Goal: Task Accomplishment & Management: Manage account settings

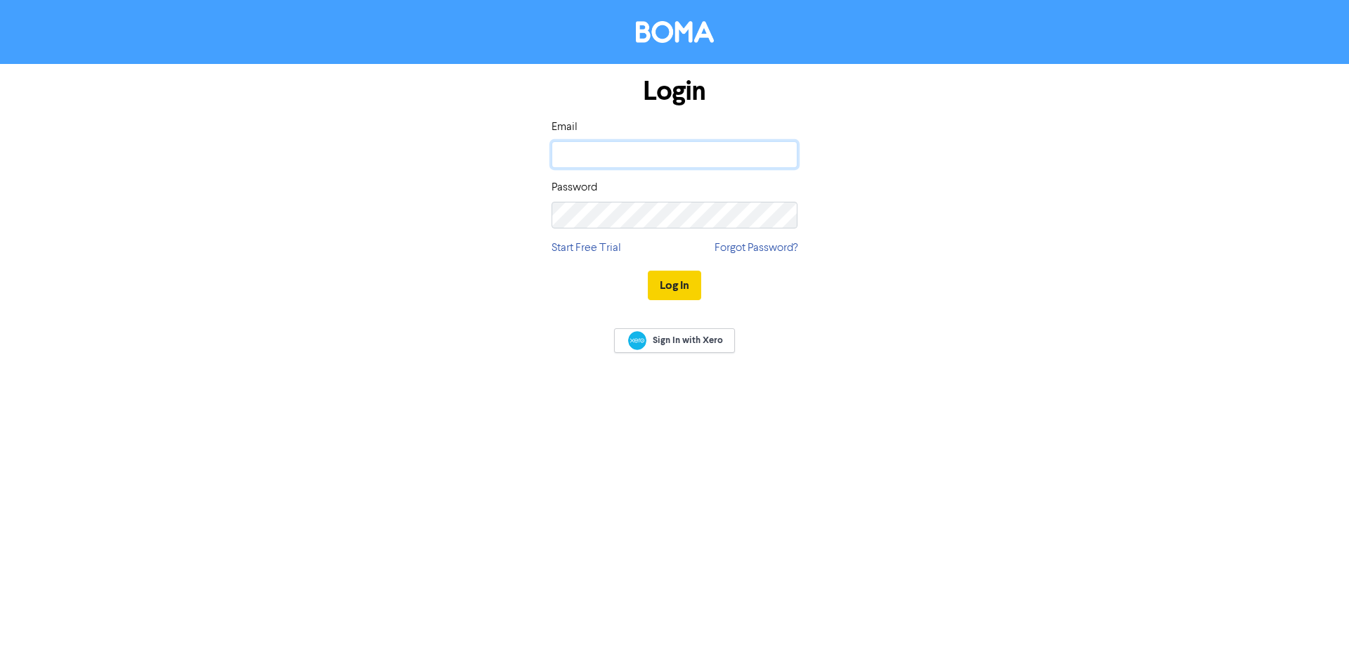
type input "[PERSON_NAME][EMAIL_ADDRESS][PERSON_NAME][DOMAIN_NAME]"
click at [680, 281] on button "Log In" at bounding box center [674, 286] width 53 height 30
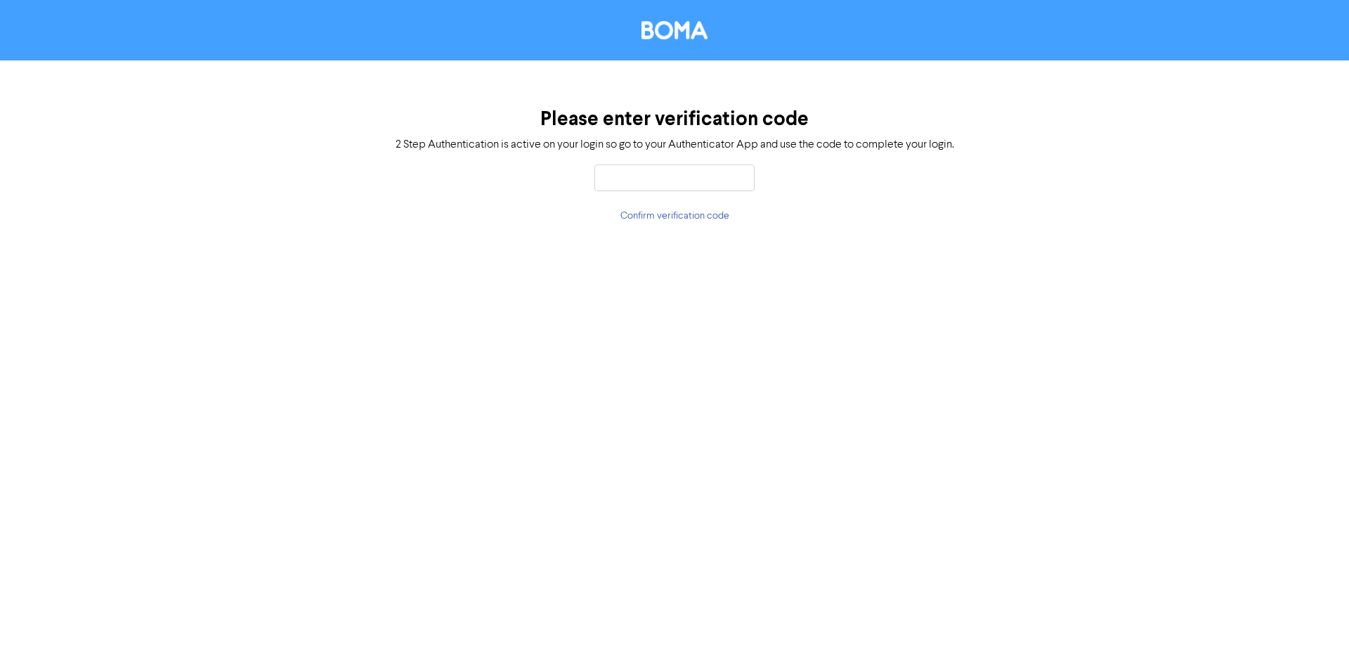
click at [665, 186] on input "text" at bounding box center [675, 177] width 160 height 27
type input "917153"
click at [673, 219] on button "Confirm verification code" at bounding box center [675, 216] width 110 height 16
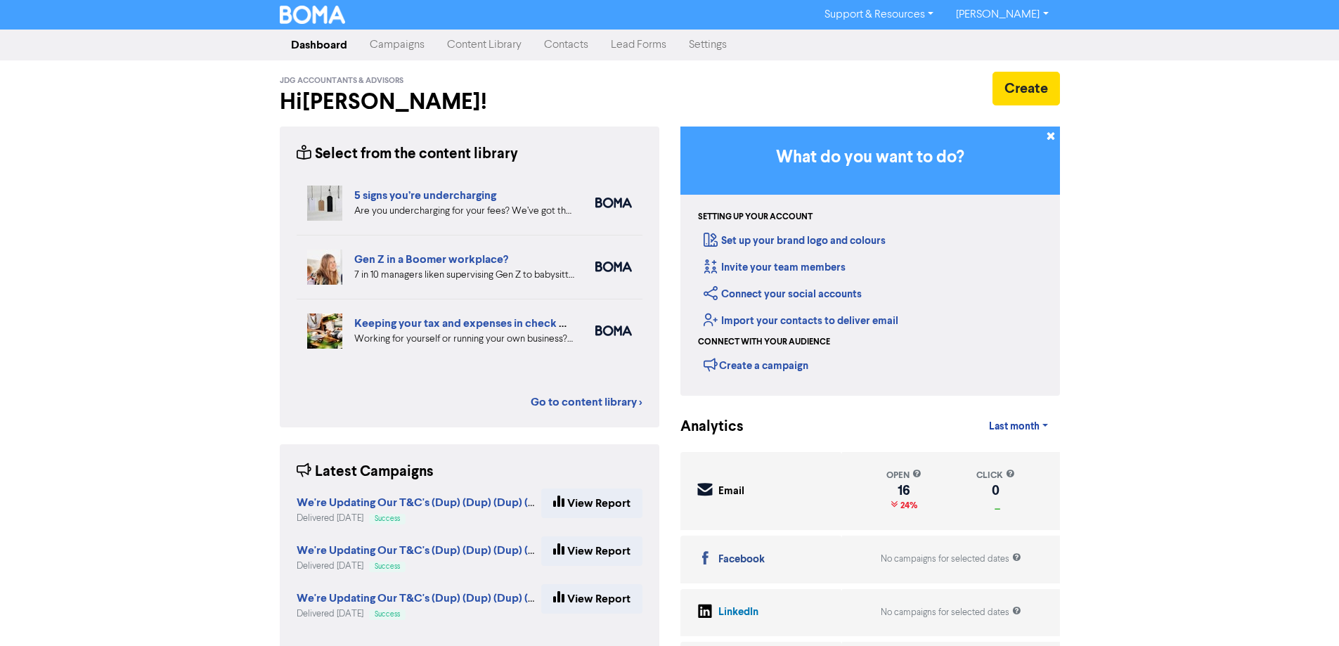
click at [403, 48] on link "Campaigns" at bounding box center [396, 45] width 77 height 28
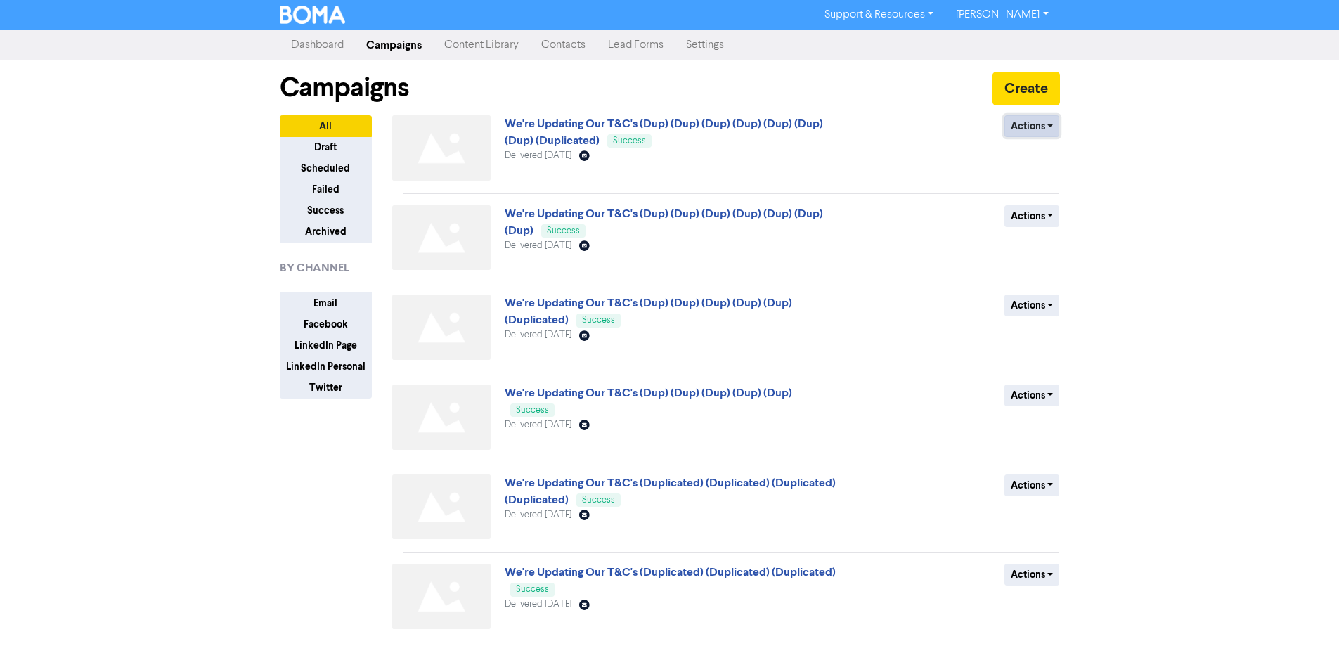
click at [1036, 128] on button "Actions" at bounding box center [1032, 126] width 56 height 22
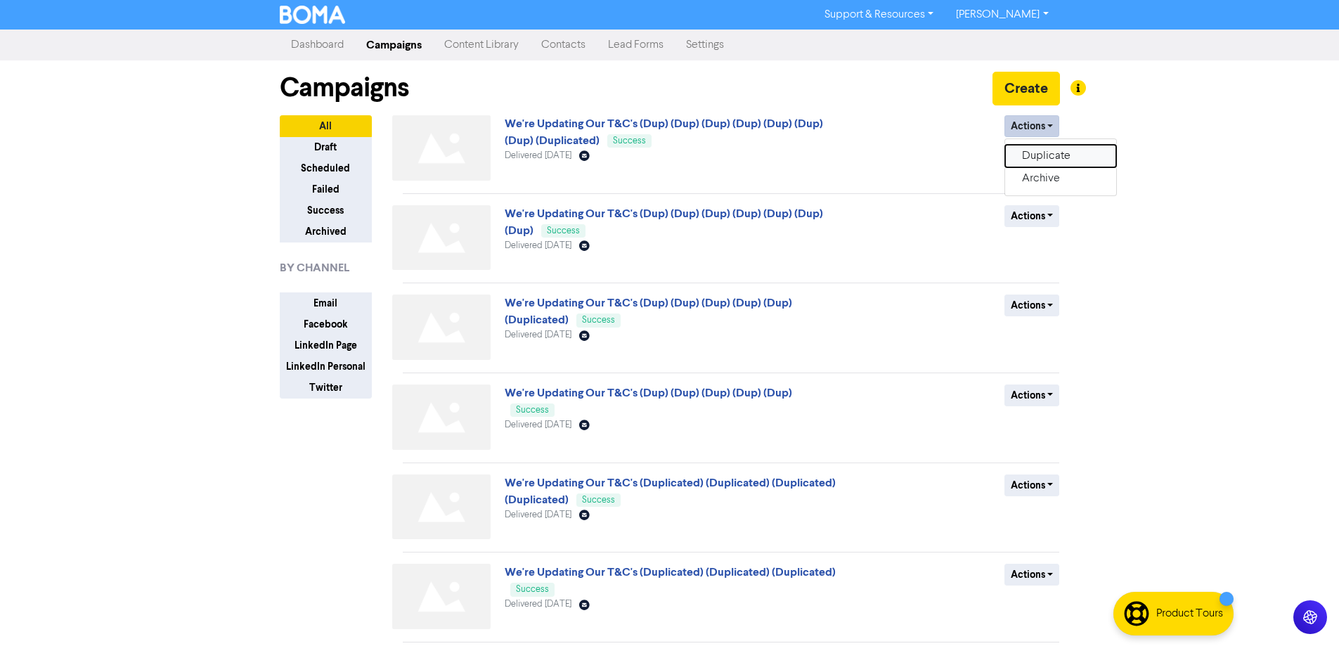
click at [1048, 158] on button "Duplicate" at bounding box center [1060, 156] width 111 height 22
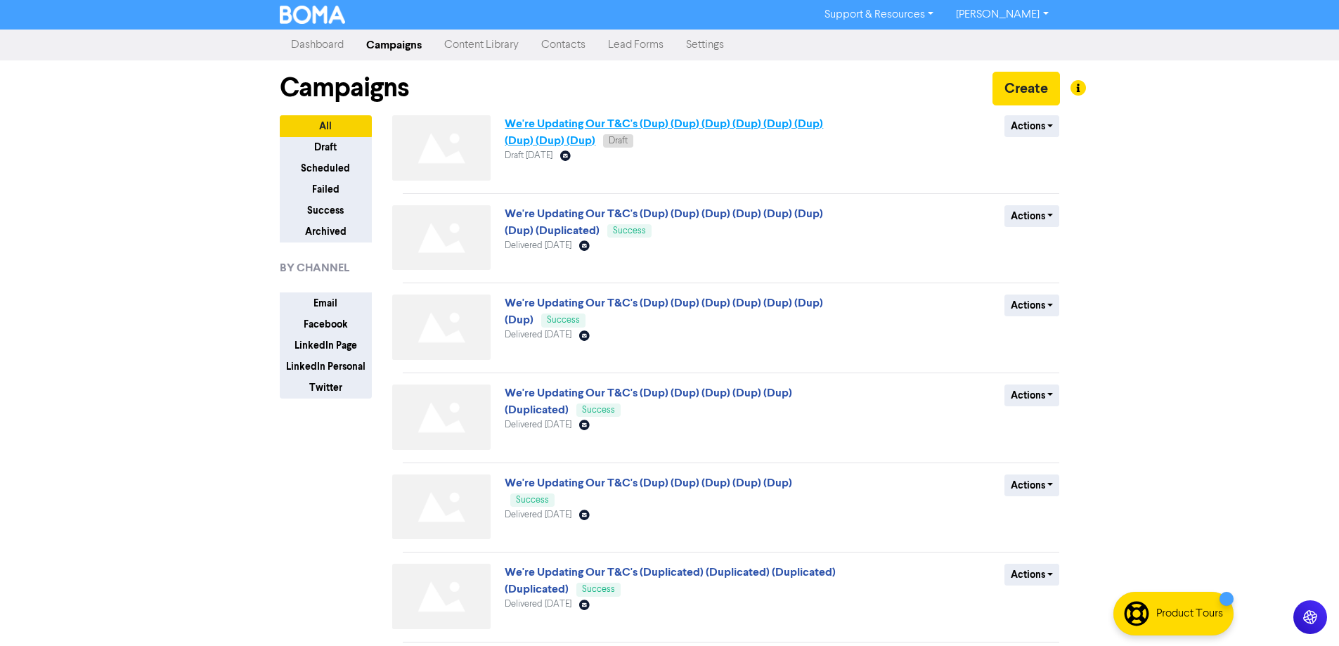
click at [653, 125] on link "We're Updating Our T&C's (Dup) (Dup) (Dup) (Dup) (Dup) (Dup) (Dup) (Dup) (Dup)" at bounding box center [664, 132] width 318 height 31
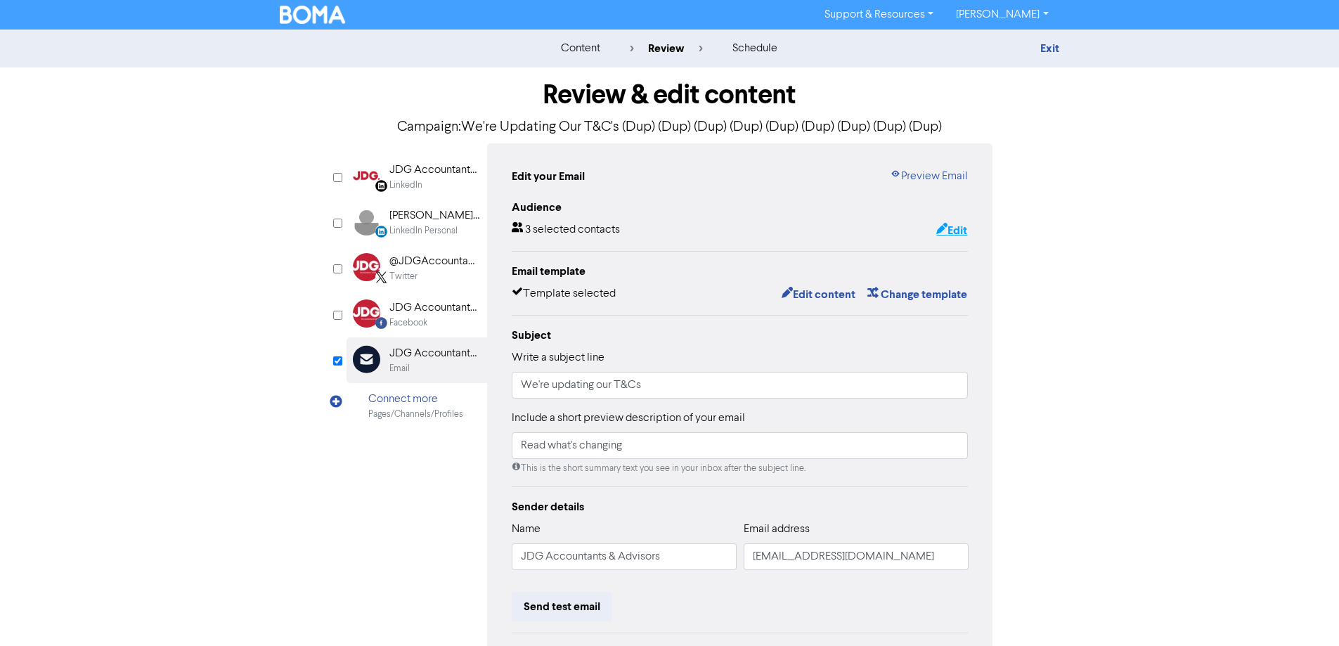
click at [944, 233] on icon "button" at bounding box center [941, 230] width 11 height 14
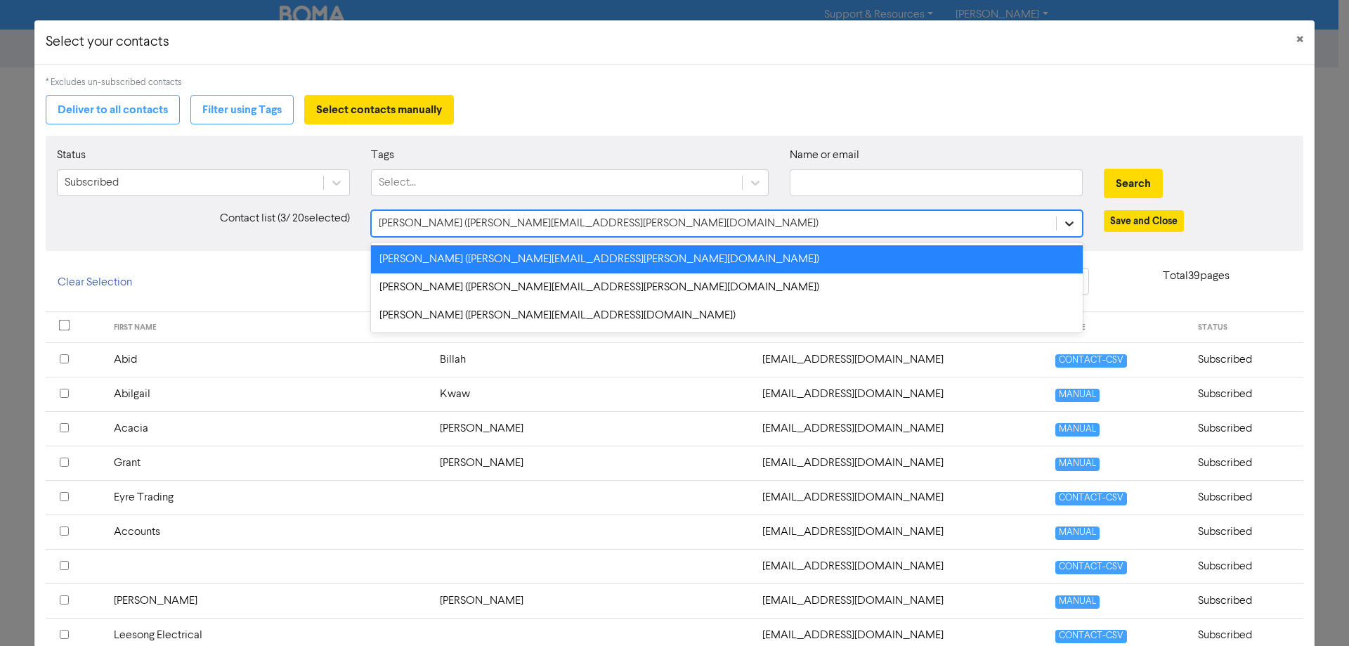
click at [1057, 222] on div at bounding box center [1069, 223] width 25 height 25
click at [662, 266] on div "[PERSON_NAME] ([PERSON_NAME][EMAIL_ADDRESS][PERSON_NAME][DOMAIN_NAME])" at bounding box center [727, 259] width 712 height 28
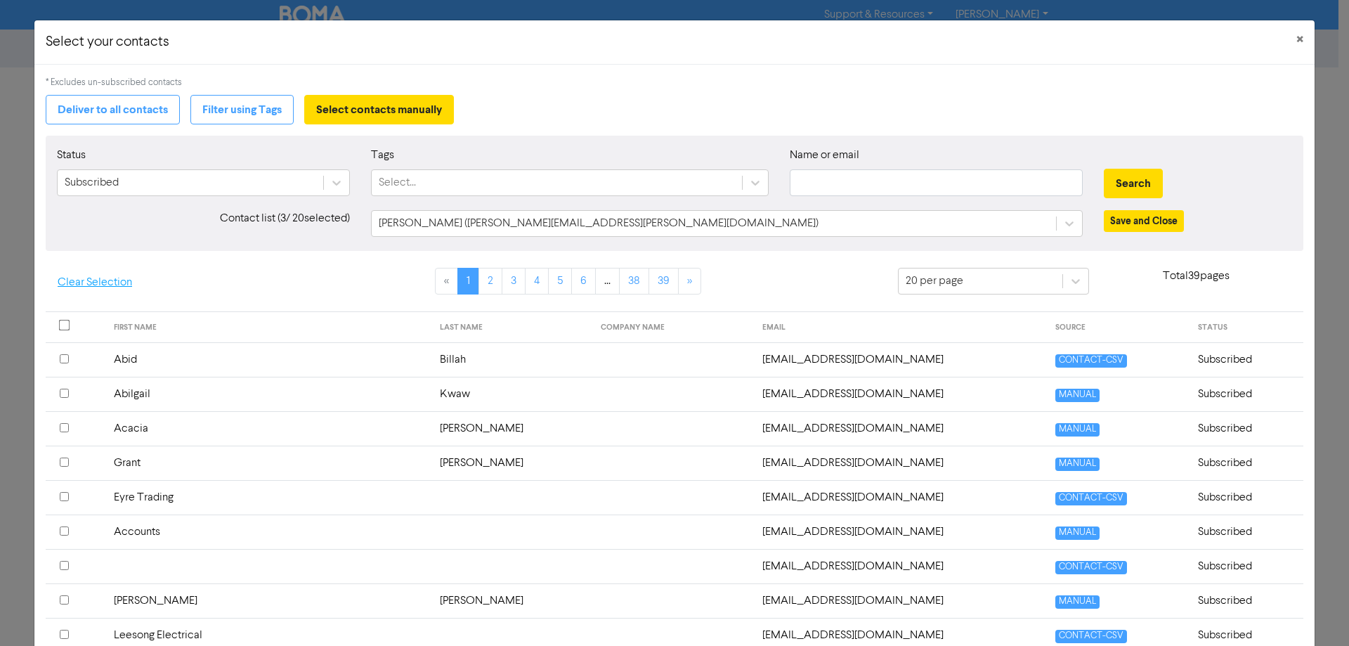
click at [110, 283] on button "Clear Selection" at bounding box center [95, 283] width 98 height 30
click at [871, 190] on input "text" at bounding box center [936, 182] width 293 height 27
type input "grant"
click at [1104, 169] on button "Search" at bounding box center [1133, 184] width 59 height 30
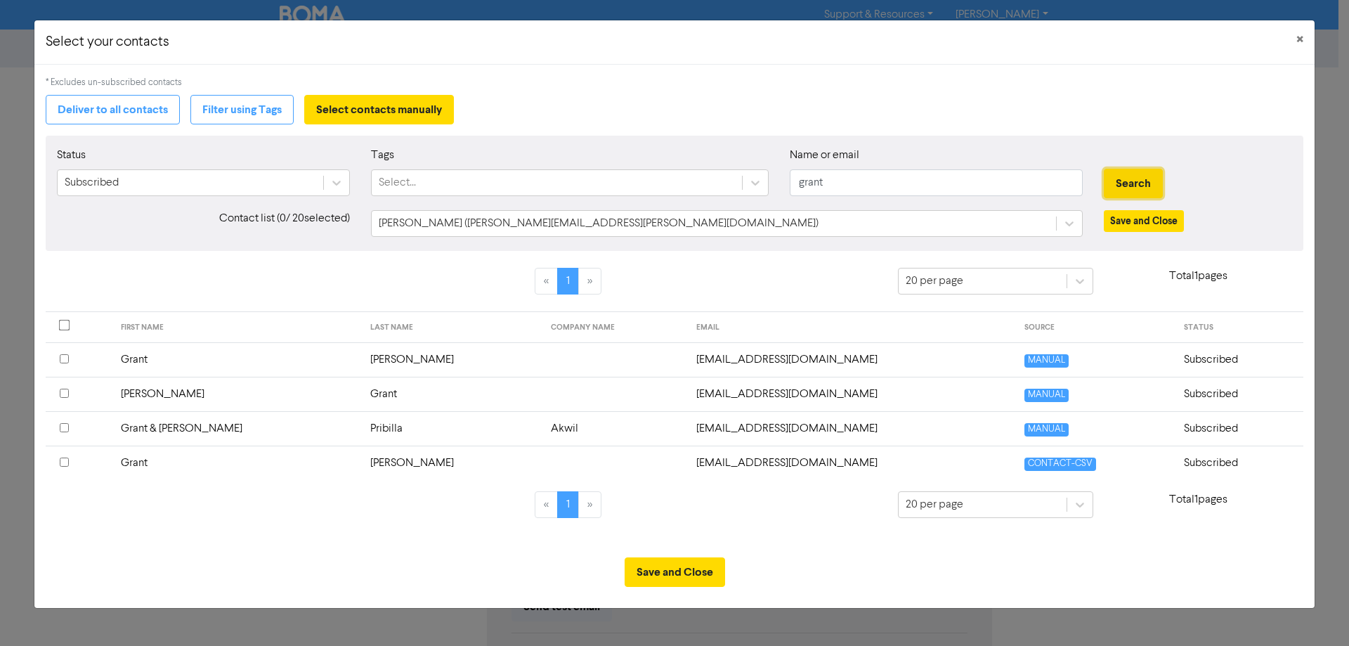
click at [1117, 179] on button "Search" at bounding box center [1133, 184] width 59 height 30
click at [67, 355] on input "checkbox" at bounding box center [64, 358] width 9 height 9
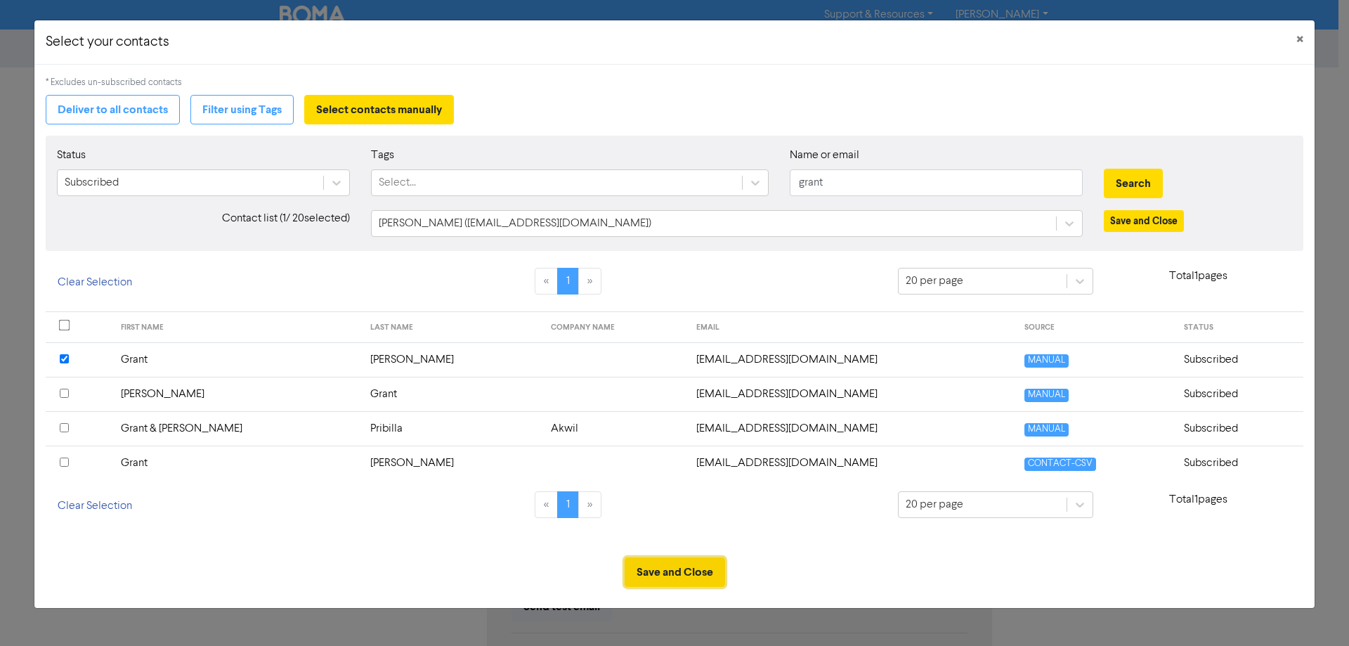
click at [682, 573] on button "Save and Close" at bounding box center [675, 572] width 100 height 30
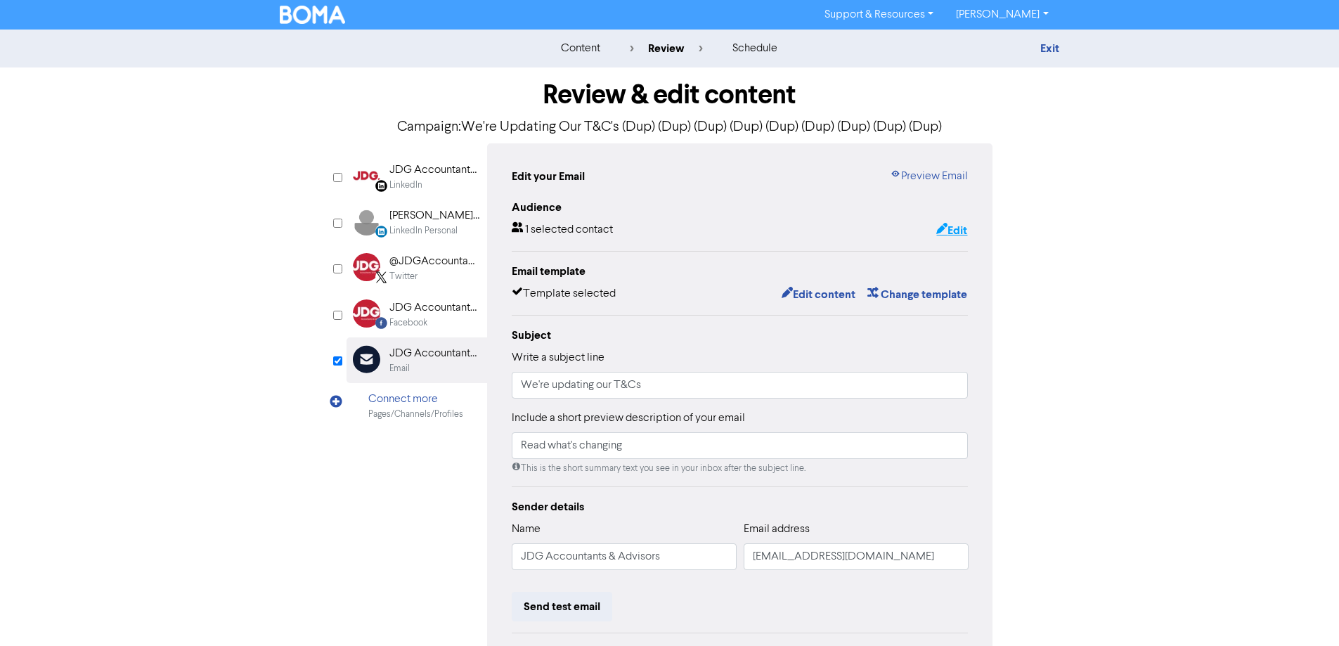
click at [943, 231] on icon "button" at bounding box center [941, 230] width 11 height 14
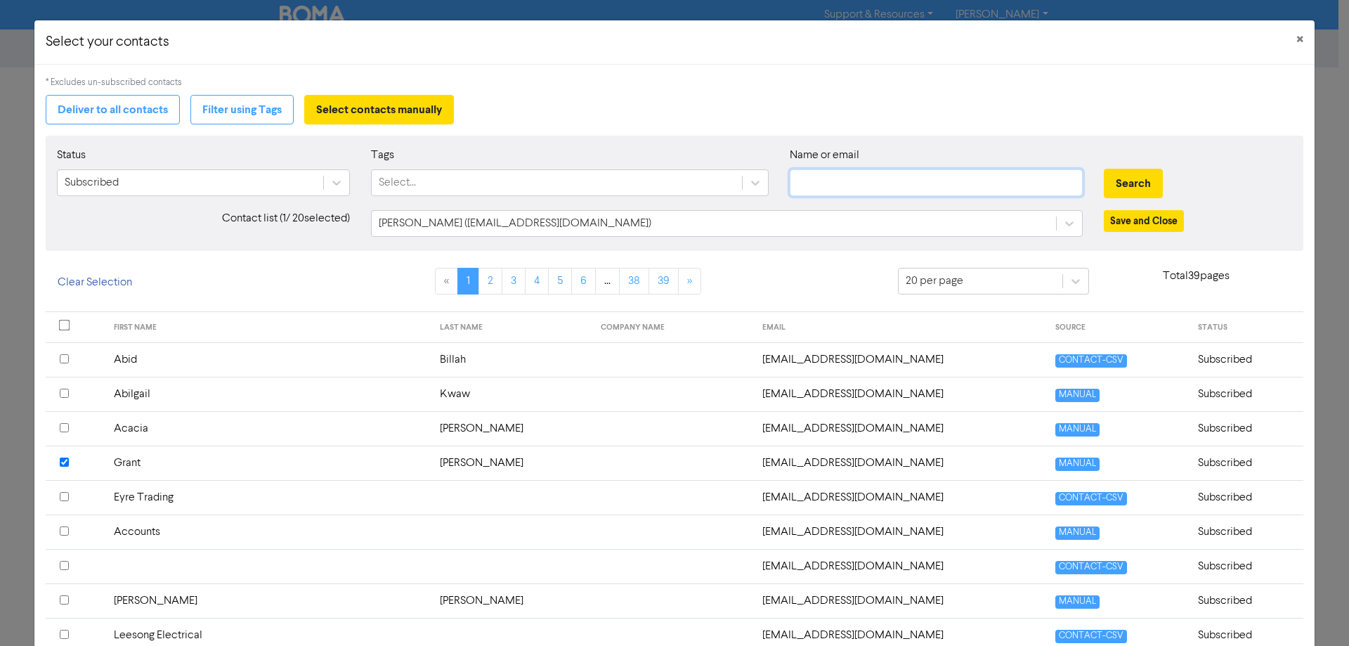
click at [894, 176] on input "text" at bounding box center [936, 182] width 293 height 27
type input "[PERSON_NAME]"
click at [1104, 169] on button "Search" at bounding box center [1133, 184] width 59 height 30
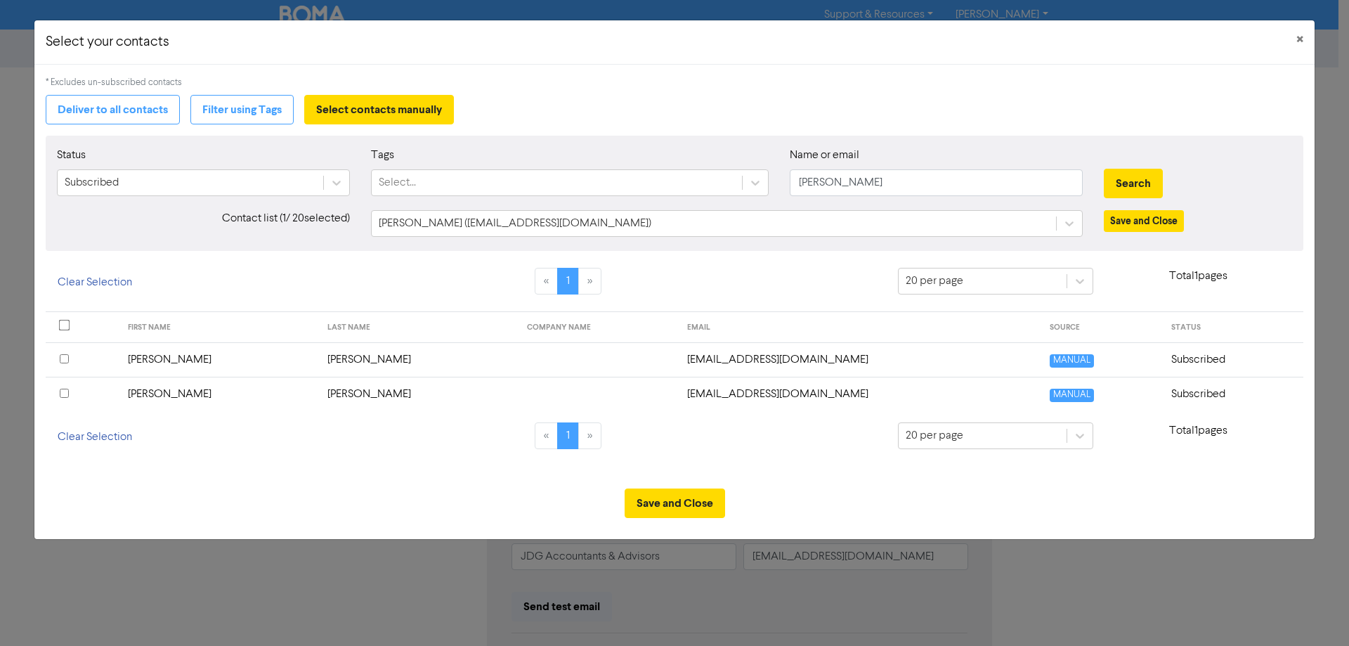
click at [65, 392] on input "checkbox" at bounding box center [64, 393] width 9 height 9
click at [673, 501] on button "Save and Close" at bounding box center [675, 503] width 100 height 30
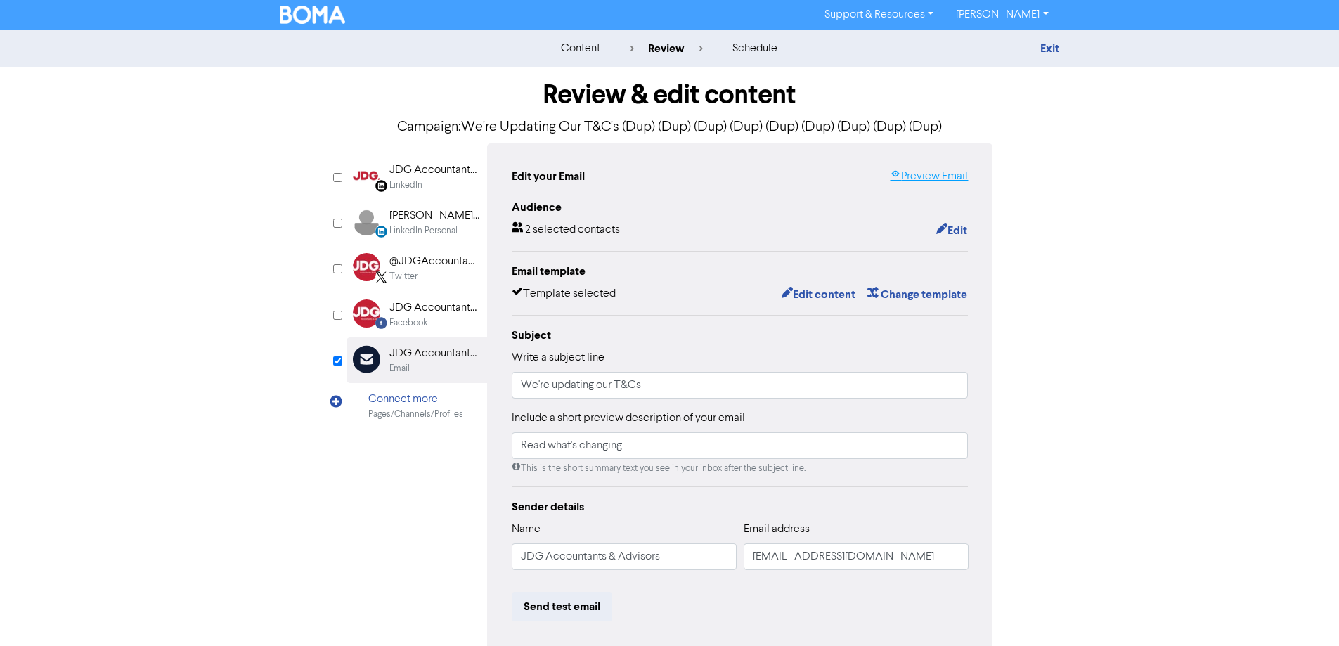
click at [937, 180] on link "Preview Email" at bounding box center [929, 176] width 78 height 17
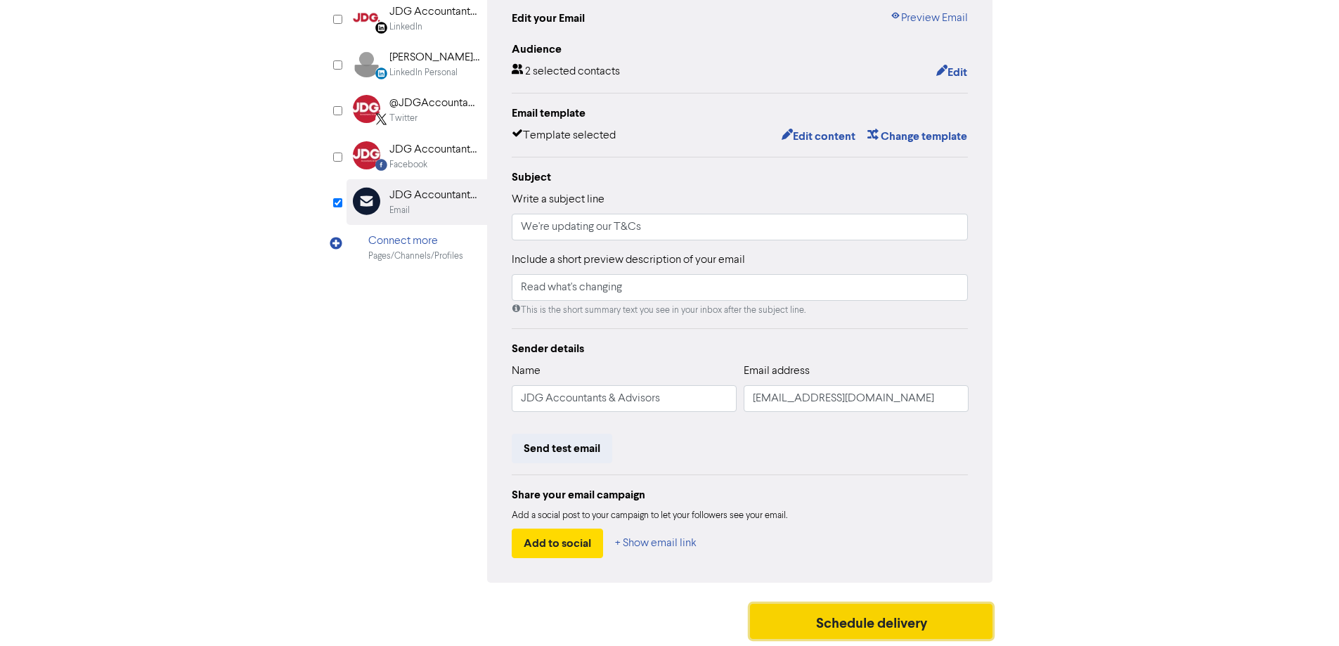
click at [915, 630] on button "Schedule delivery" at bounding box center [871, 621] width 243 height 35
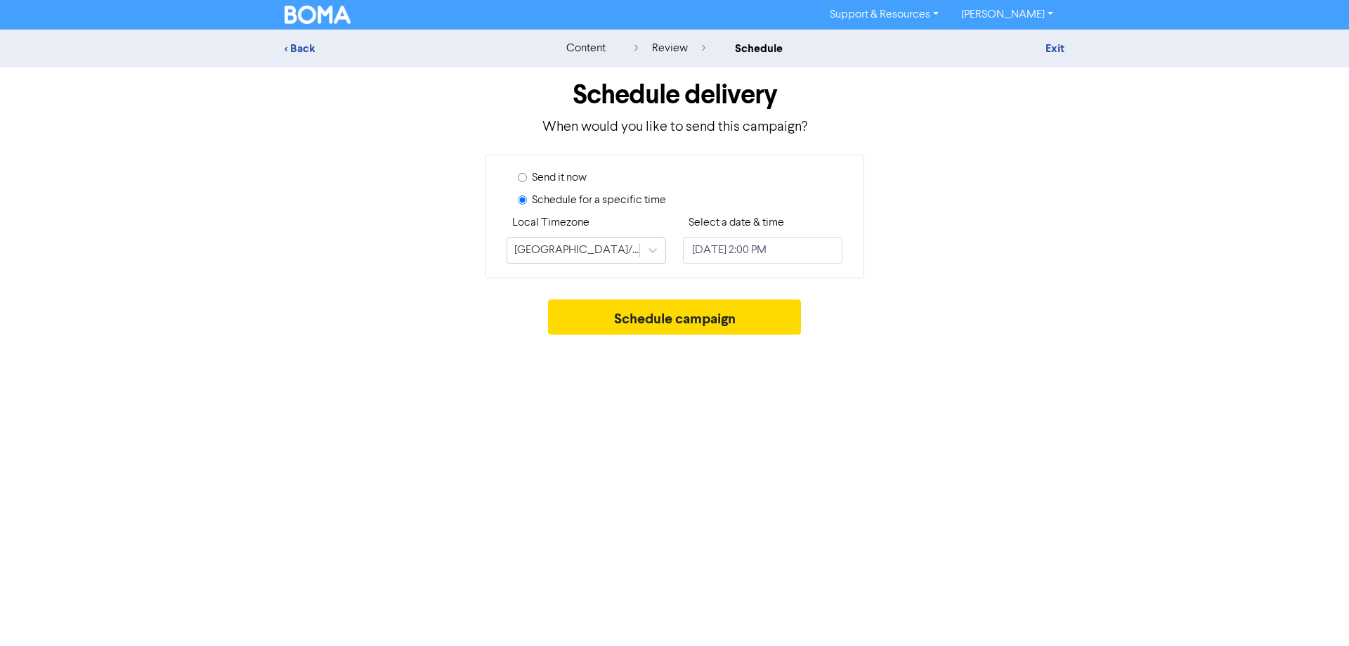
click at [573, 183] on label "Send it now" at bounding box center [559, 177] width 55 height 17
click at [527, 182] on input "Send it now" at bounding box center [522, 177] width 9 height 9
radio input "true"
radio input "false"
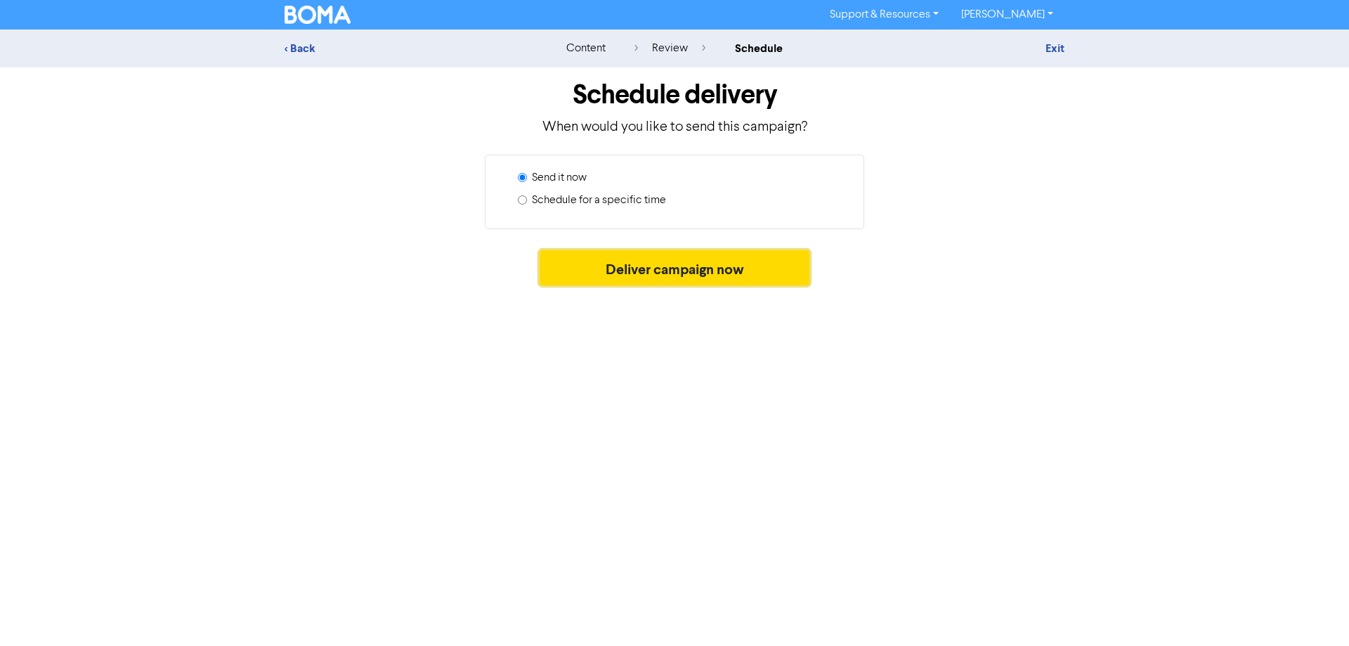
click at [685, 264] on button "Deliver campaign now" at bounding box center [675, 267] width 271 height 35
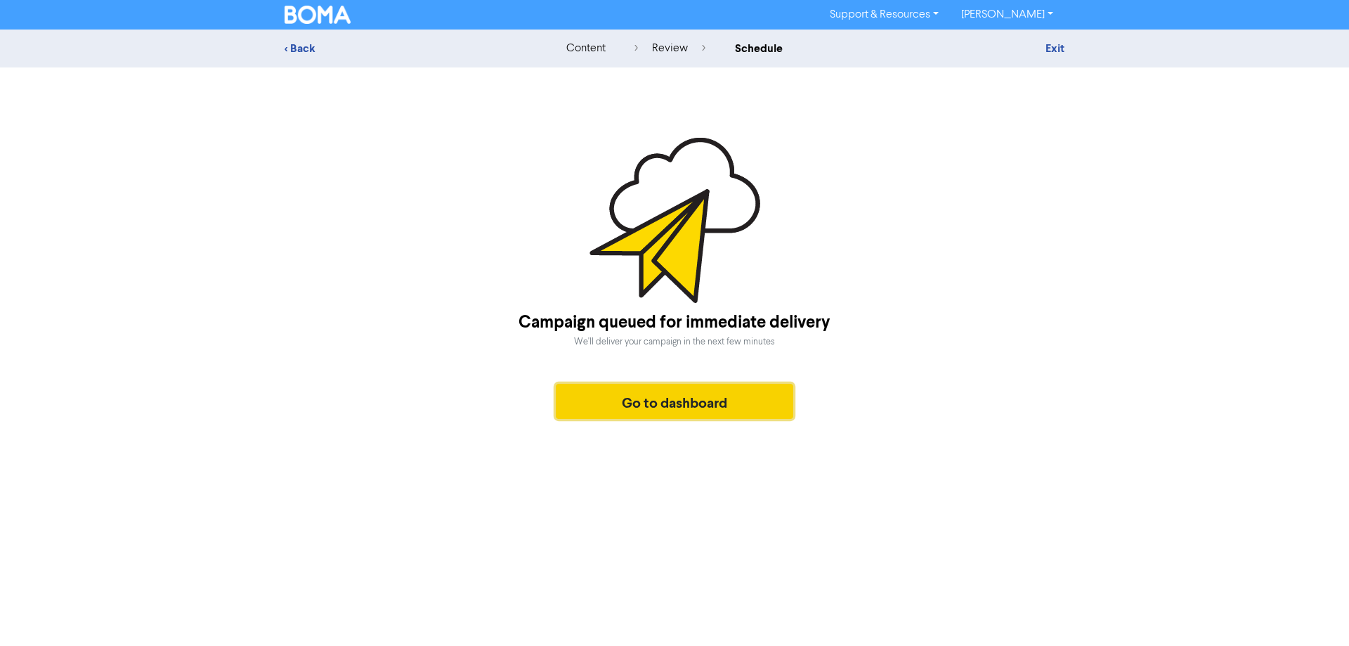
click at [692, 405] on button "Go to dashboard" at bounding box center [675, 401] width 238 height 35
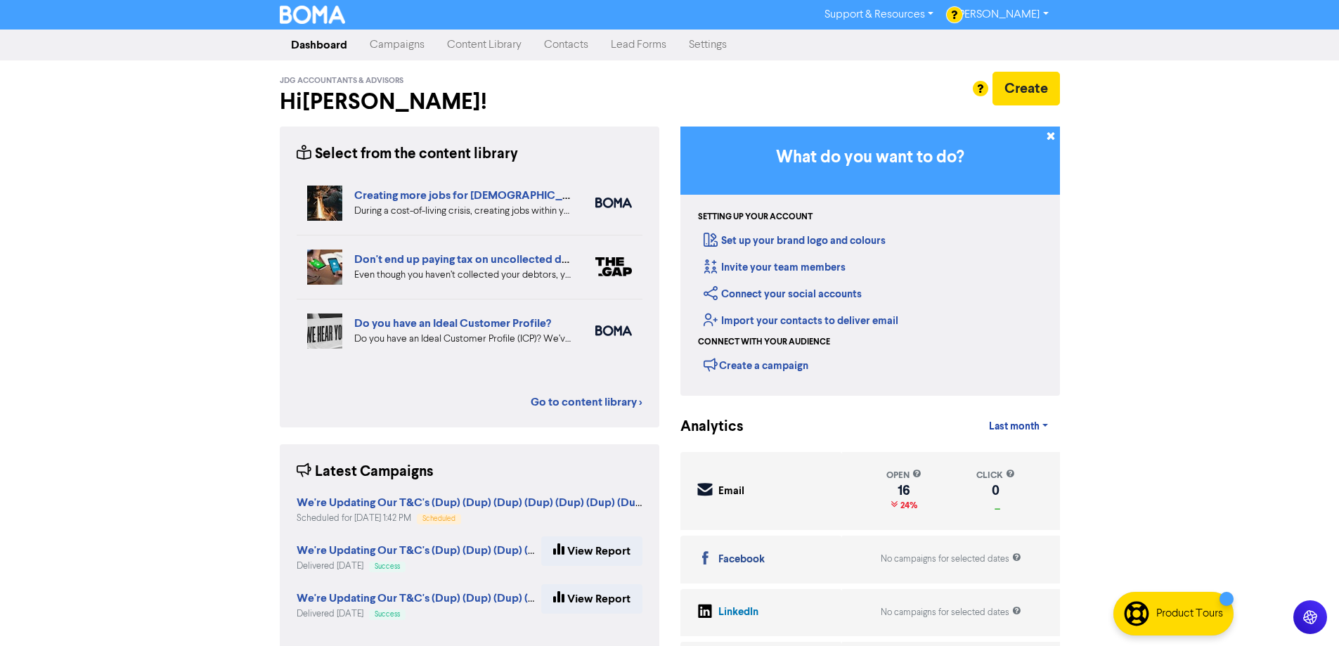
click at [410, 49] on link "Campaigns" at bounding box center [396, 45] width 77 height 28
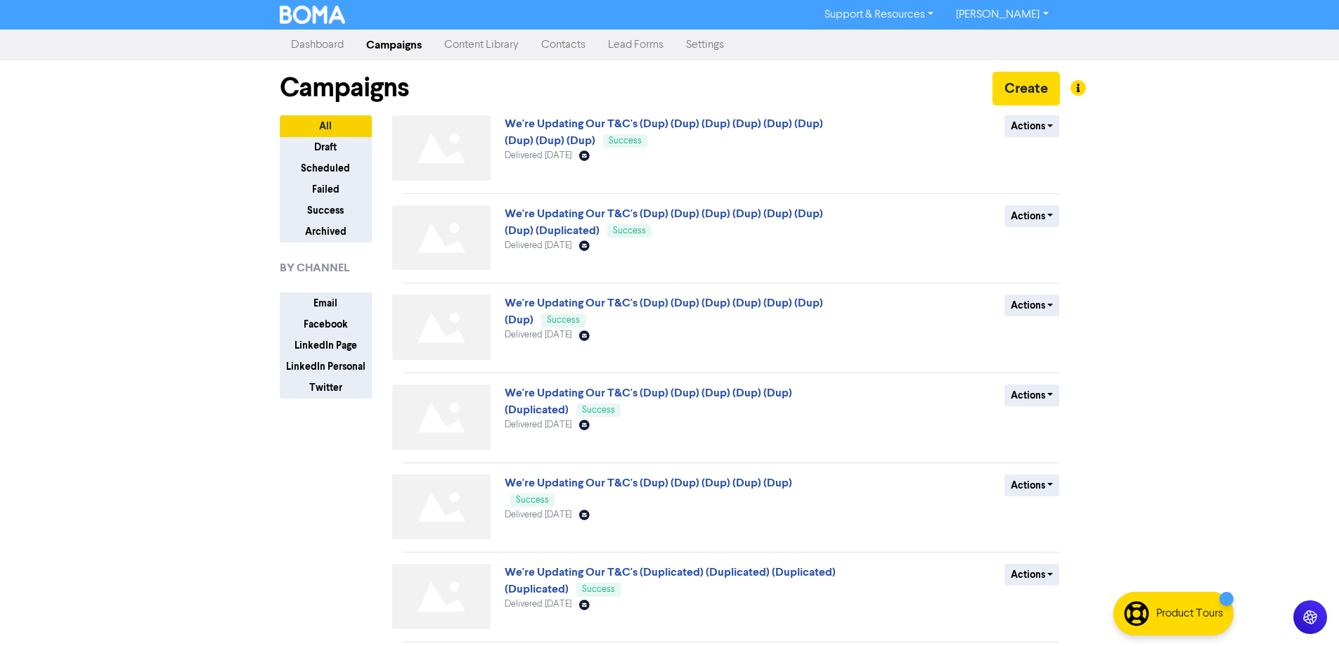
click at [1002, 126] on div "Actions Duplicate Archive" at bounding box center [957, 150] width 226 height 71
click at [1020, 126] on button "Actions" at bounding box center [1032, 126] width 56 height 22
click at [1025, 161] on button "Duplicate" at bounding box center [1060, 156] width 111 height 22
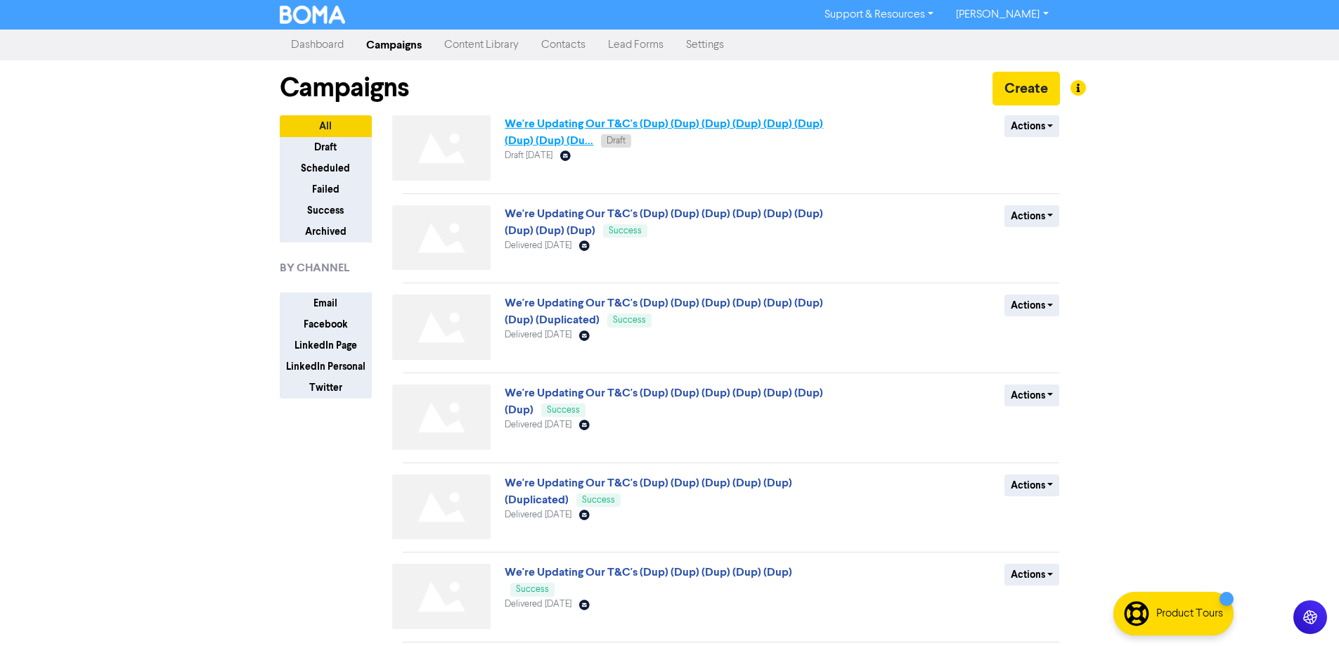
click at [700, 122] on link "We're Updating Our T&C's (Dup) (Dup) (Dup) (Dup) (Dup) (Dup) (Dup) (Dup) (Du..." at bounding box center [664, 132] width 318 height 31
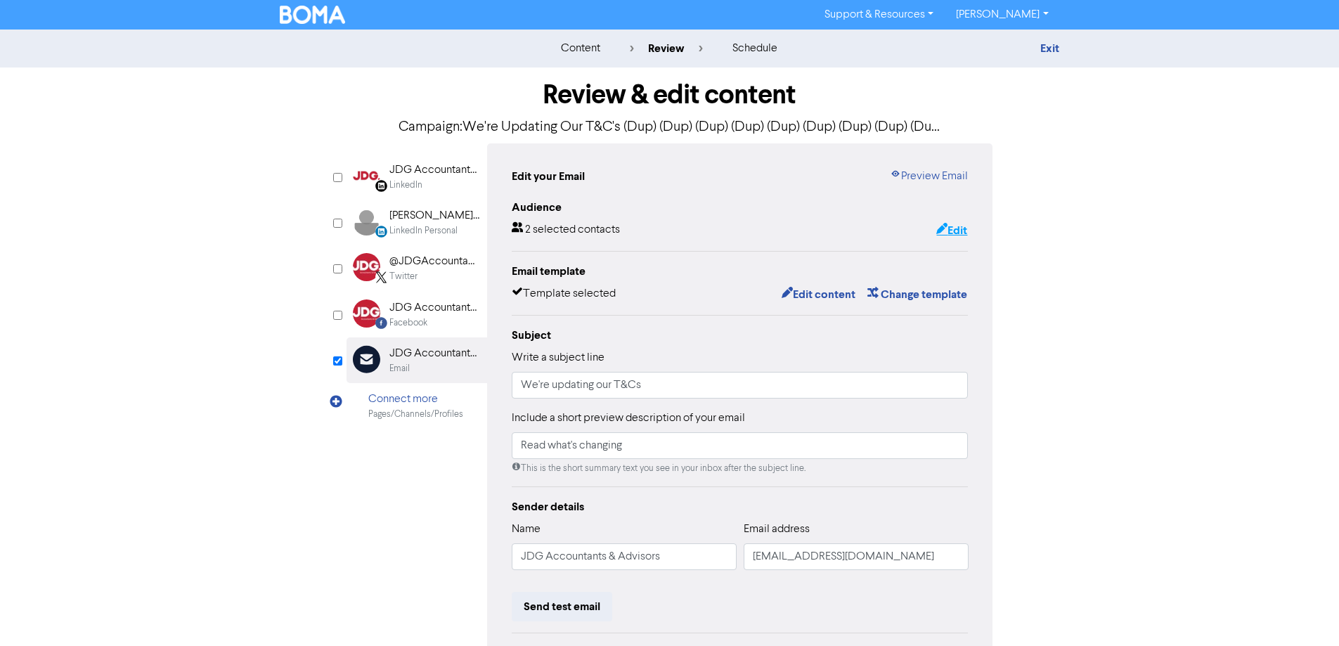
click at [951, 234] on button "Edit" at bounding box center [951, 230] width 32 height 18
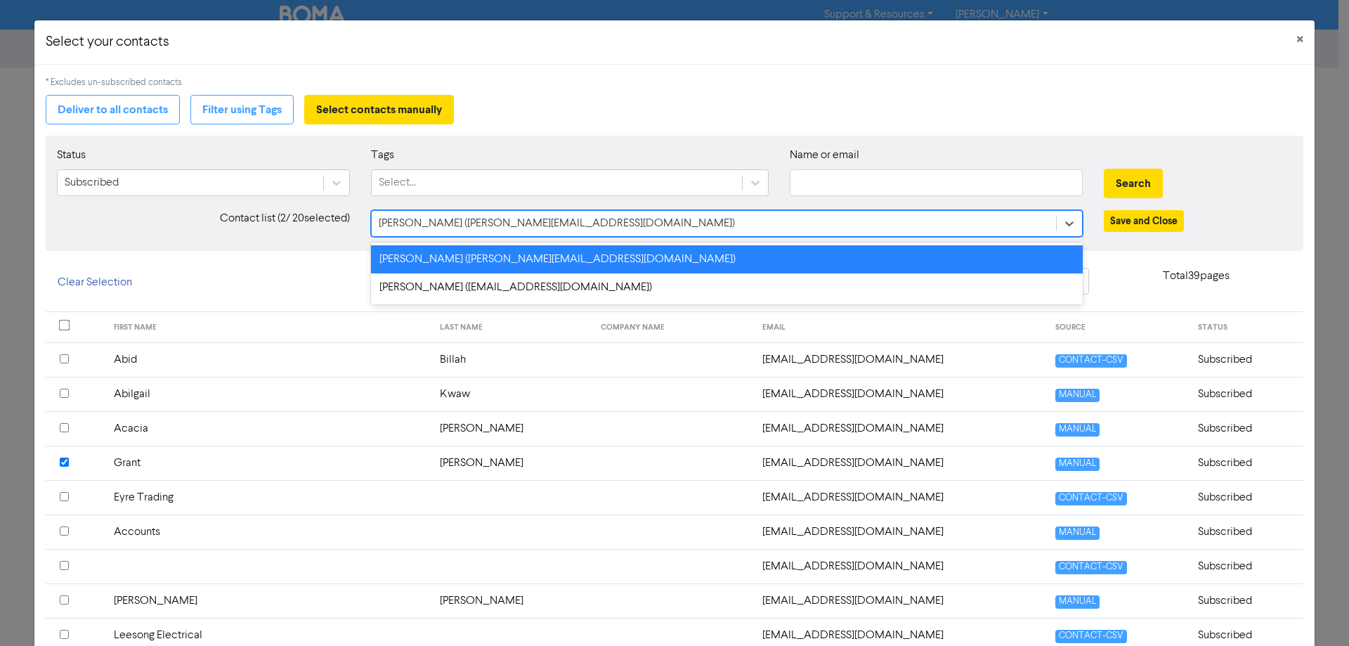
click at [659, 228] on div "[PERSON_NAME] ([PERSON_NAME][EMAIL_ADDRESS][DOMAIN_NAME])" at bounding box center [714, 223] width 685 height 25
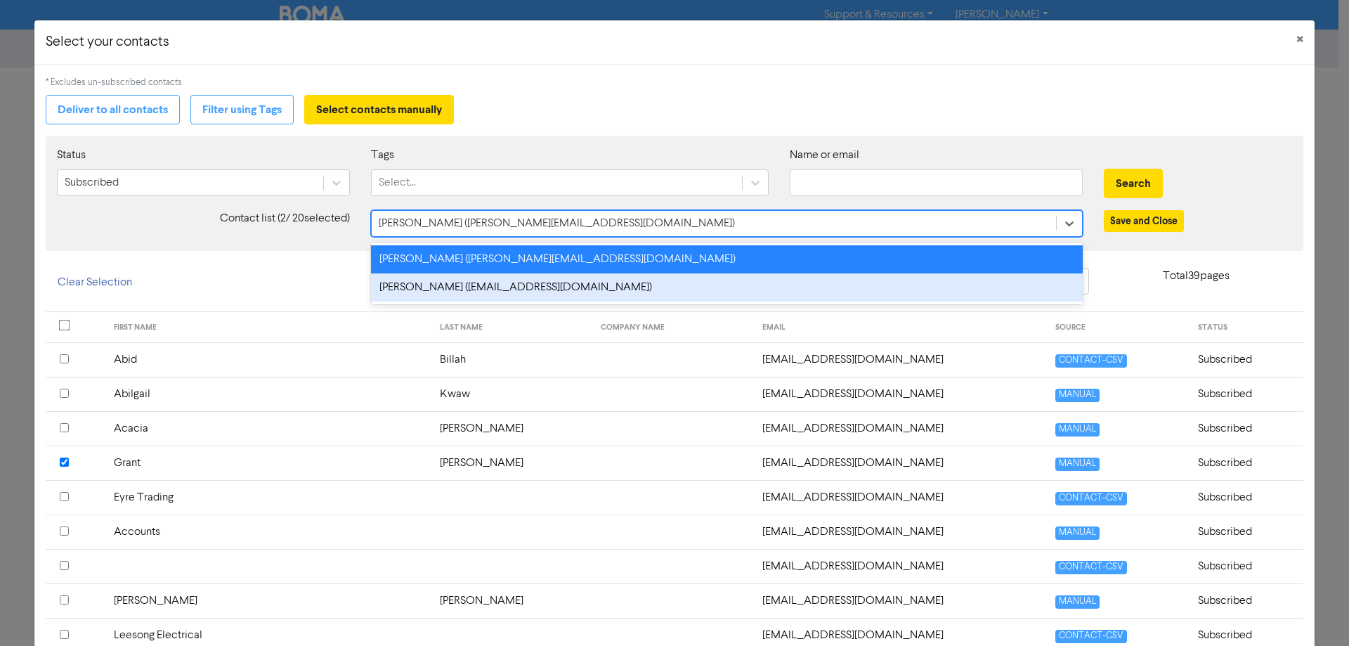
click at [615, 285] on div "[PERSON_NAME] ([EMAIL_ADDRESS][DOMAIN_NAME])" at bounding box center [727, 287] width 712 height 28
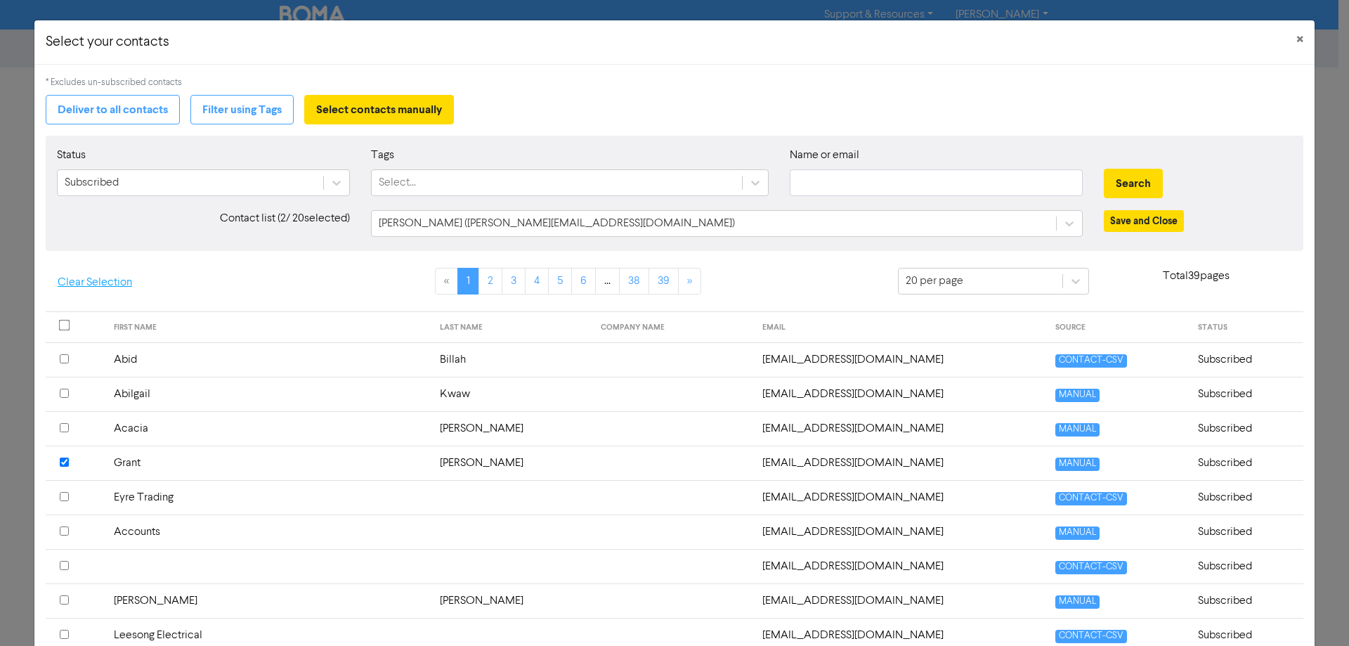
click at [130, 287] on button "Clear Selection" at bounding box center [95, 283] width 98 height 30
click at [666, 219] on div "[PERSON_NAME] ([EMAIL_ADDRESS][DOMAIN_NAME])" at bounding box center [714, 223] width 685 height 25
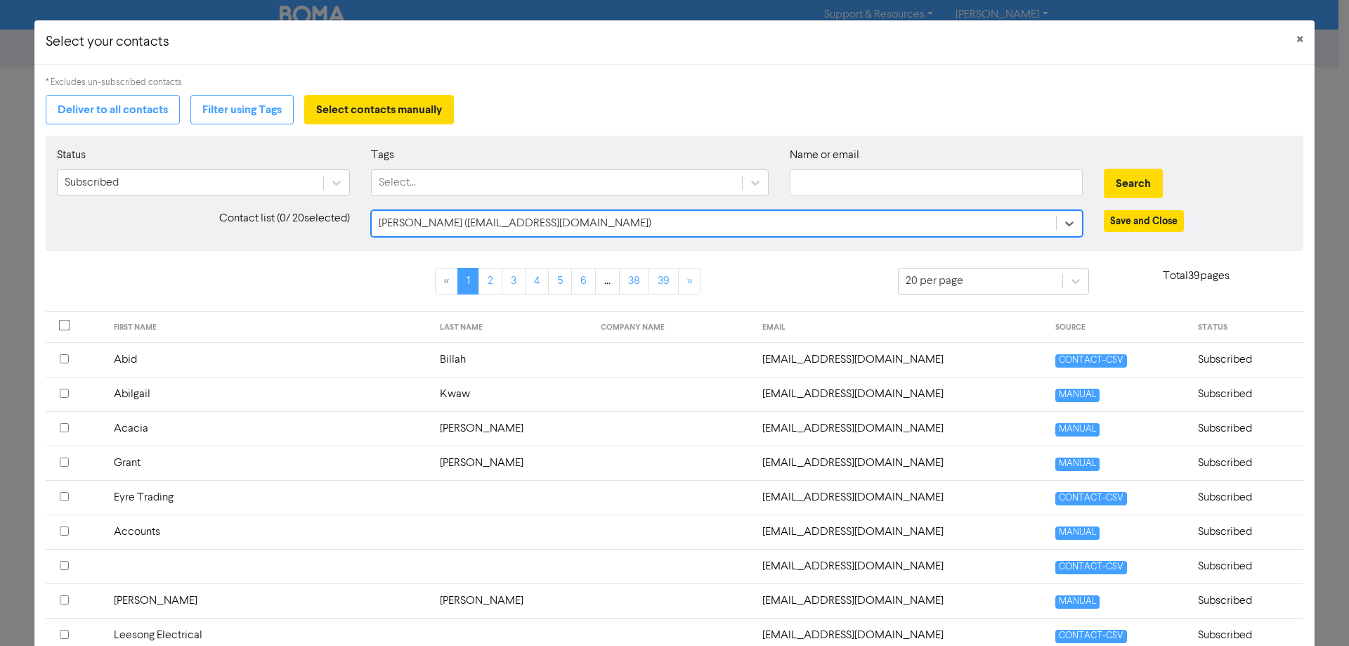
click at [614, 226] on div "[PERSON_NAME] ([EMAIL_ADDRESS][DOMAIN_NAME])" at bounding box center [714, 223] width 685 height 25
click at [199, 268] on div at bounding box center [141, 290] width 213 height 44
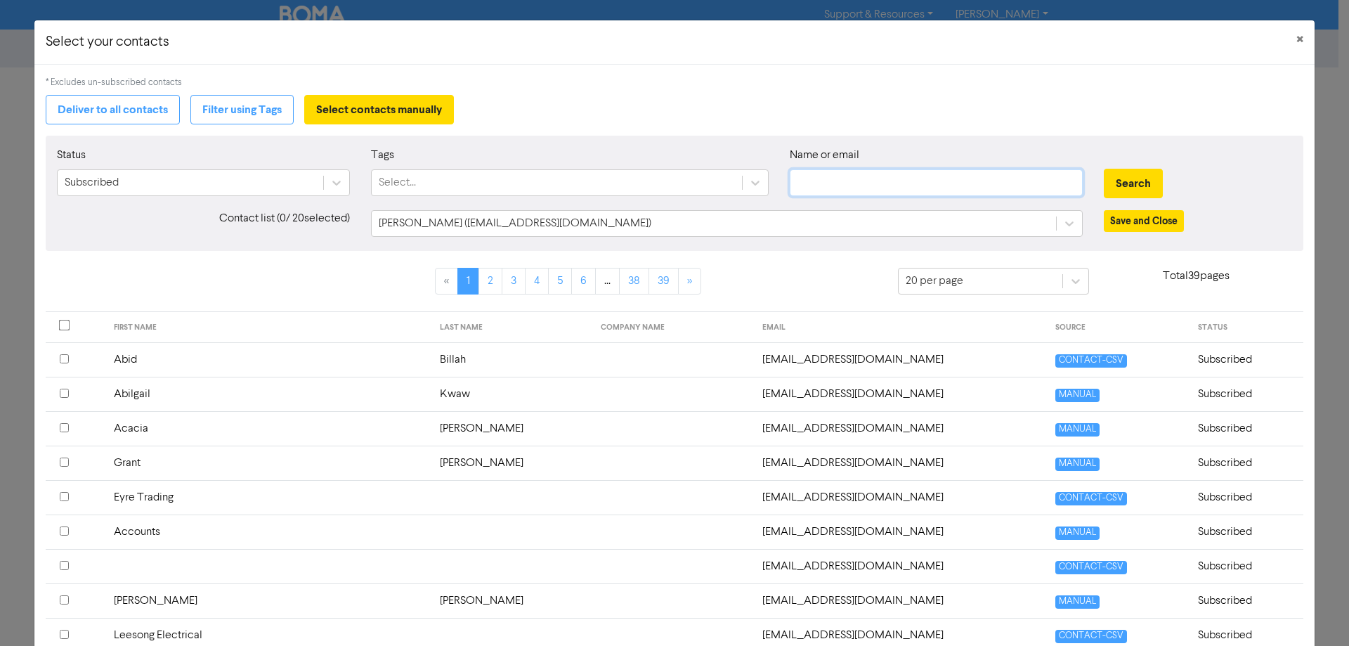
click at [838, 182] on input "text" at bounding box center [936, 182] width 293 height 27
type input "[PERSON_NAME]"
click at [1126, 181] on button "Search" at bounding box center [1133, 184] width 59 height 30
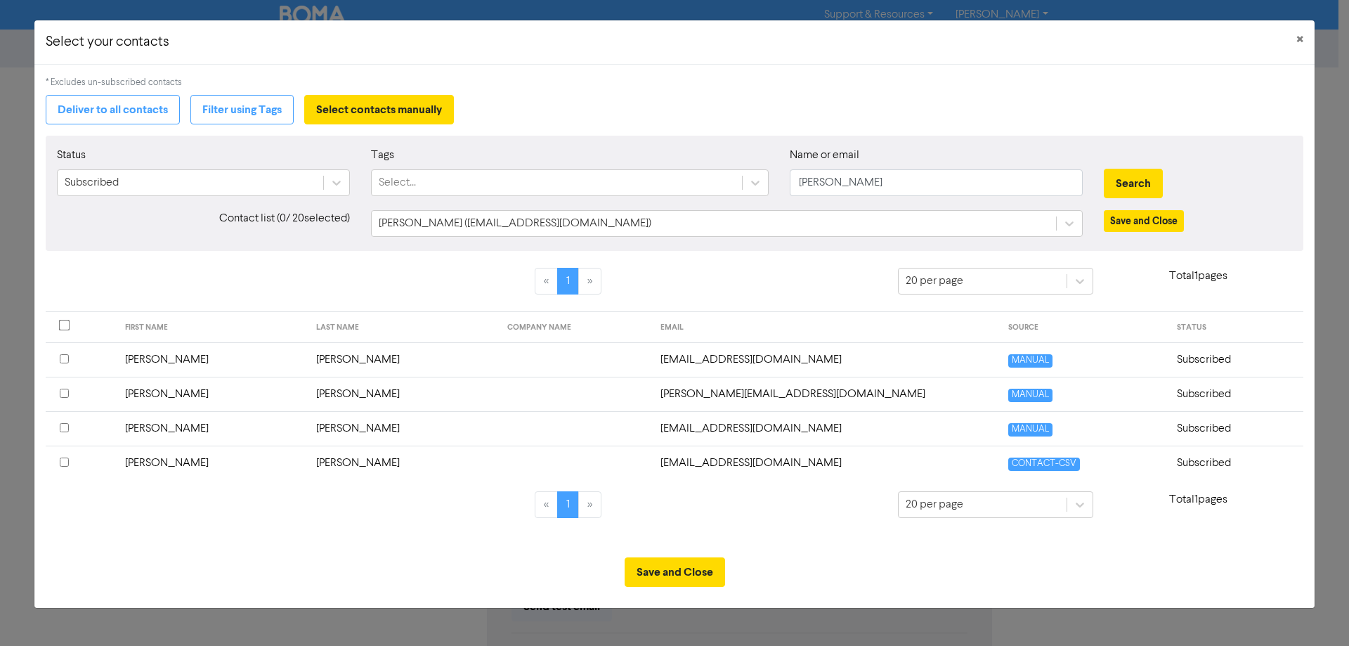
click at [652, 399] on td "[PERSON_NAME][EMAIL_ADDRESS][DOMAIN_NAME]" at bounding box center [825, 394] width 347 height 34
click at [308, 394] on td "[PERSON_NAME]" at bounding box center [403, 394] width 191 height 34
click at [1008, 396] on span "MANUAL" at bounding box center [1030, 395] width 44 height 13
click at [686, 576] on button "Save and Close" at bounding box center [675, 572] width 100 height 30
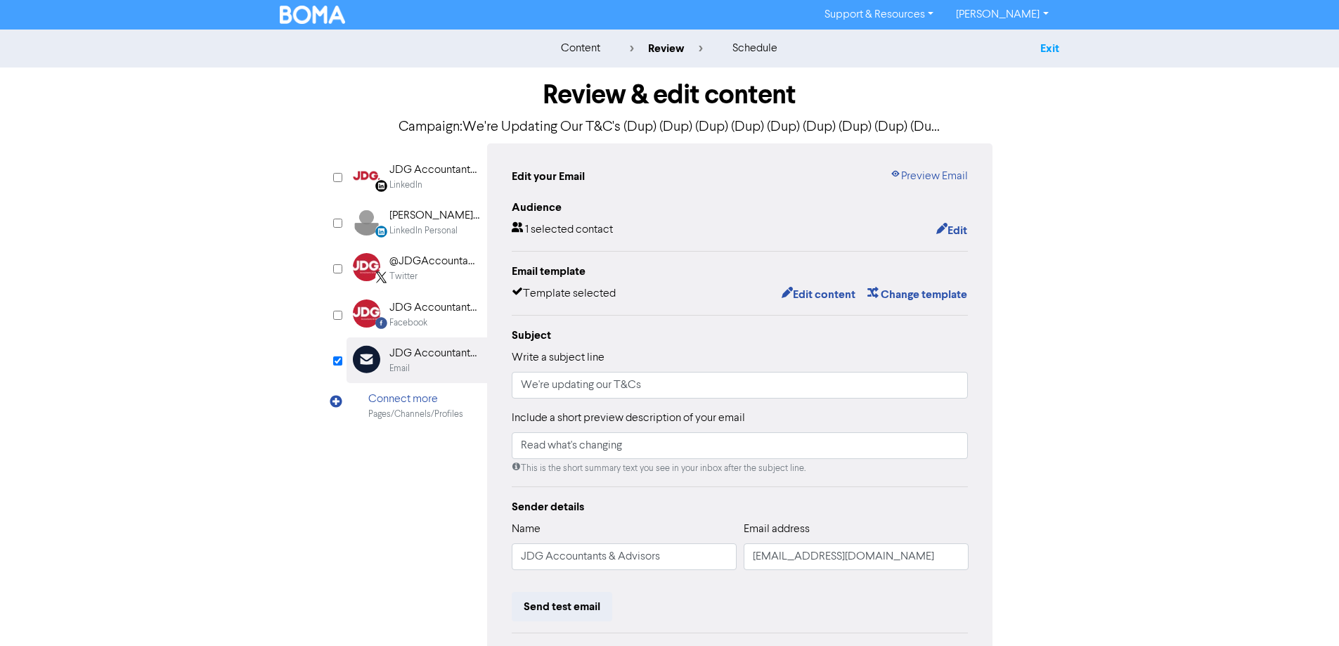
click at [1051, 55] on link "Exit" at bounding box center [1049, 48] width 19 height 14
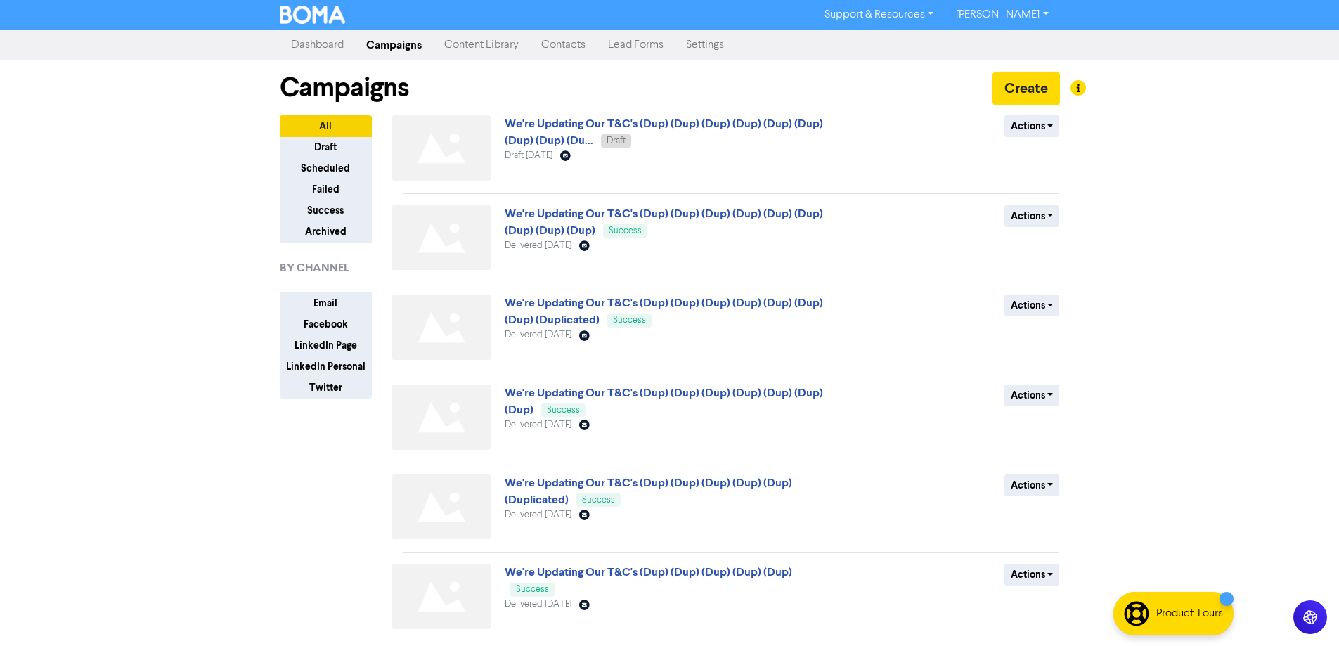
click at [571, 53] on link "Contacts" at bounding box center [563, 45] width 67 height 28
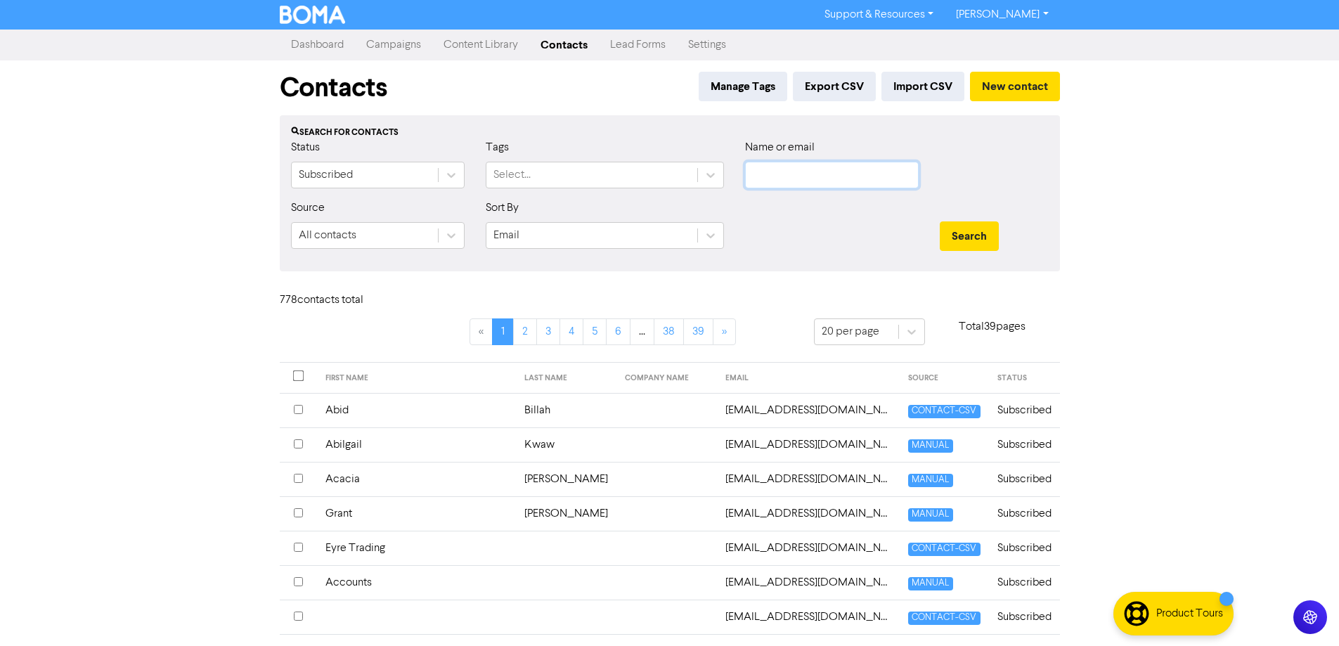
click at [810, 181] on input "text" at bounding box center [832, 175] width 174 height 27
type input "[PERSON_NAME]"
click at [940, 221] on button "Search" at bounding box center [969, 236] width 59 height 30
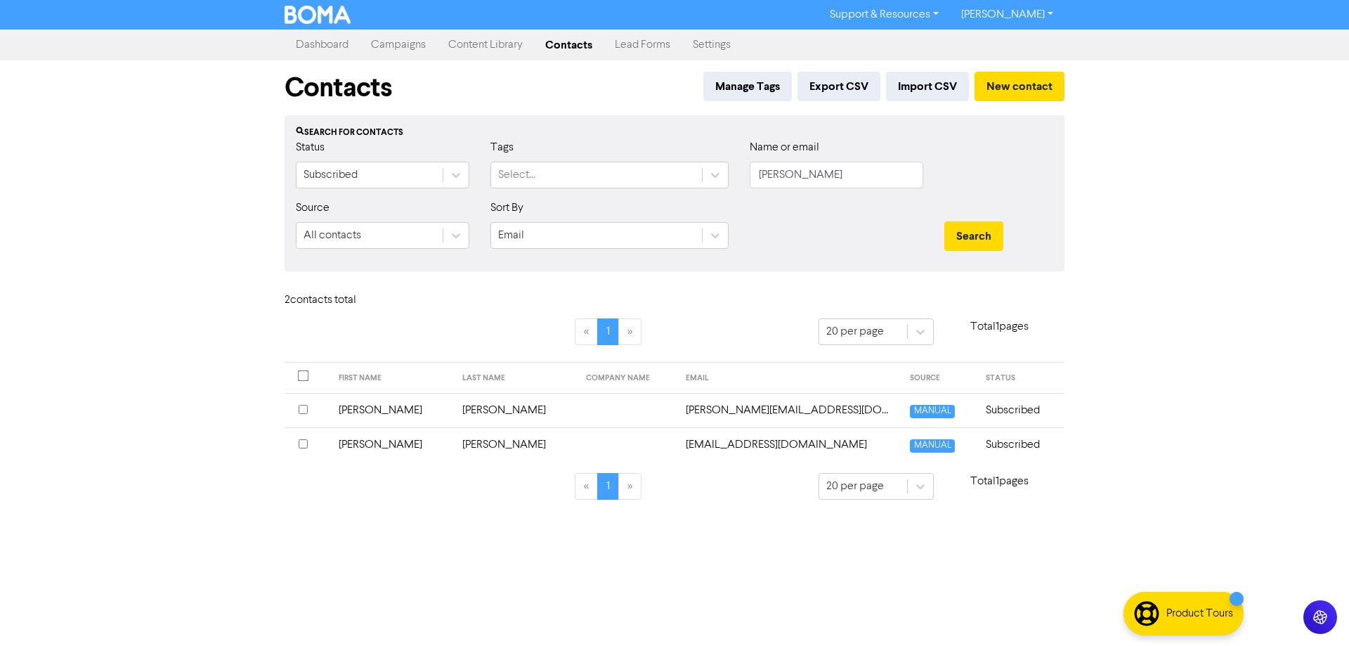
click at [677, 445] on td "[EMAIL_ADDRESS][DOMAIN_NAME]" at bounding box center [789, 444] width 225 height 34
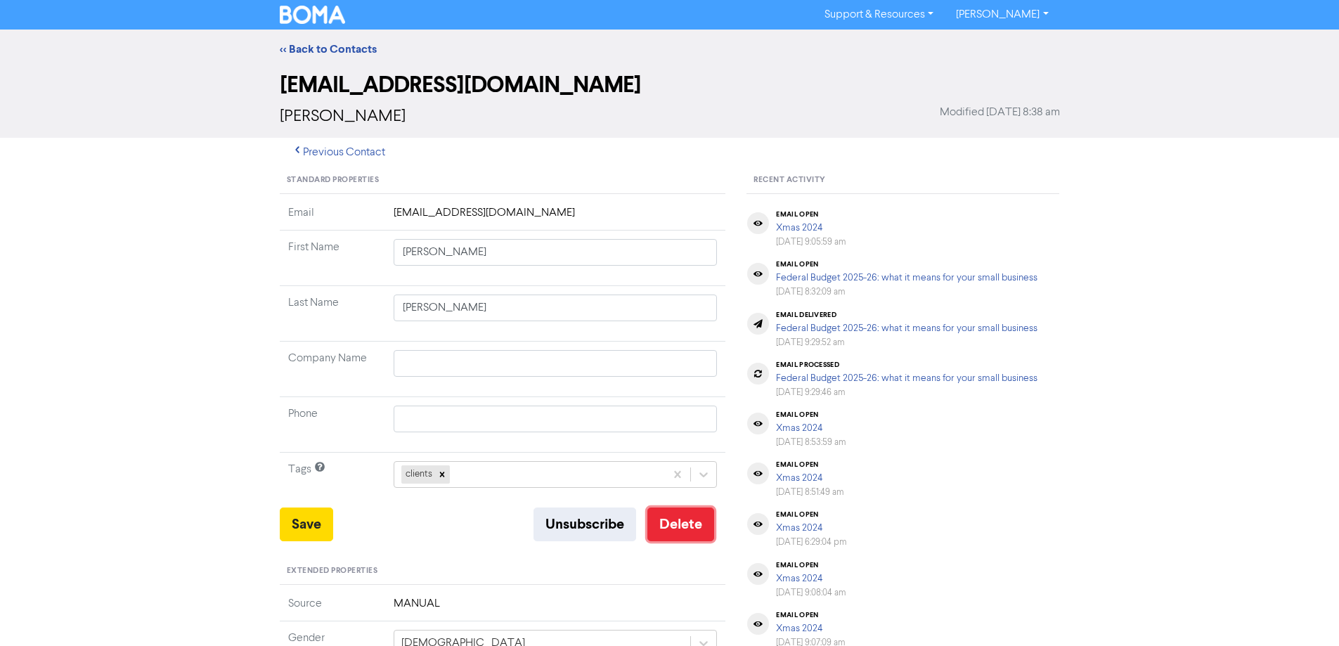
click at [667, 531] on button "Delete" at bounding box center [680, 524] width 67 height 34
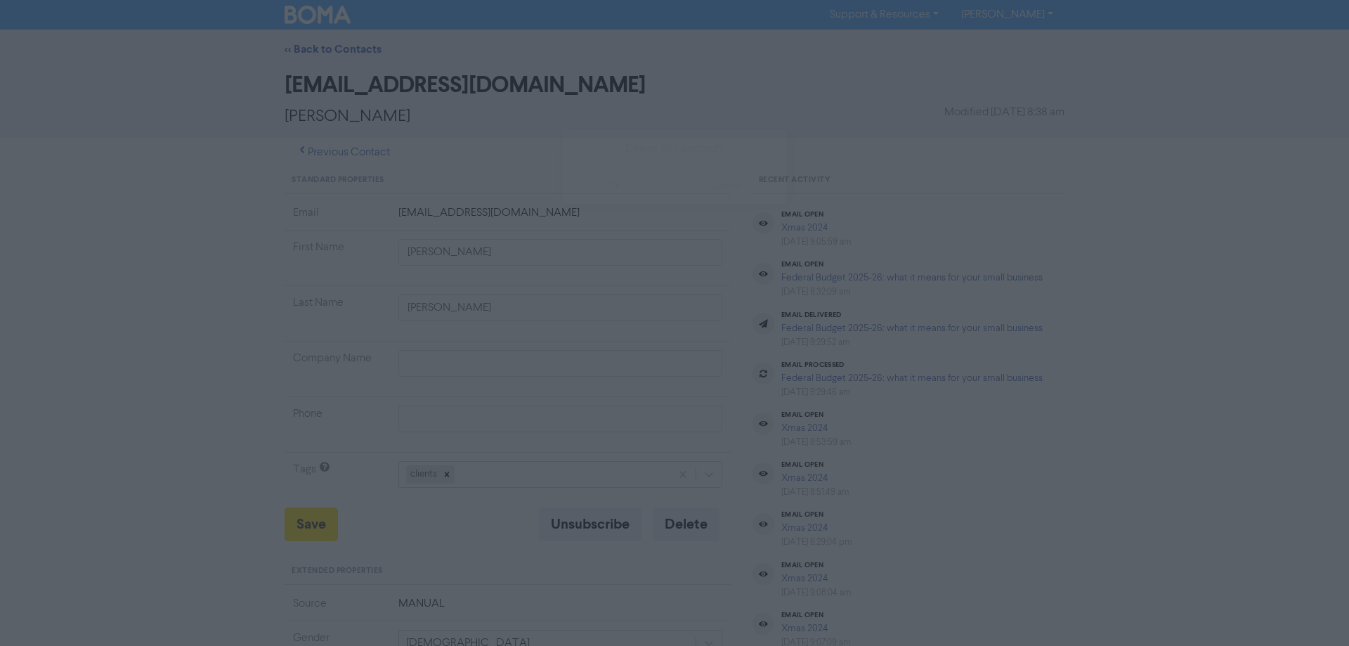
click at [622, 179] on button "ok" at bounding box center [614, 186] width 104 height 35
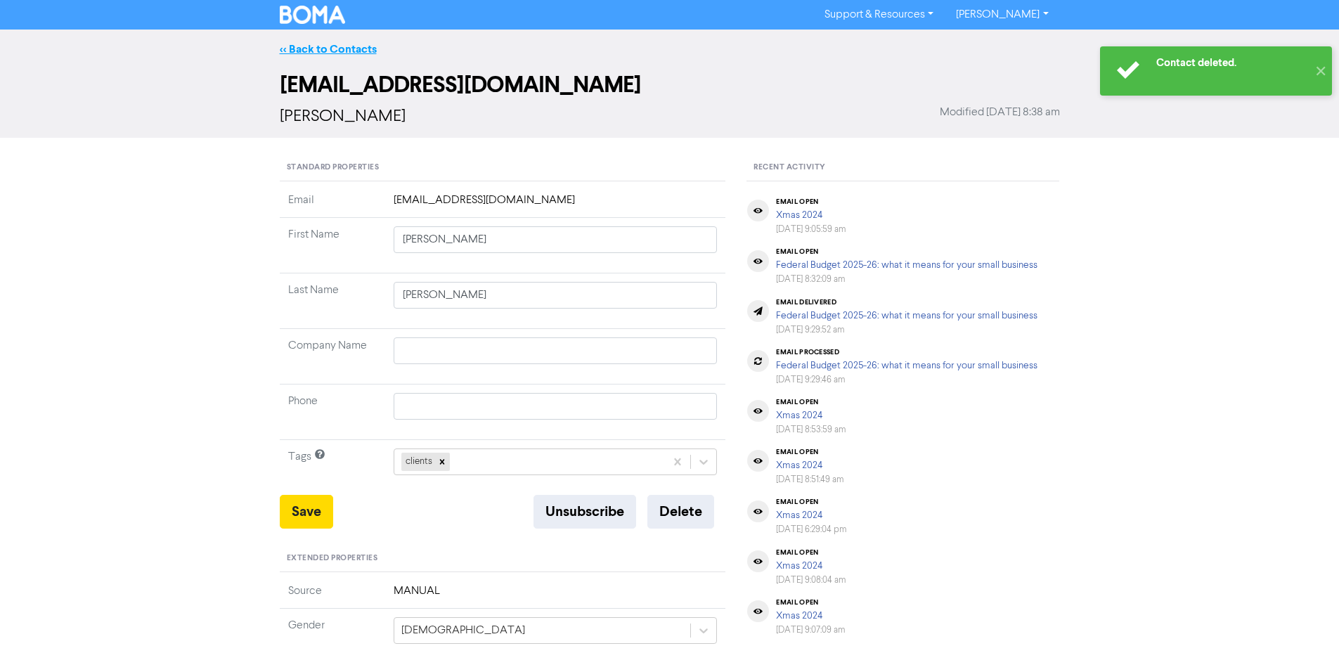
click at [337, 46] on link "<< Back to Contacts" at bounding box center [328, 49] width 97 height 14
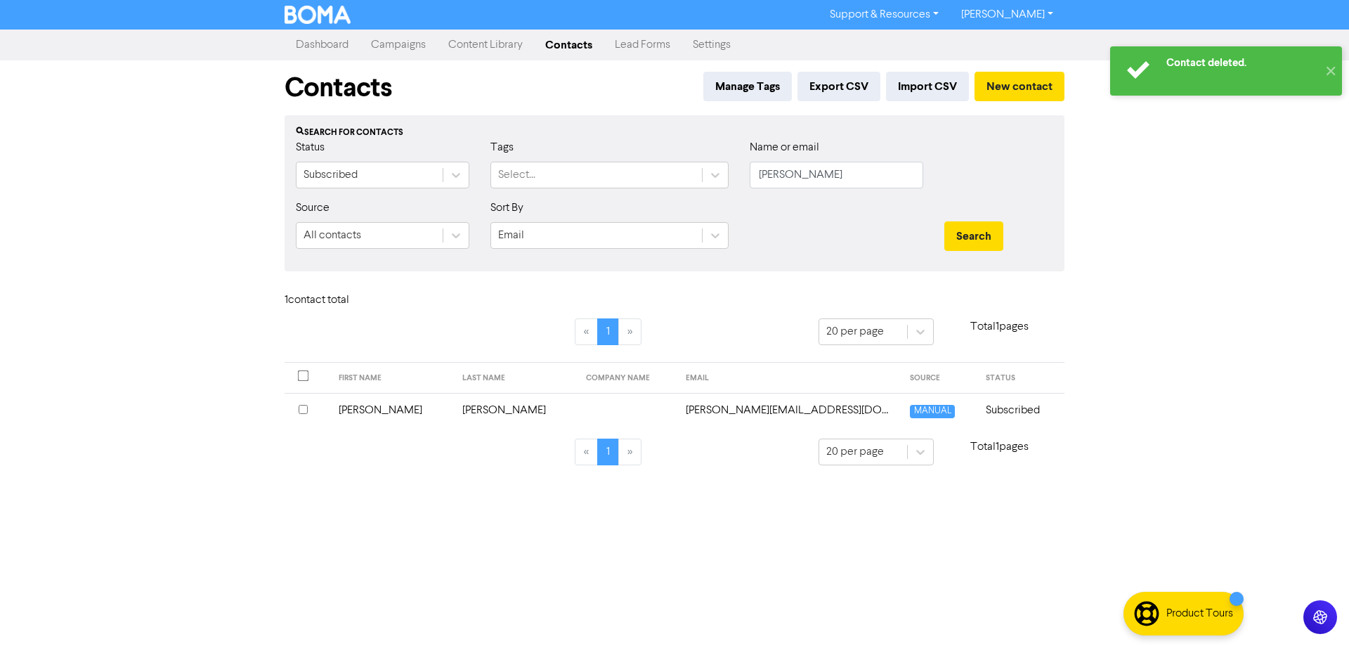
click at [714, 406] on td "[PERSON_NAME][EMAIL_ADDRESS][DOMAIN_NAME]" at bounding box center [789, 410] width 225 height 34
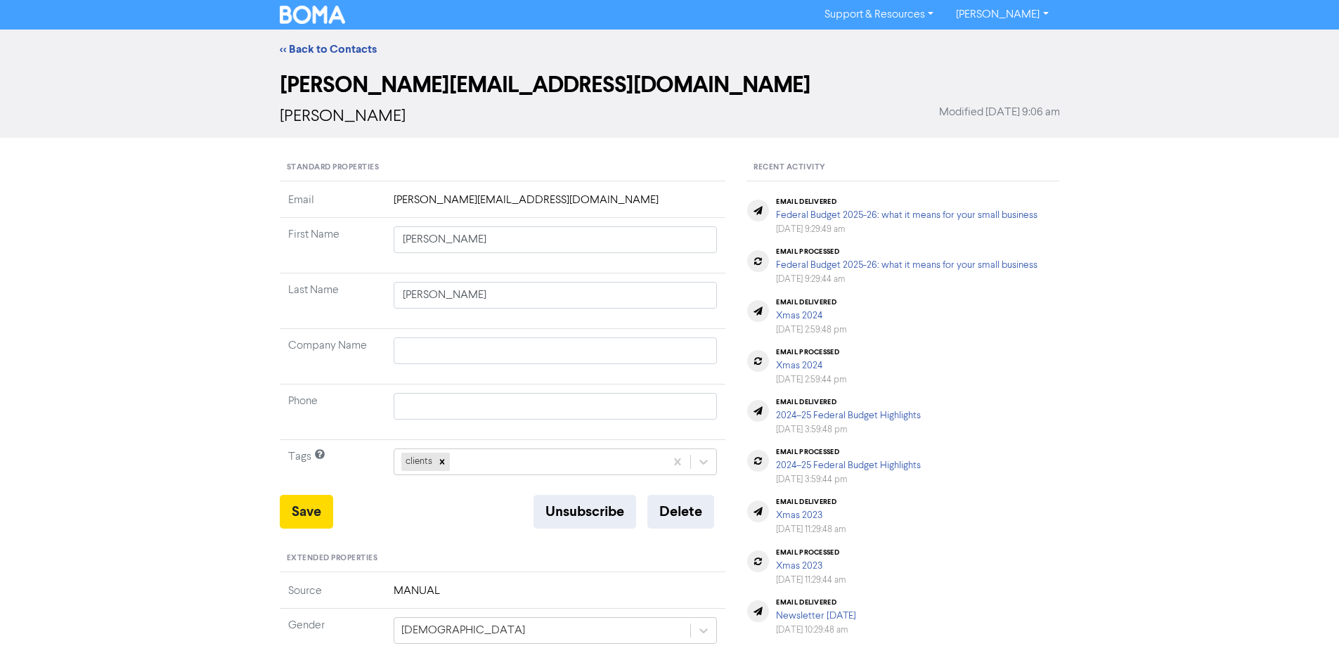
click at [358, 56] on div "<< Back to Contacts" at bounding box center [669, 49] width 801 height 17
click at [363, 49] on link "<< Back to Contacts" at bounding box center [328, 49] width 97 height 14
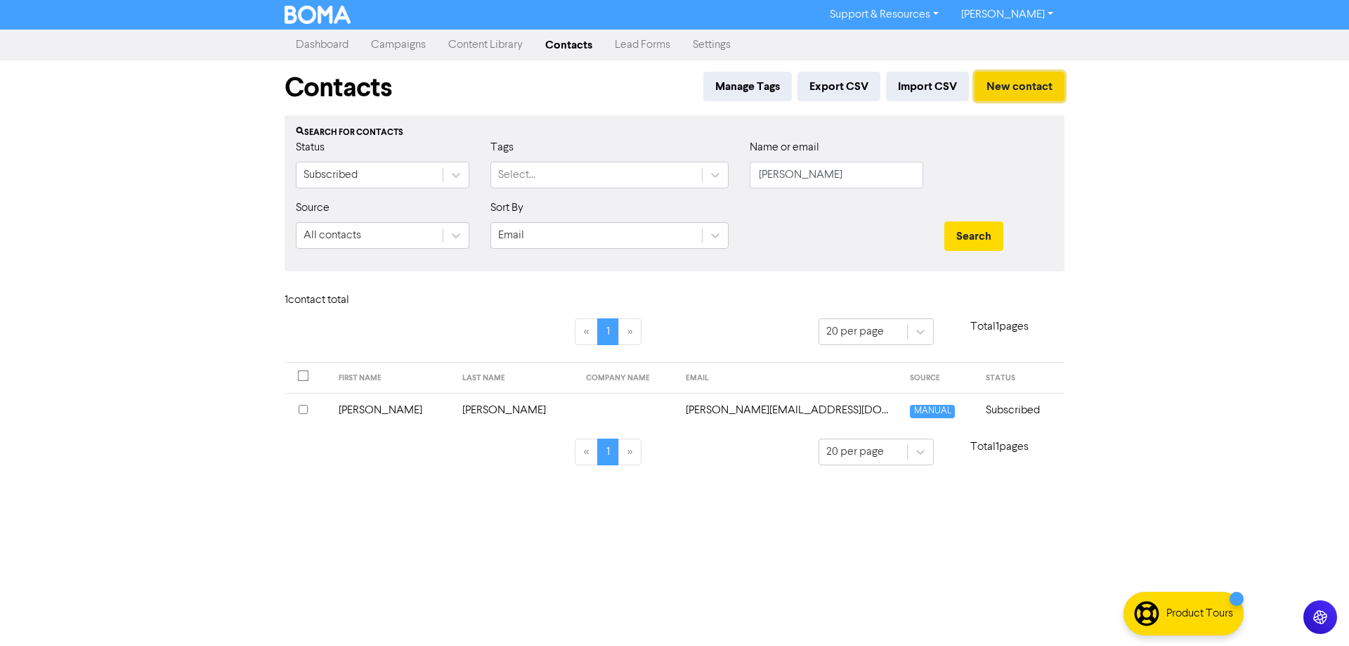
click at [1035, 89] on button "New contact" at bounding box center [1020, 87] width 90 height 30
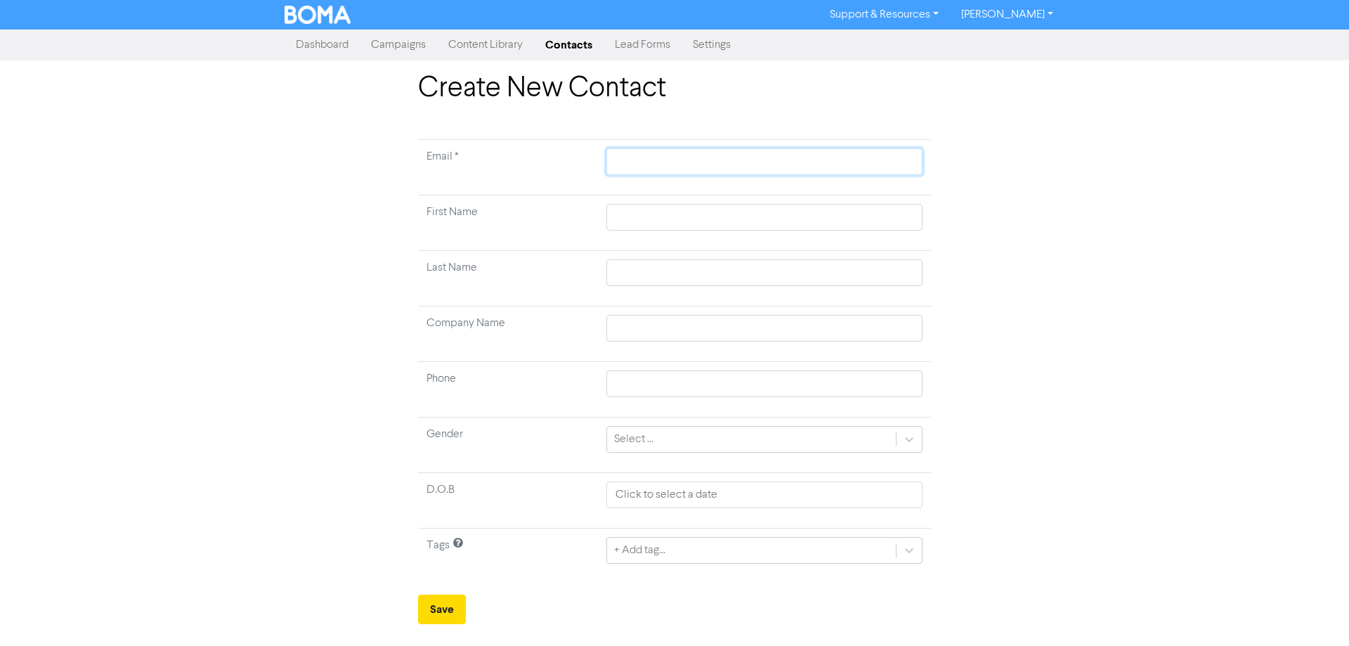
click at [680, 157] on input "text" at bounding box center [765, 161] width 316 height 27
paste input "[PERSON_NAME][EMAIL_ADDRESS][DOMAIN_NAME]."
type input "[PERSON_NAME][EMAIL_ADDRESS][DOMAIN_NAME]."
type input "[PERSON_NAME][EMAIL_ADDRESS][DOMAIN_NAME]"
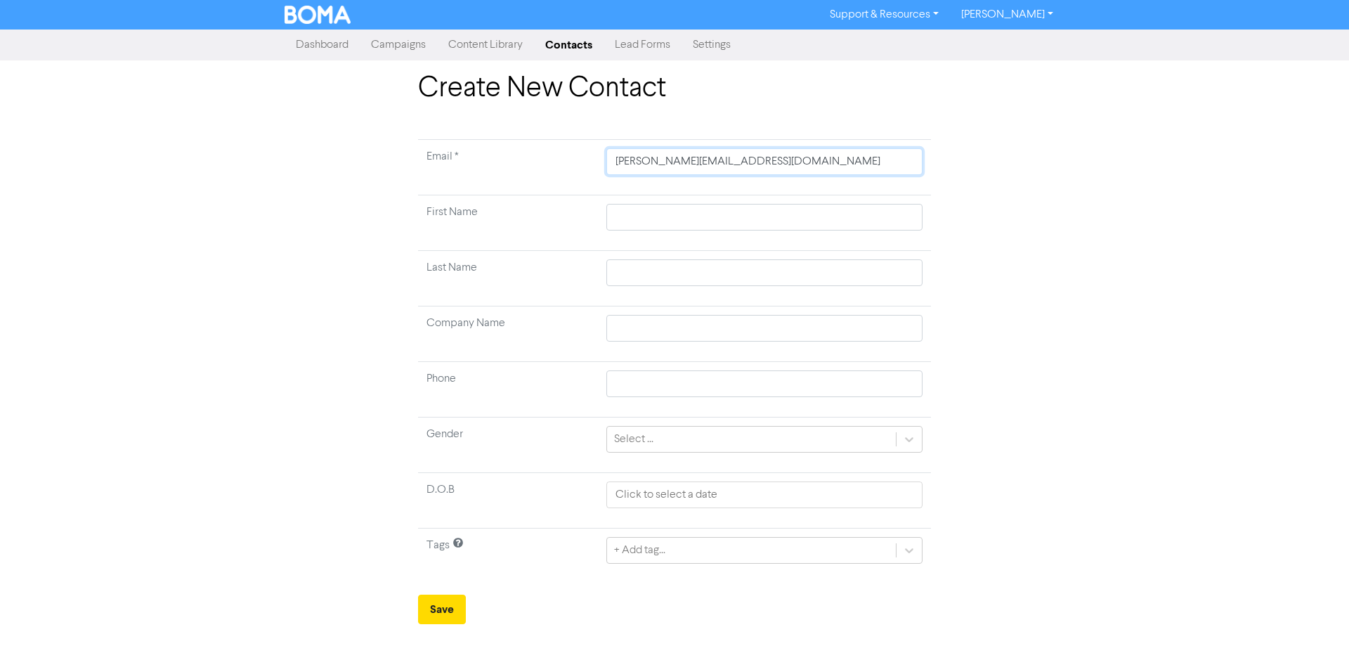
type input "[PERSON_NAME][EMAIL_ADDRESS][DOMAIN_NAME]"
click at [722, 206] on input "text" at bounding box center [765, 217] width 316 height 27
type input "K"
type input "Ke"
type input "[PERSON_NAME]"
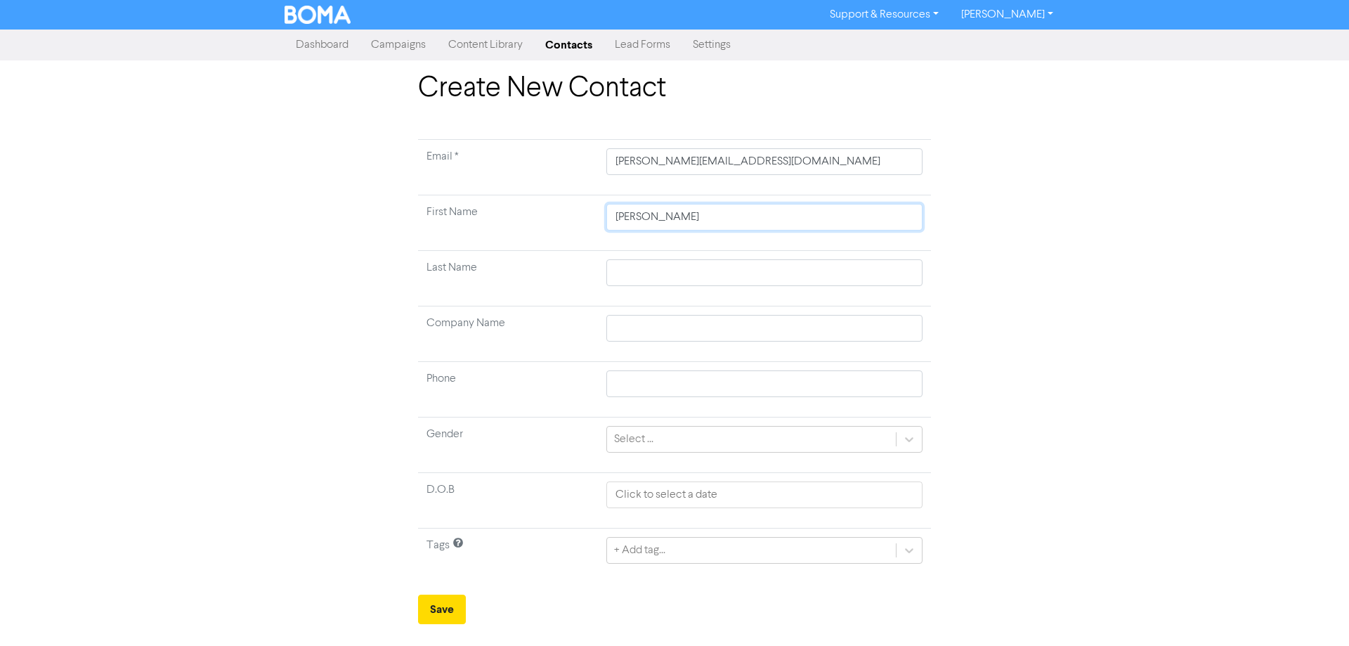
type input "[PERSON_NAME]"
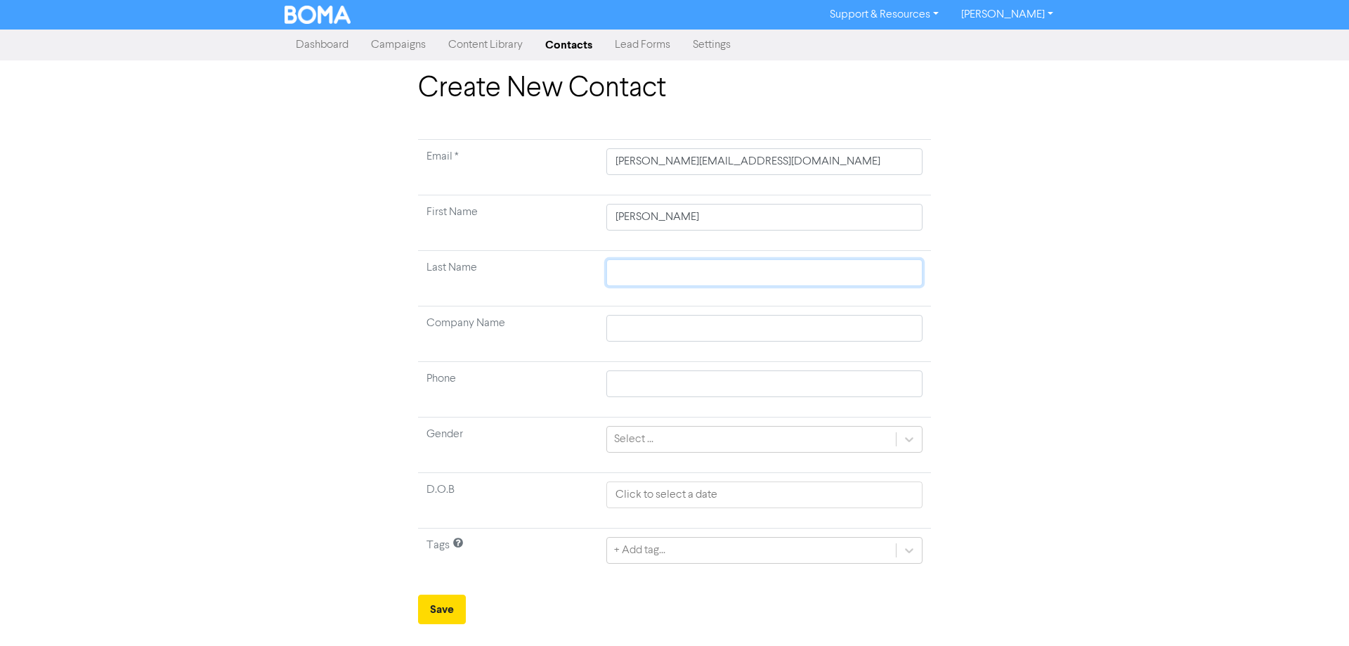
type input "C"
type input "Cl"
type input "Cle"
type input "Cleg"
type input "[PERSON_NAME]"
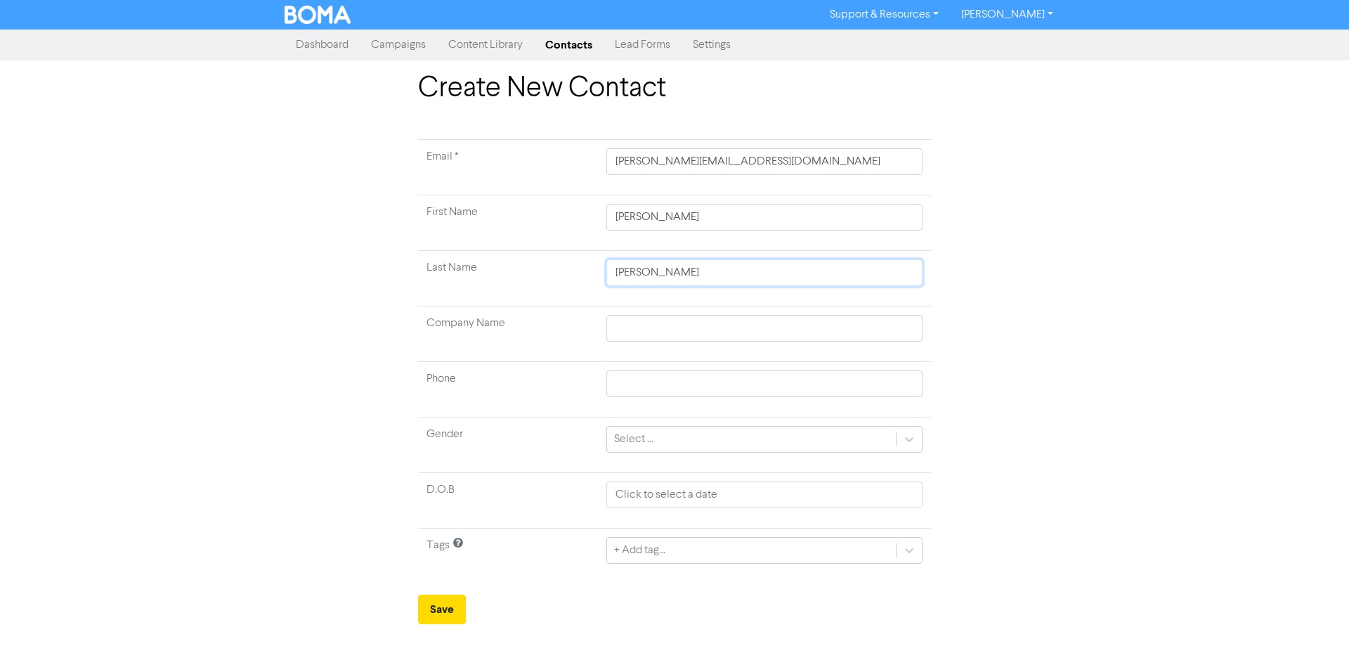
type input "Clegge"
type input "Clegget"
type input "[PERSON_NAME]"
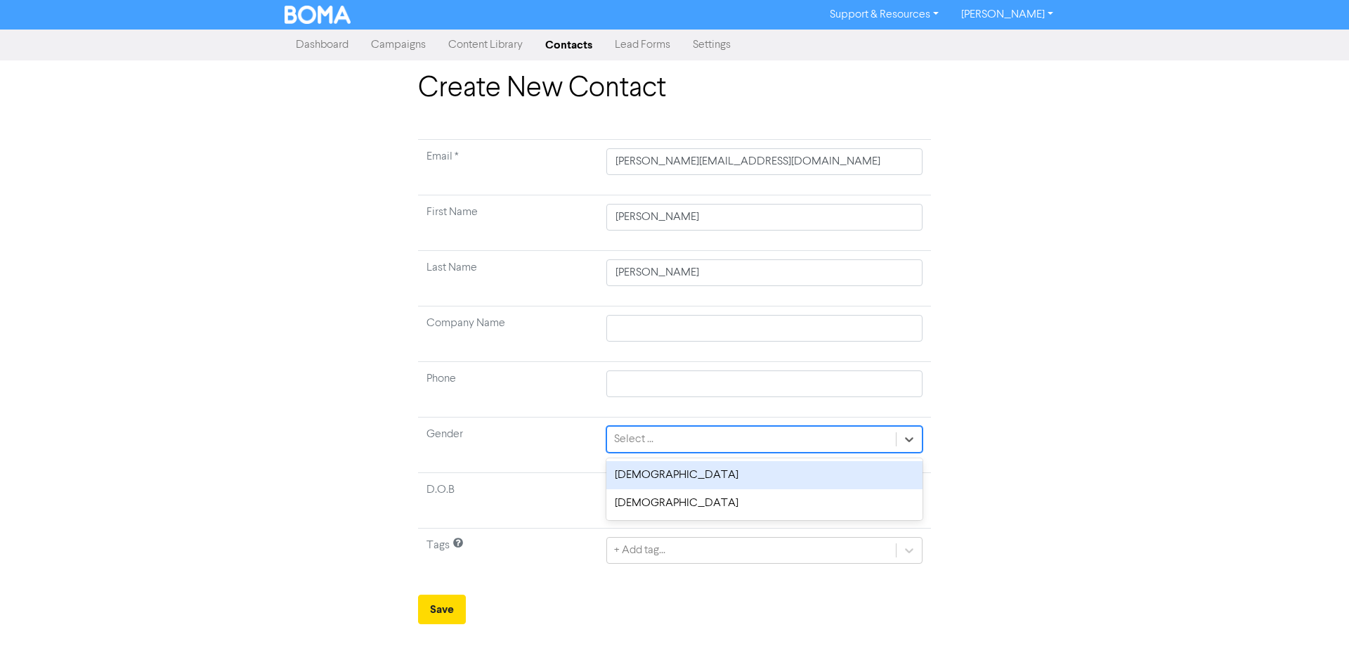
click at [673, 445] on div "Select ..." at bounding box center [751, 439] width 289 height 25
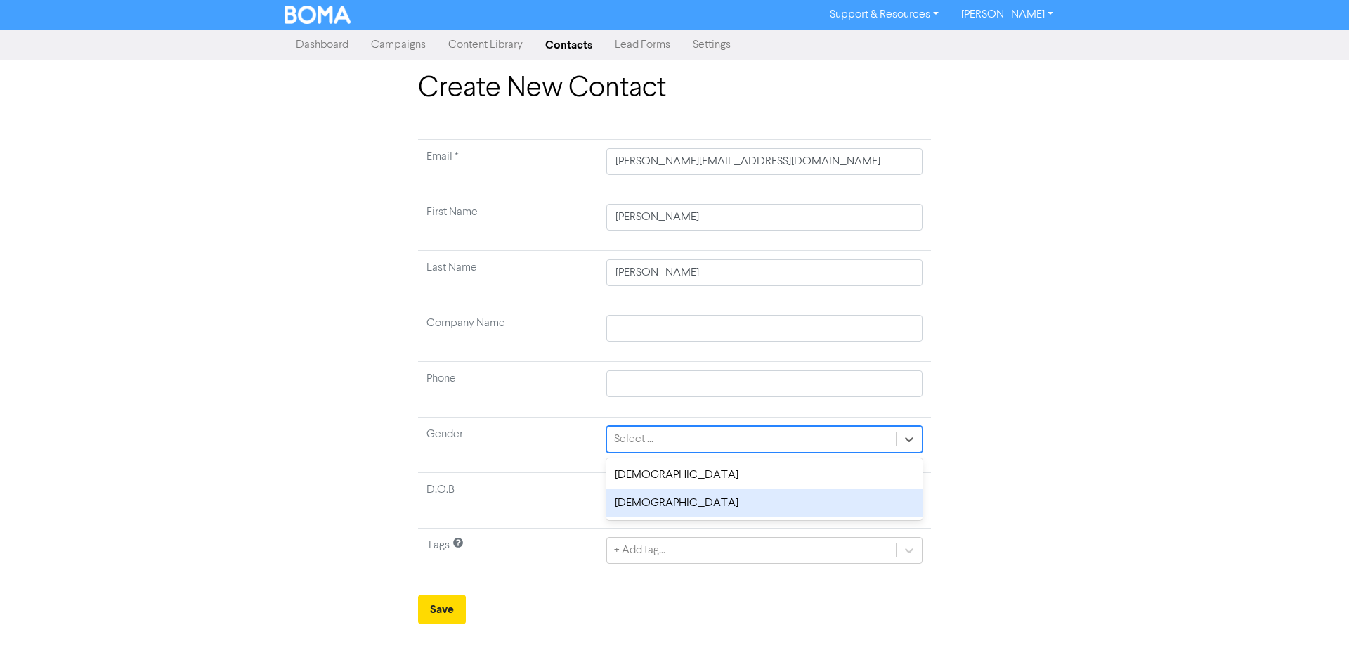
click at [659, 499] on div "[DEMOGRAPHIC_DATA]" at bounding box center [765, 503] width 316 height 28
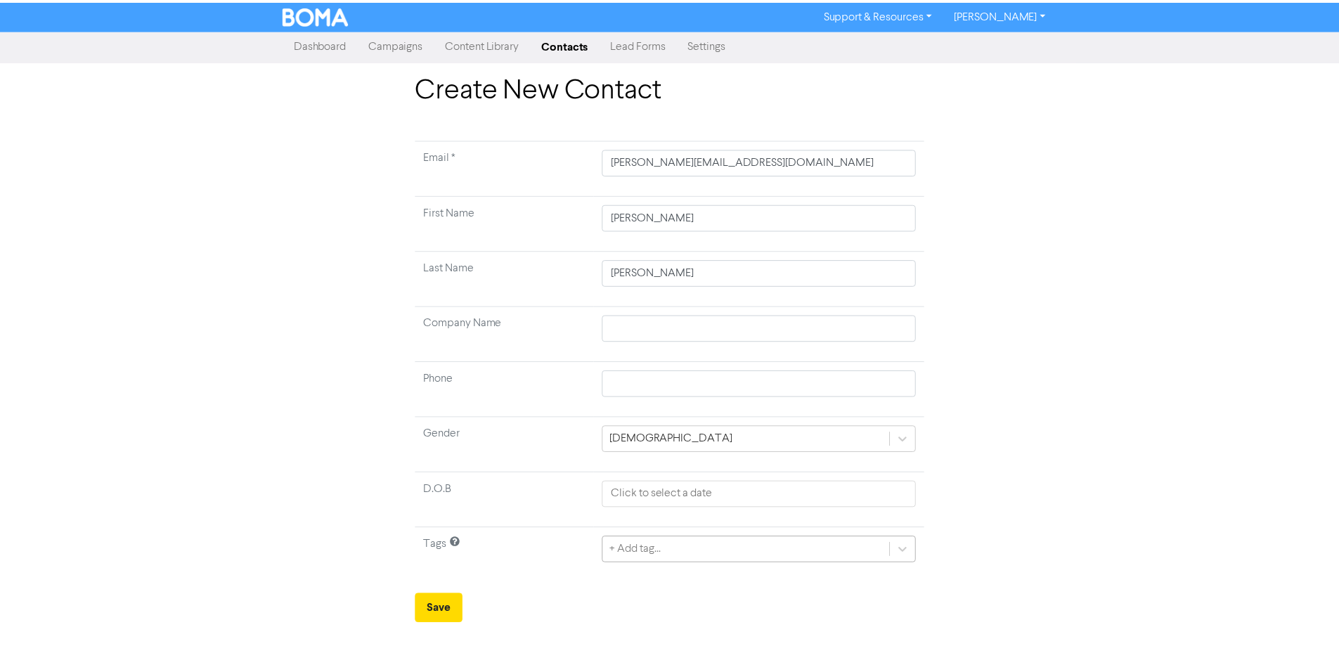
scroll to position [134, 0]
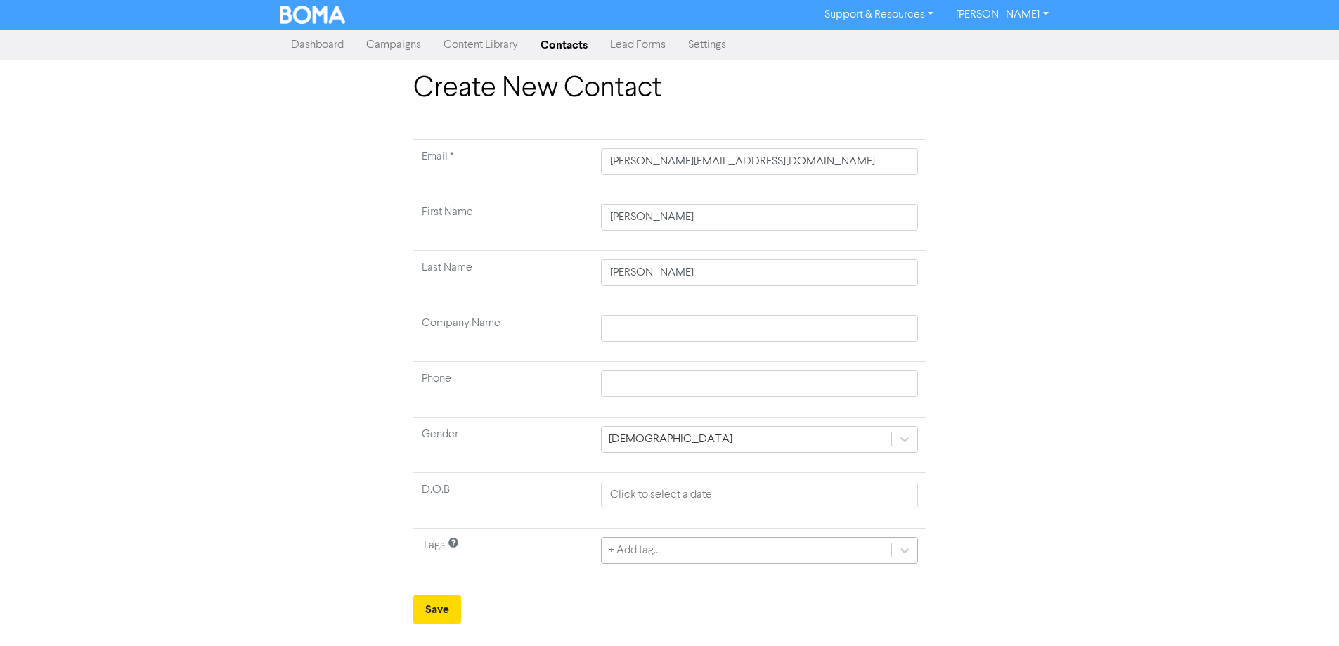
click at [675, 556] on div "+ Add tag..." at bounding box center [759, 550] width 316 height 27
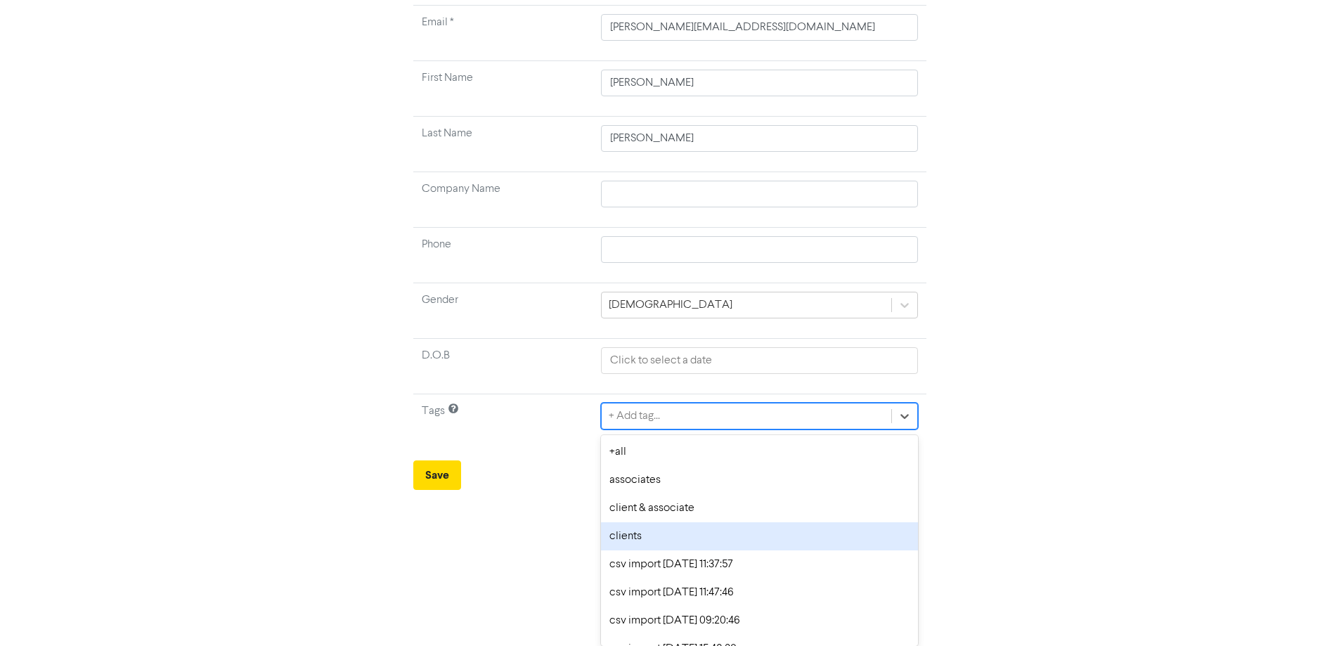
click at [647, 545] on div "clients" at bounding box center [759, 536] width 316 height 28
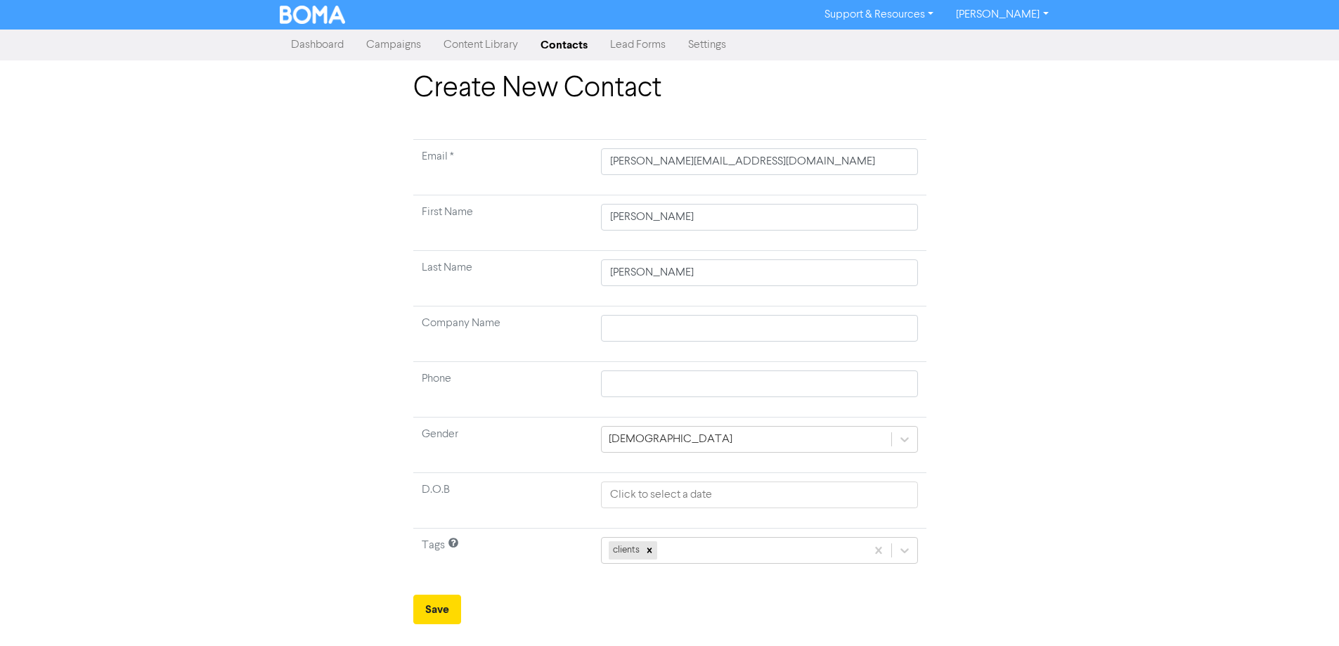
scroll to position [0, 0]
click at [450, 602] on button "Save" at bounding box center [442, 610] width 48 height 30
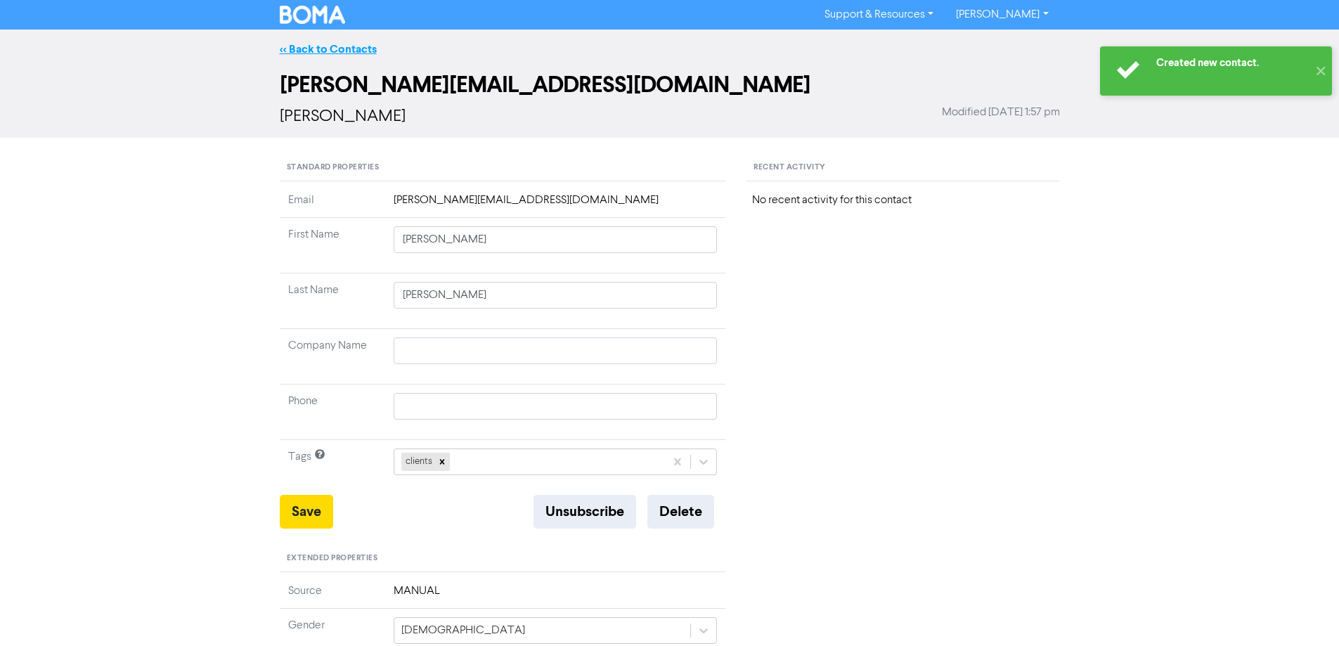
click at [343, 44] on link "<< Back to Contacts" at bounding box center [328, 49] width 97 height 14
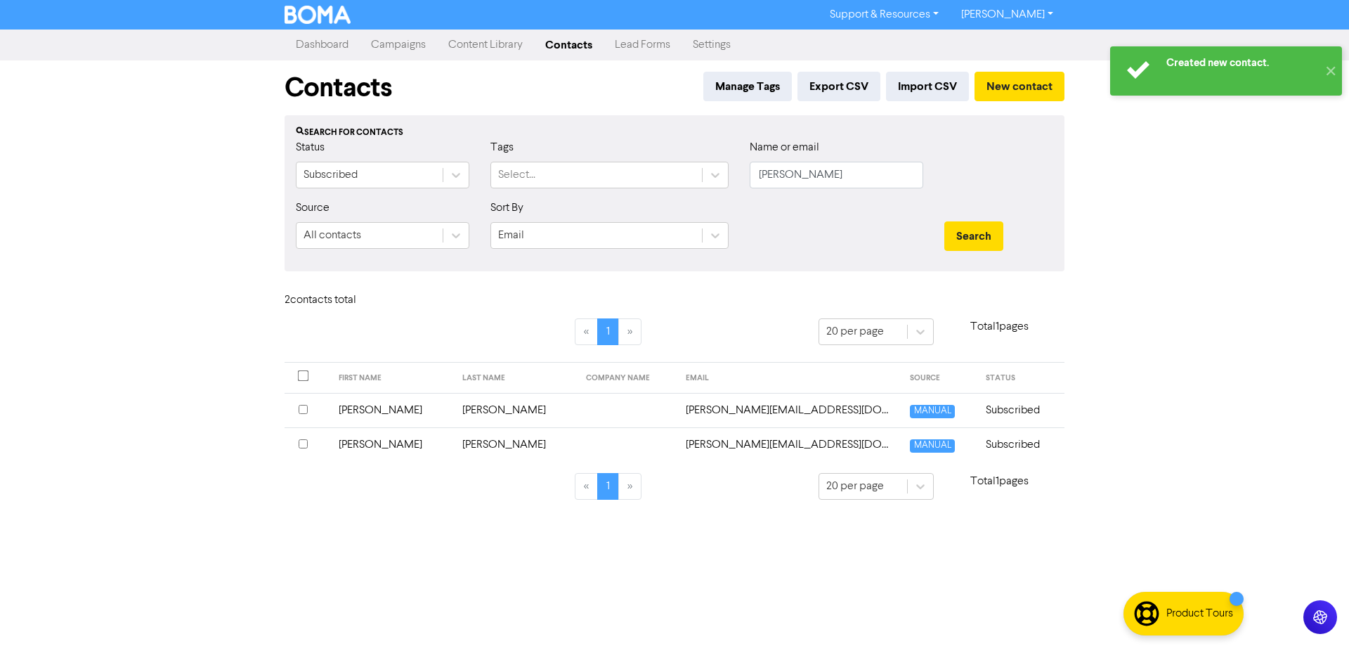
click at [307, 441] on input "checkbox" at bounding box center [303, 443] width 9 height 9
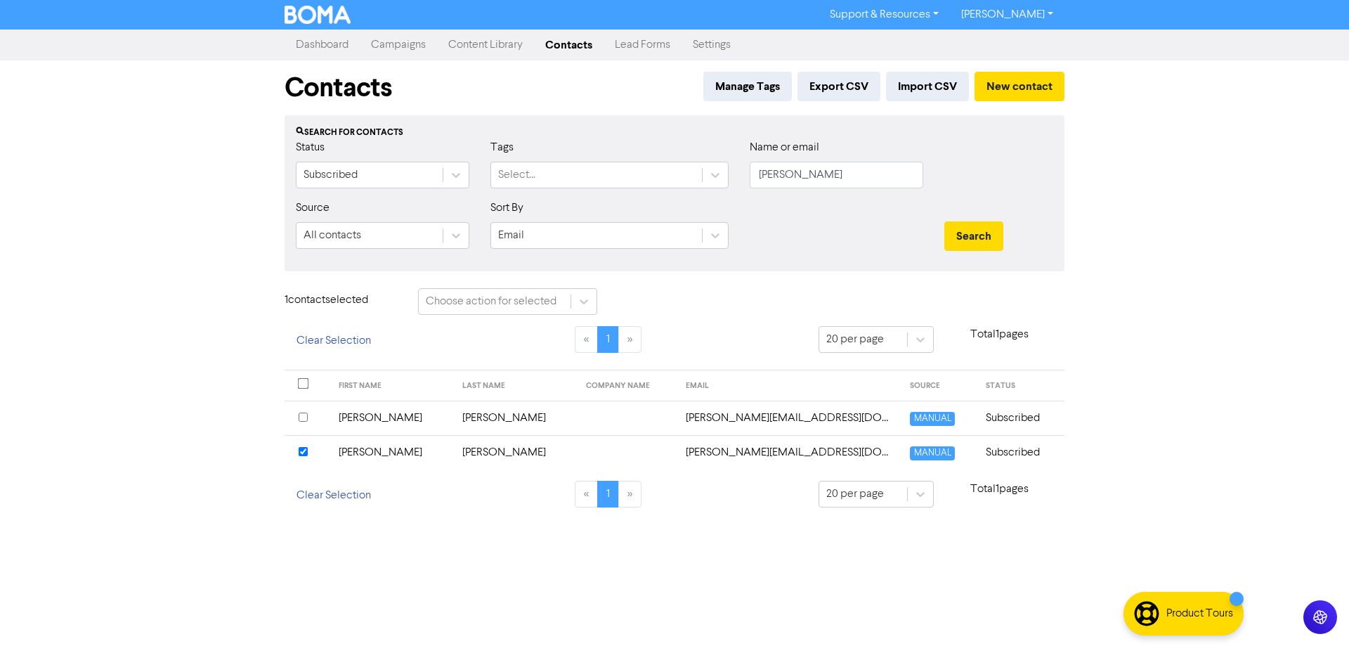
click at [405, 458] on td "[PERSON_NAME]" at bounding box center [392, 452] width 124 height 34
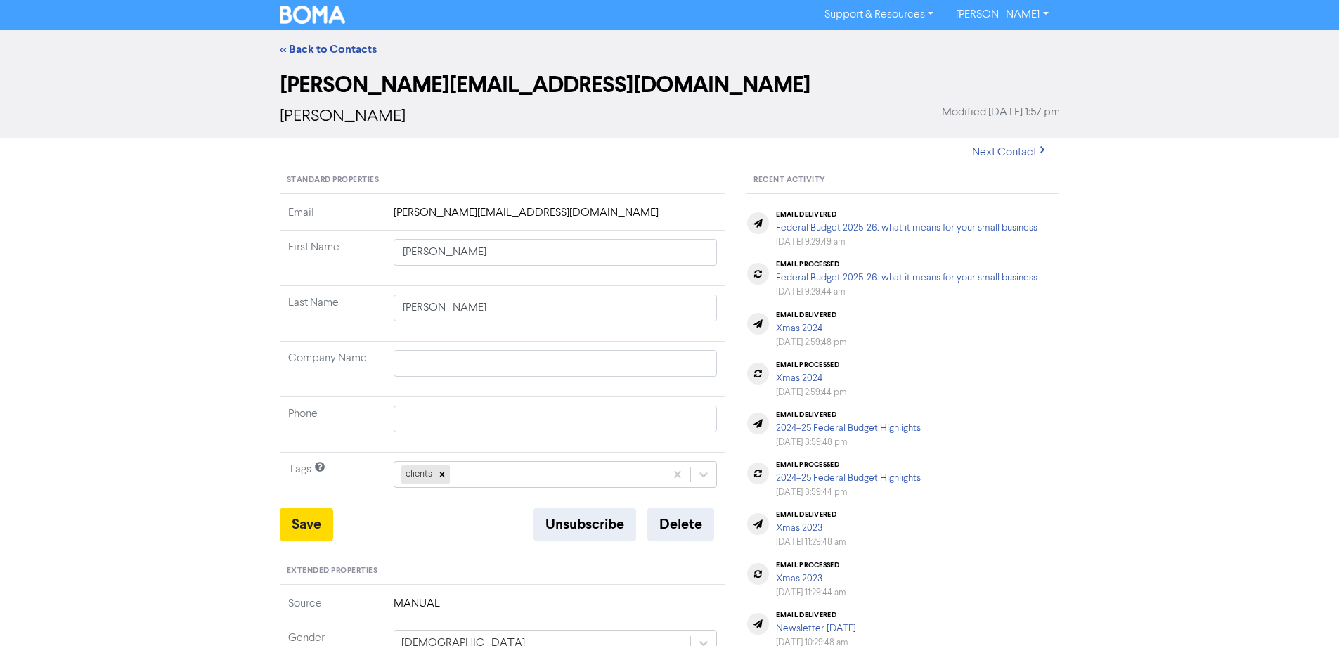
type input "[PERSON_NAME]"
click at [663, 532] on button "Delete" at bounding box center [680, 524] width 67 height 34
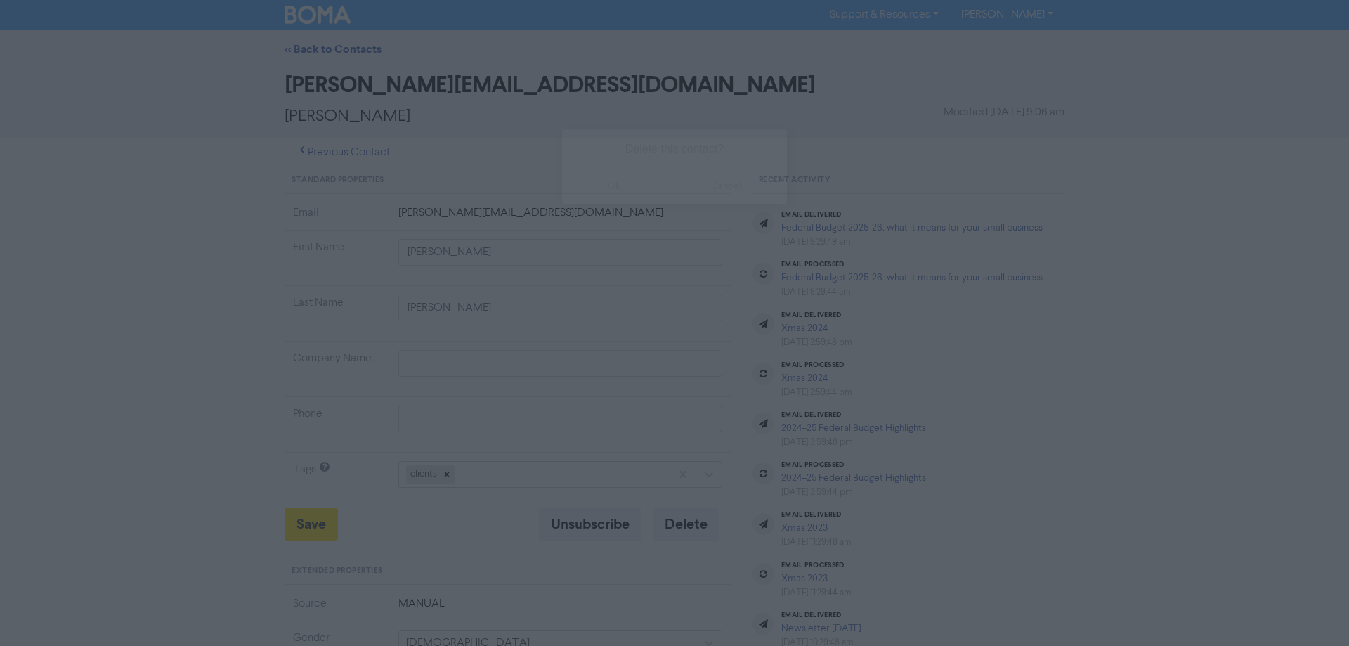
click at [604, 188] on button "ok" at bounding box center [614, 186] width 104 height 35
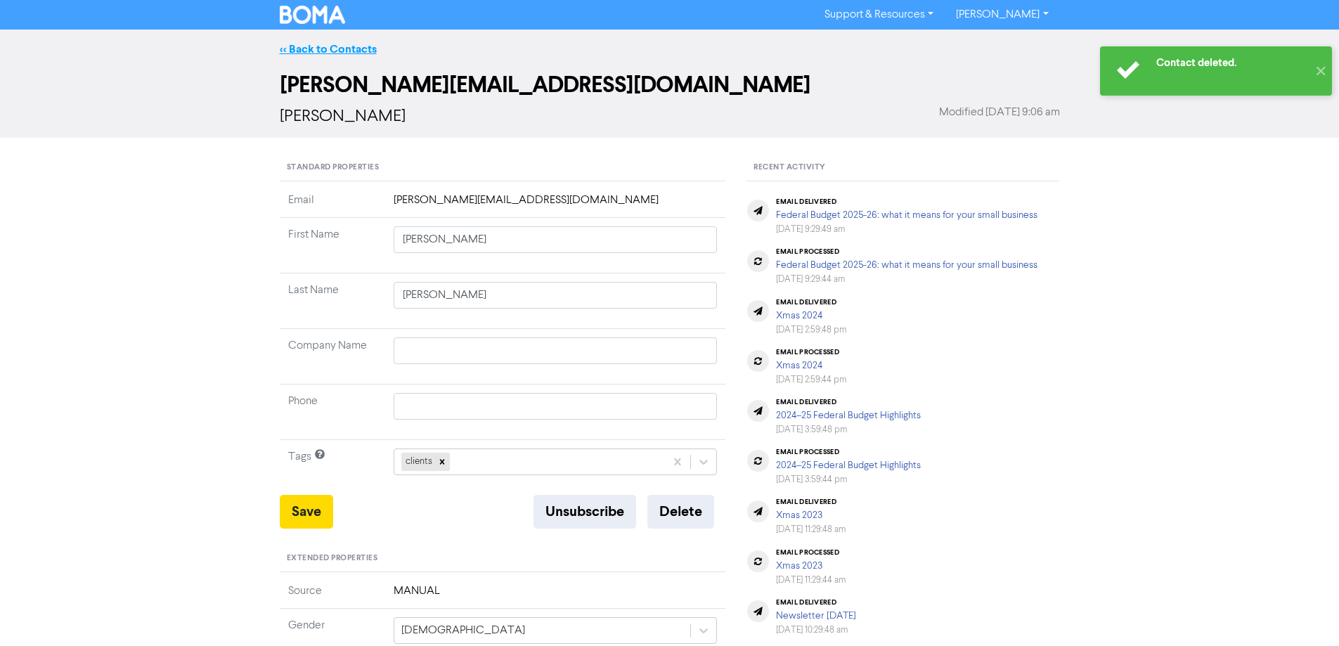
click at [320, 53] on link "<< Back to Contacts" at bounding box center [328, 49] width 97 height 14
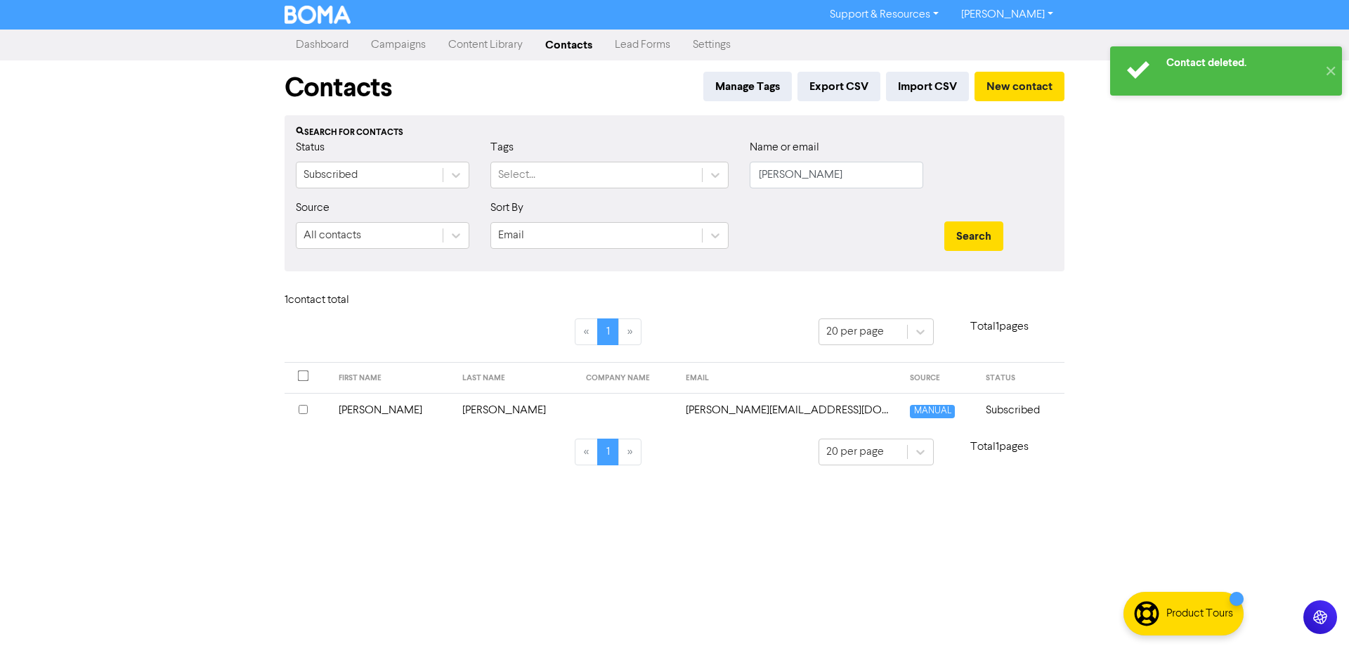
click at [398, 48] on link "Campaigns" at bounding box center [398, 45] width 77 height 28
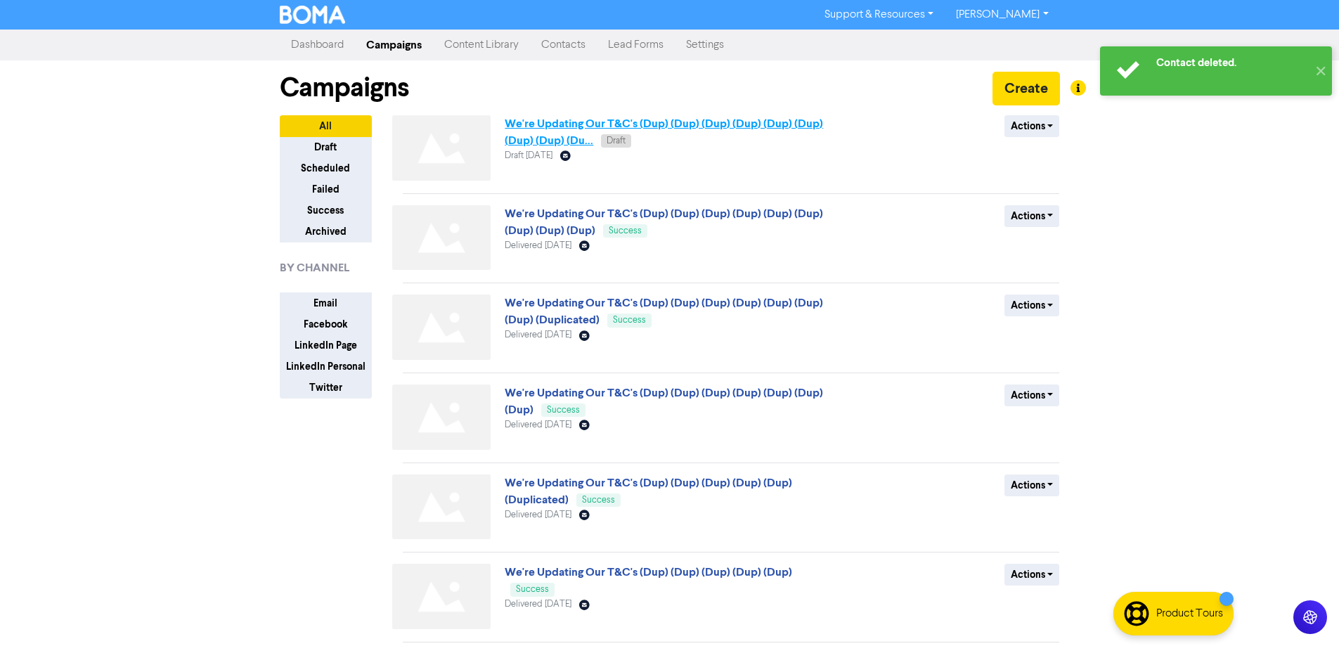
click at [577, 131] on link "We're Updating Our T&C's (Dup) (Dup) (Dup) (Dup) (Dup) (Dup) (Dup) (Dup) (Du..." at bounding box center [664, 132] width 318 height 31
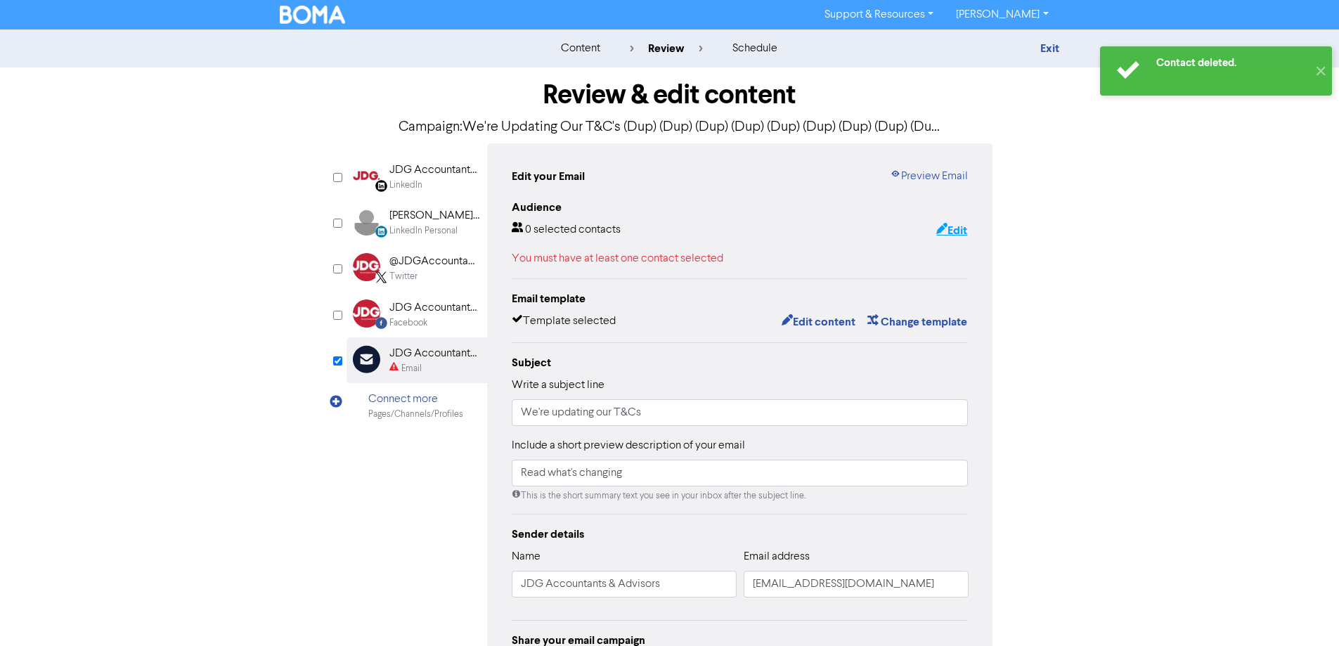
click at [956, 228] on button "Edit" at bounding box center [951, 230] width 32 height 18
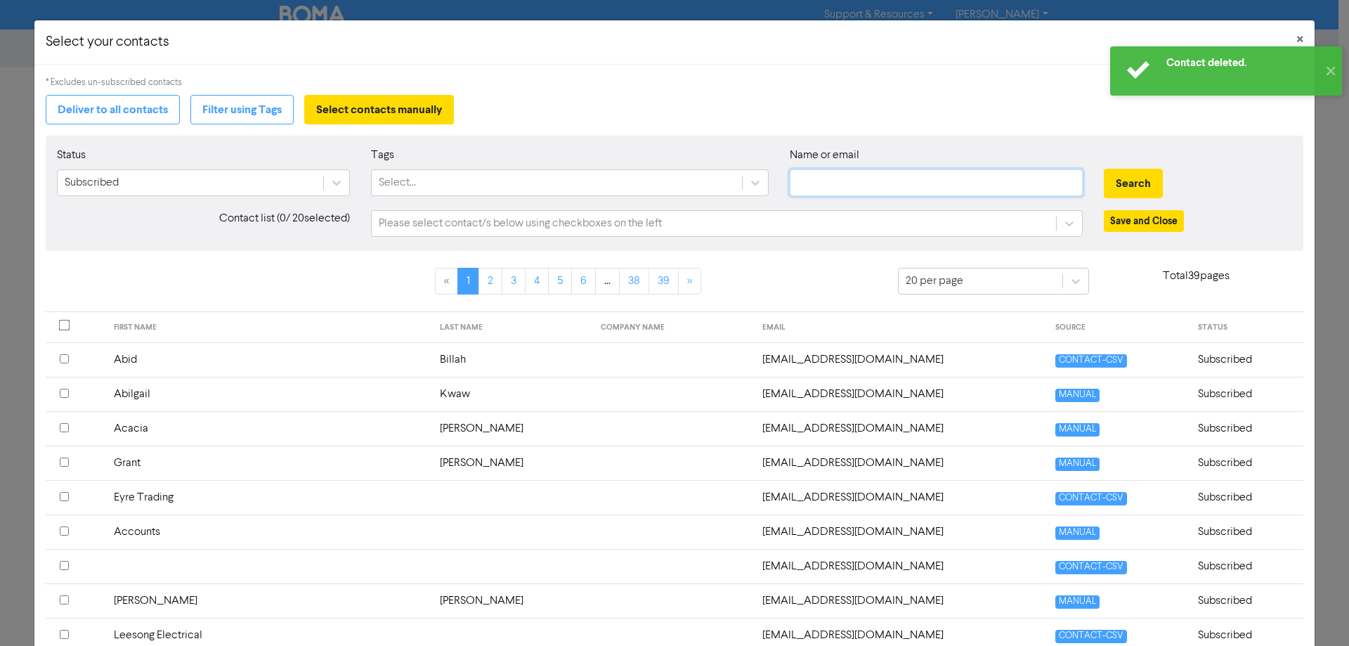
click at [840, 190] on input "text" at bounding box center [936, 182] width 293 height 27
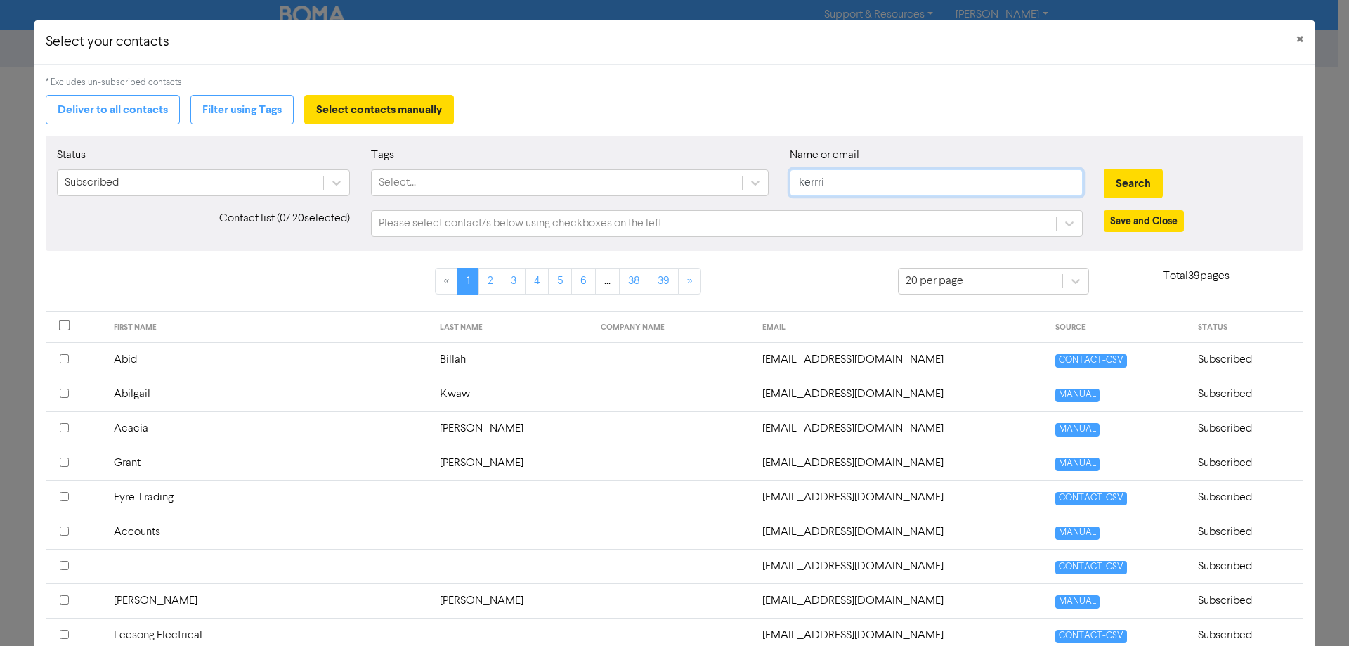
click at [1104, 169] on button "Search" at bounding box center [1133, 184] width 59 height 30
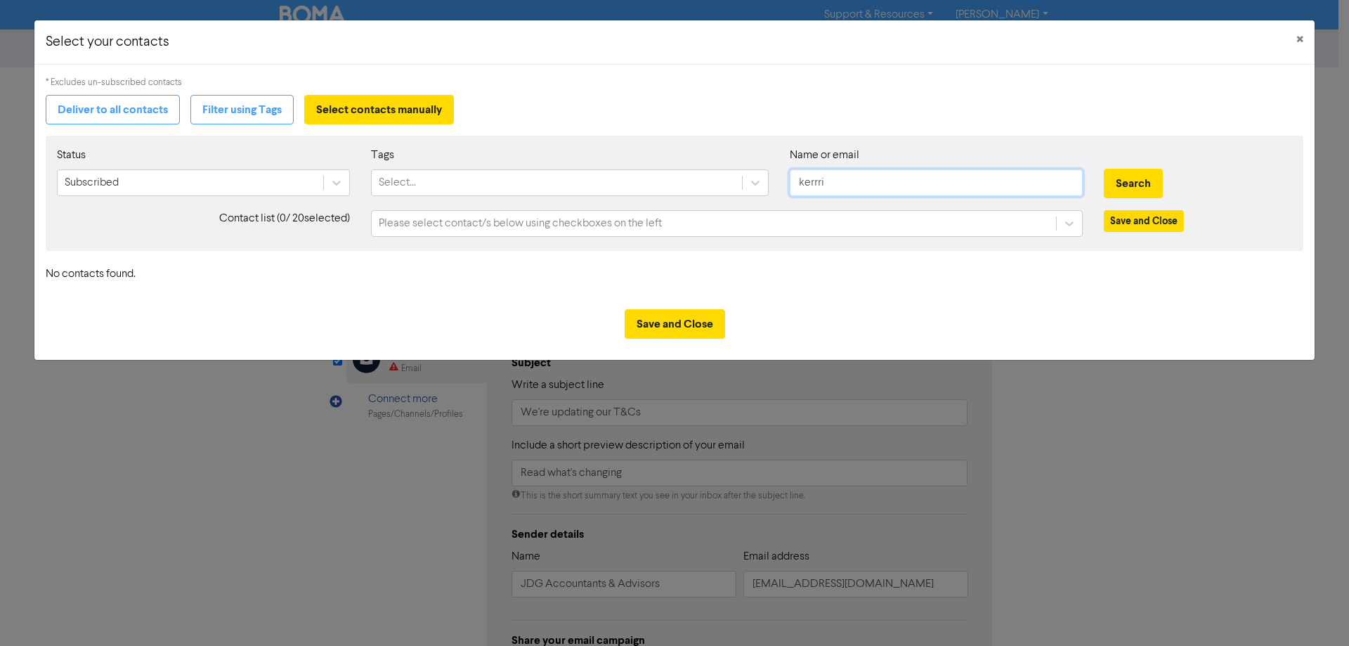
click at [812, 183] on input "kerrri" at bounding box center [936, 182] width 293 height 27
type input "[PERSON_NAME]"
click at [1104, 169] on button "Search" at bounding box center [1133, 184] width 59 height 30
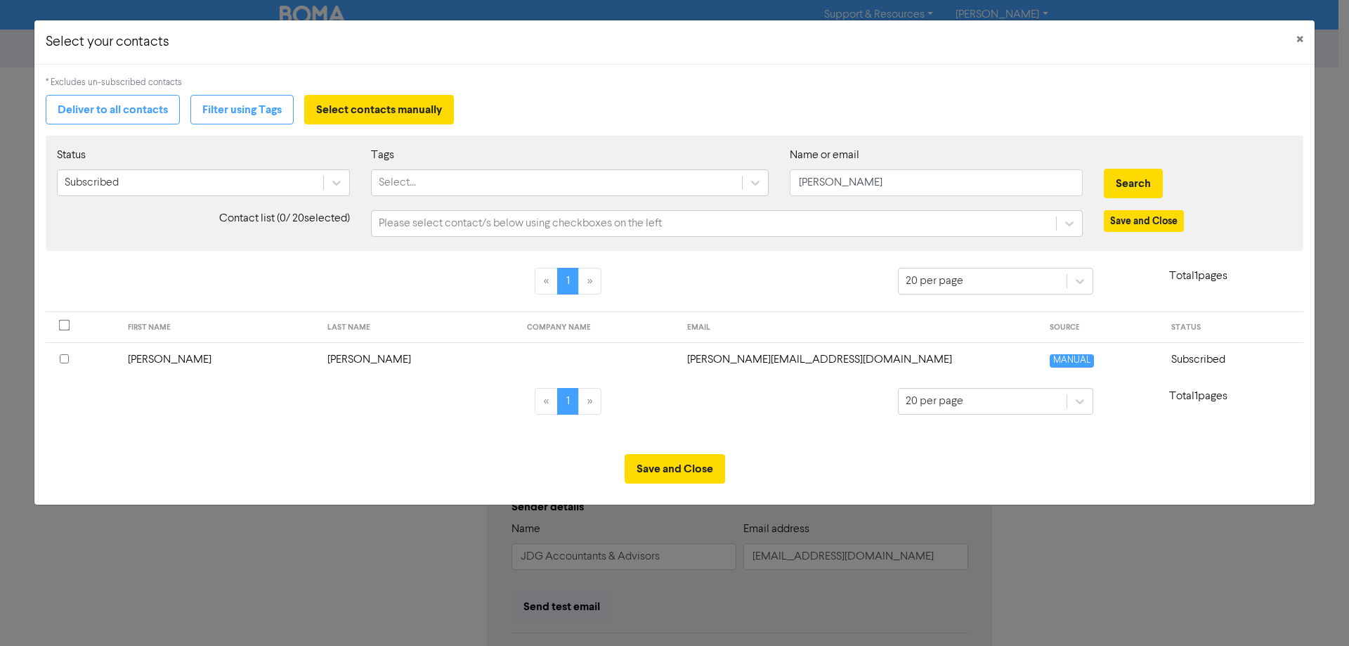
click at [67, 358] on input "checkbox" at bounding box center [64, 358] width 9 height 9
click at [640, 482] on button "Save and Close" at bounding box center [675, 469] width 100 height 30
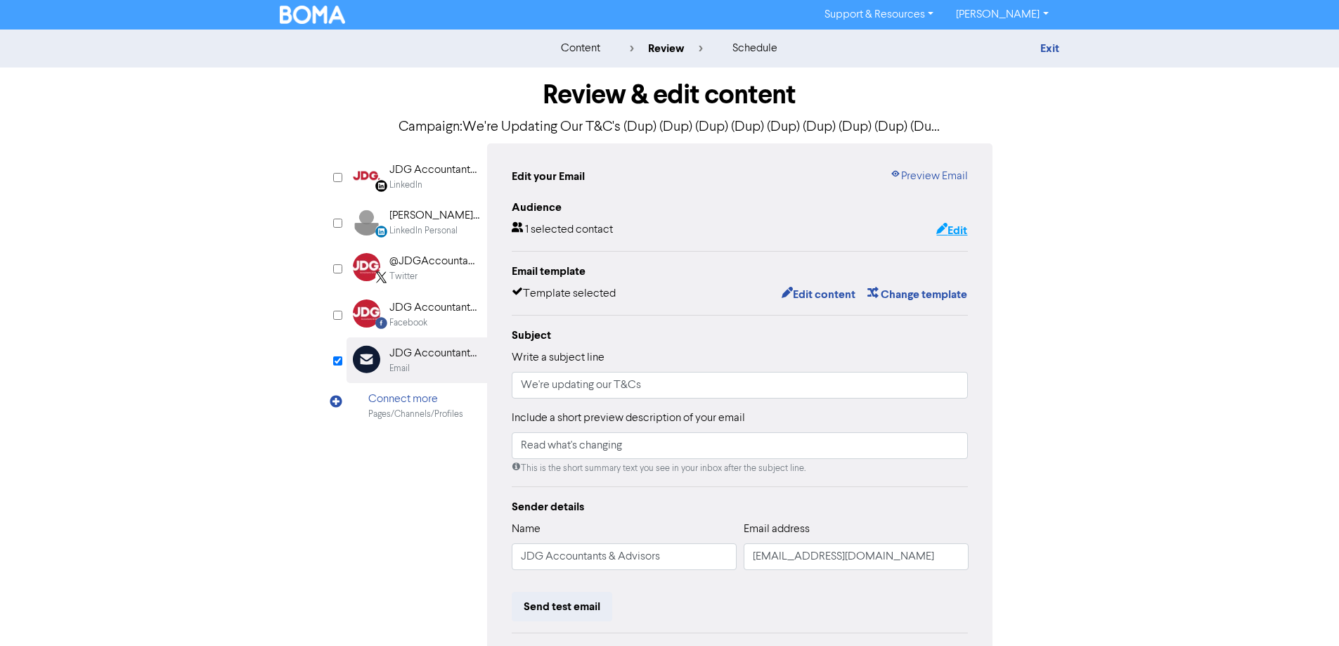
click at [947, 236] on button "Edit" at bounding box center [951, 230] width 32 height 18
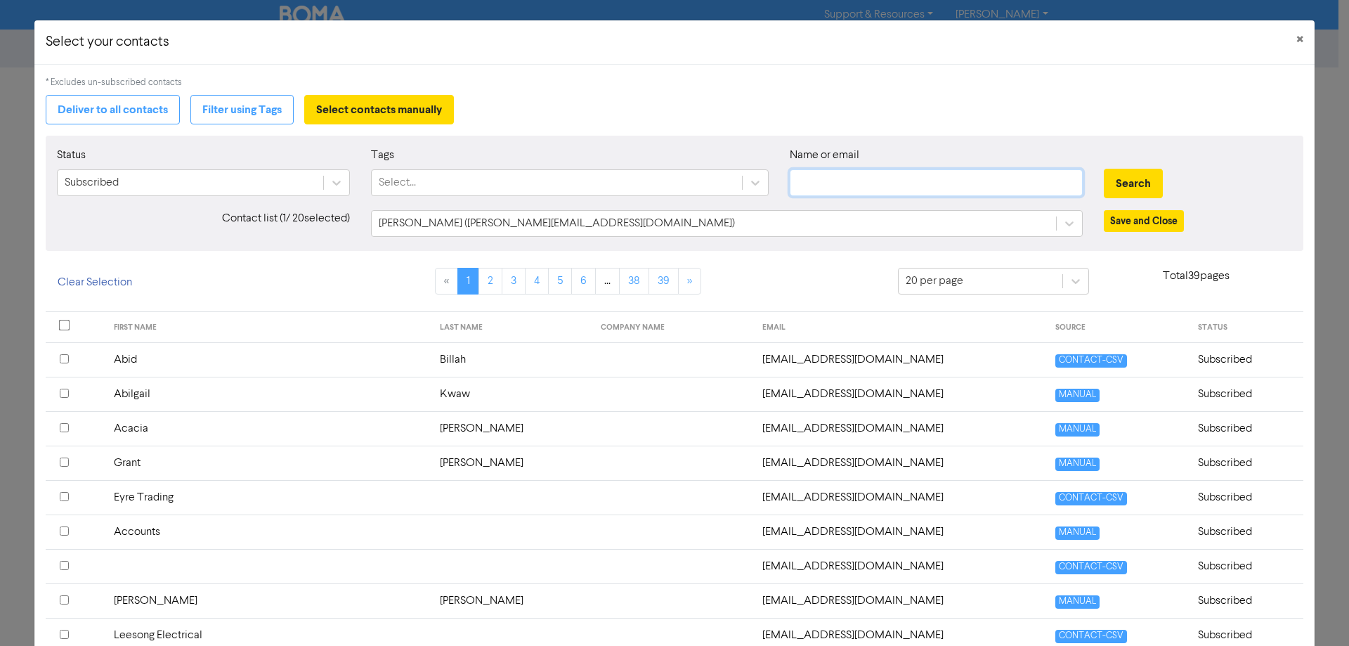
click at [850, 185] on input "text" at bounding box center [936, 182] width 293 height 27
type input "[PERSON_NAME]"
click at [1104, 169] on button "Search" at bounding box center [1133, 184] width 59 height 30
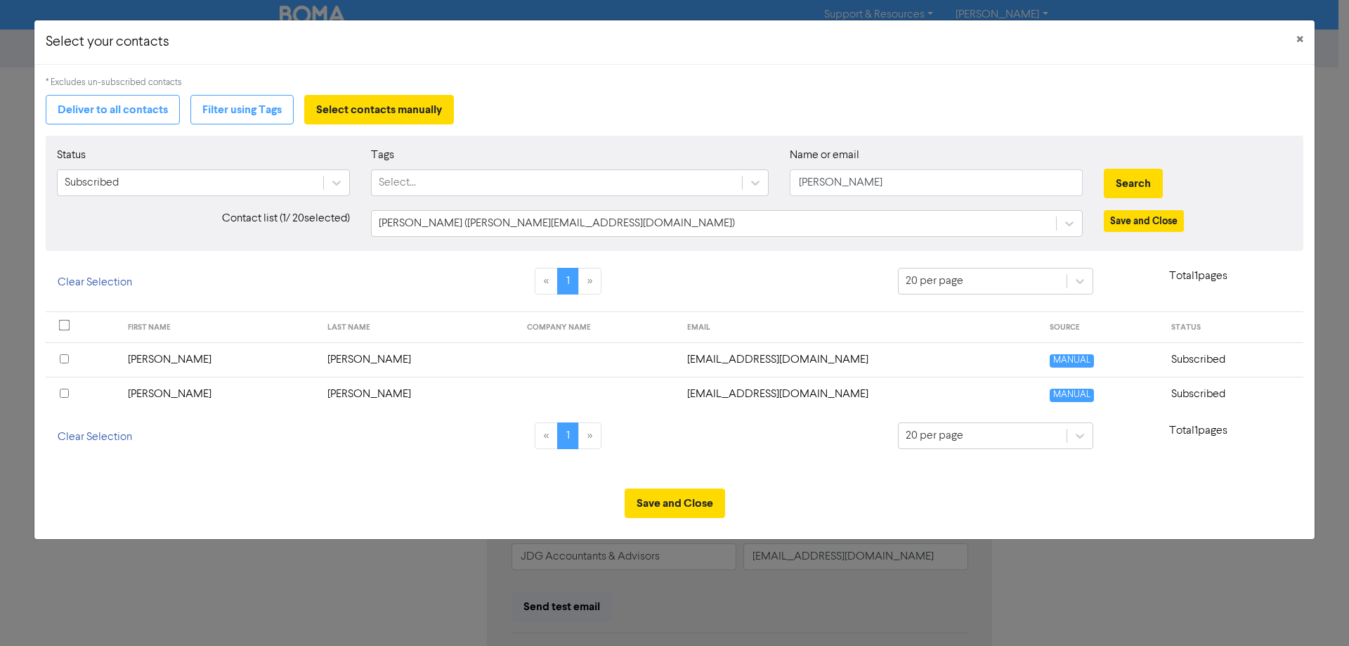
click at [66, 392] on input "checkbox" at bounding box center [64, 393] width 9 height 9
click at [666, 510] on button "Save and Close" at bounding box center [675, 503] width 100 height 30
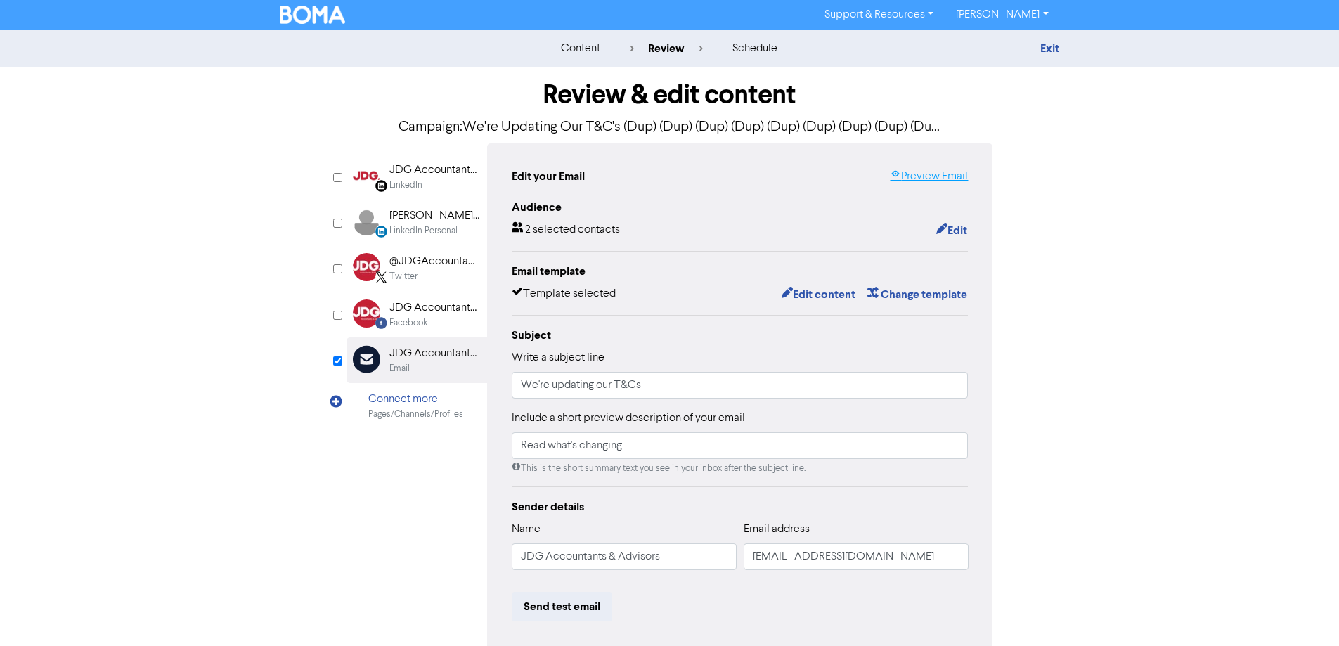
click at [925, 175] on link "Preview Email" at bounding box center [929, 176] width 78 height 17
click at [948, 232] on button "Edit" at bounding box center [951, 230] width 32 height 18
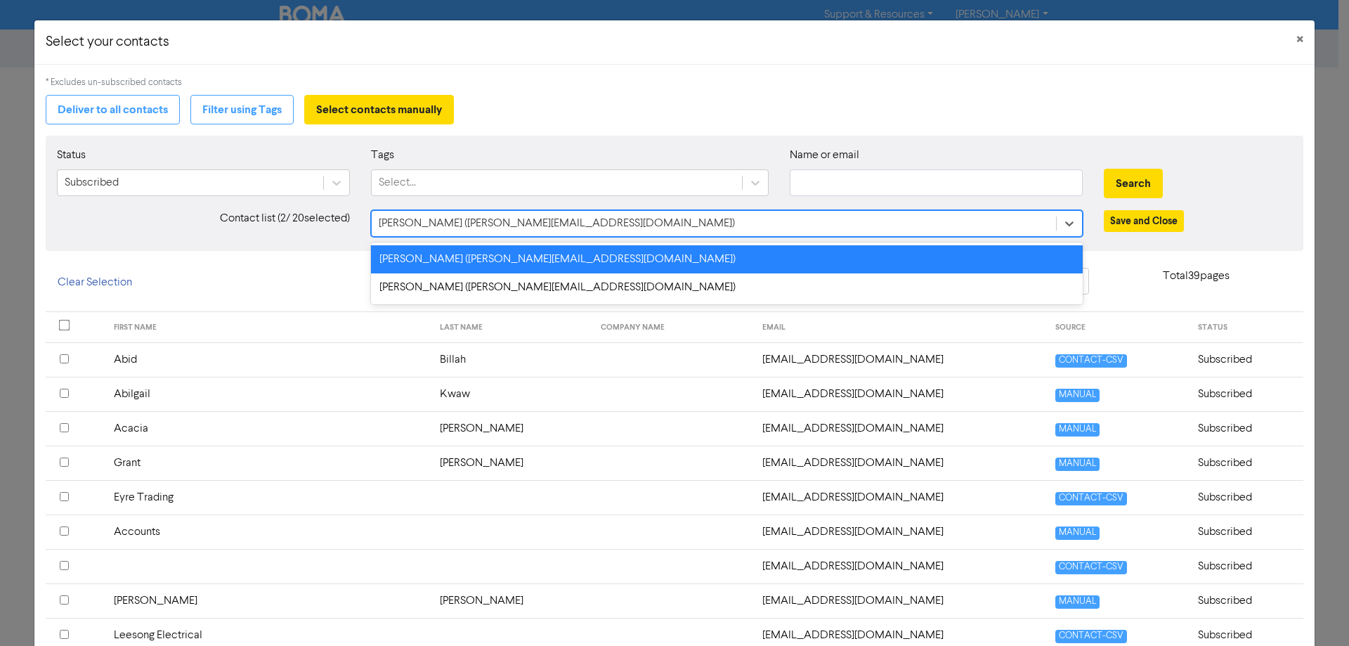
click at [895, 220] on div "[PERSON_NAME] ([PERSON_NAME][EMAIL_ADDRESS][DOMAIN_NAME])" at bounding box center [714, 223] width 685 height 25
click at [1297, 39] on span "×" at bounding box center [1300, 40] width 7 height 21
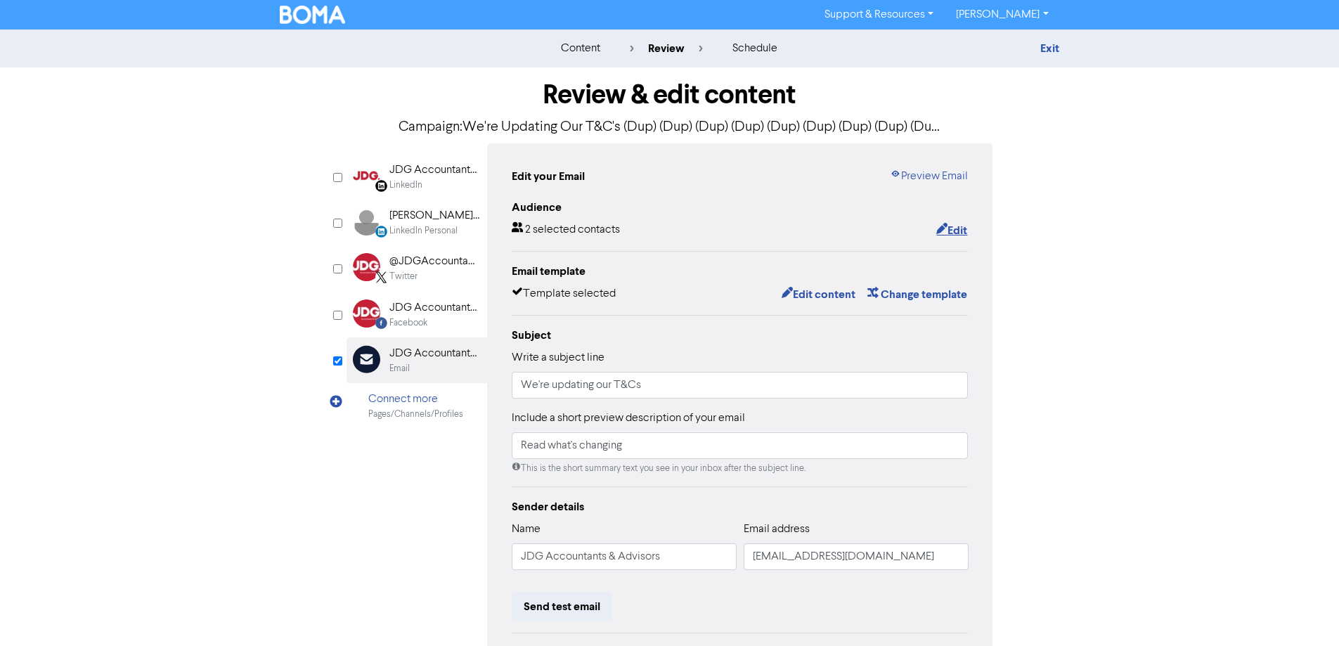
scroll to position [160, 0]
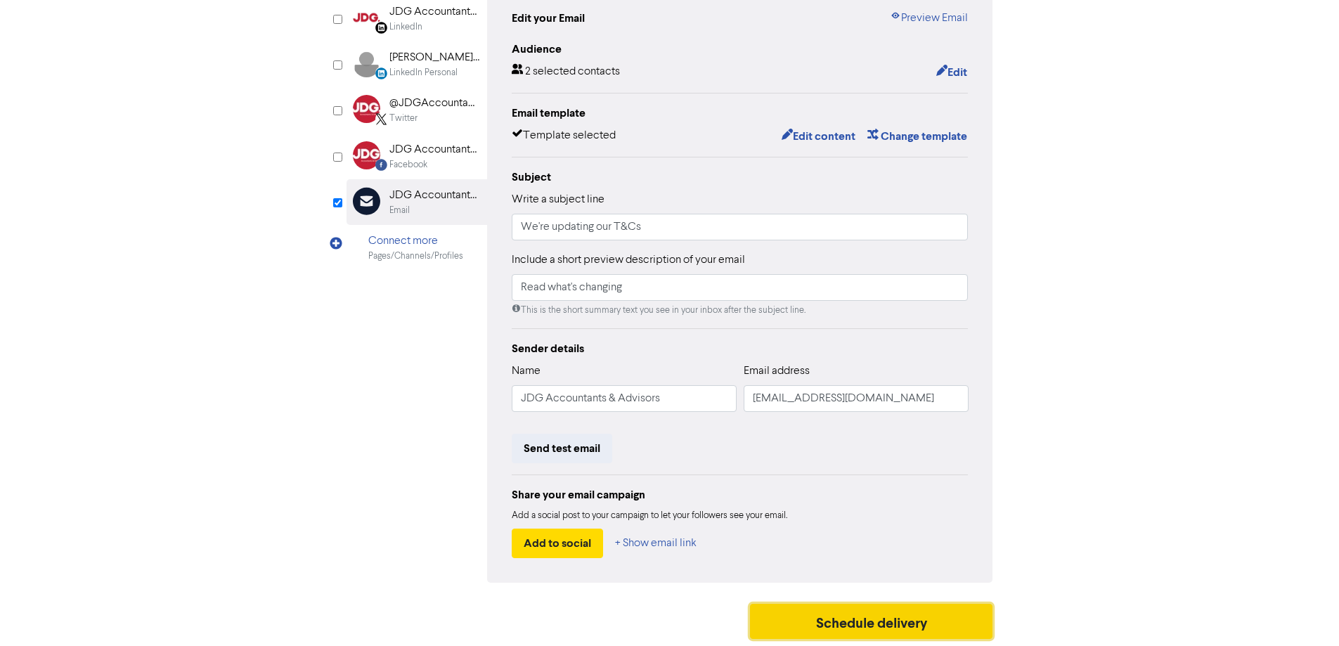
click at [886, 619] on button "Schedule delivery" at bounding box center [871, 621] width 243 height 35
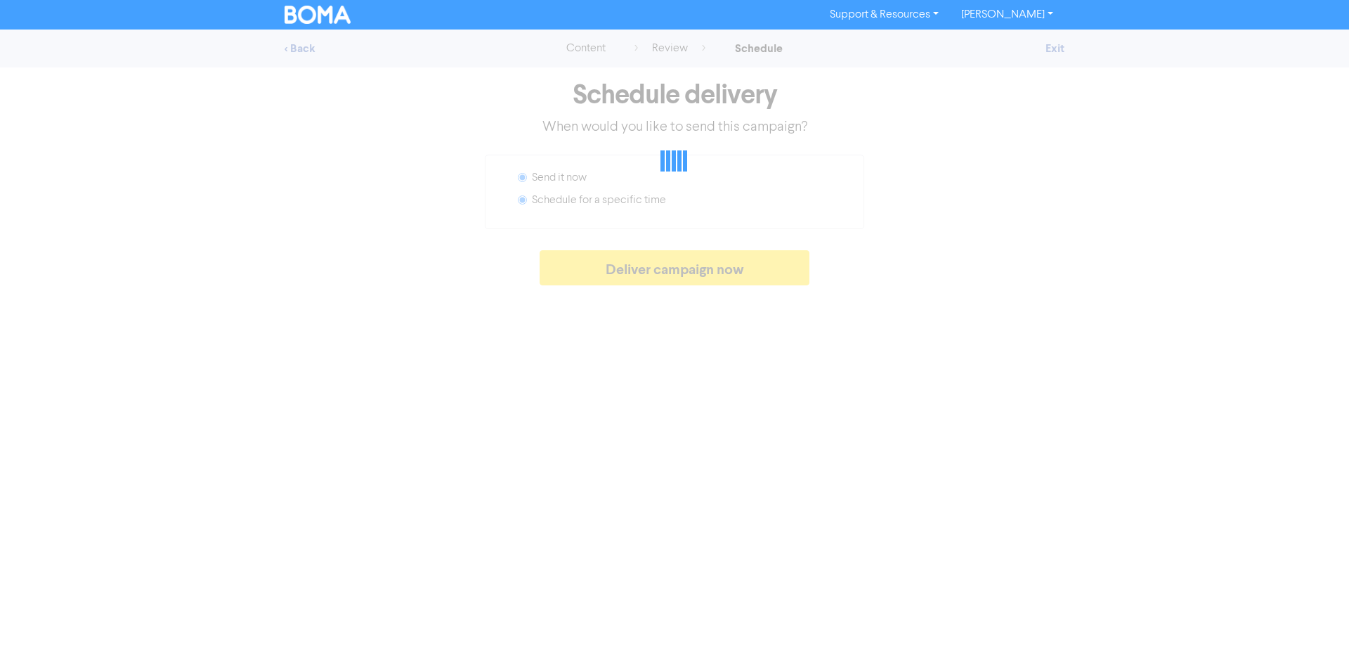
radio input "false"
radio input "true"
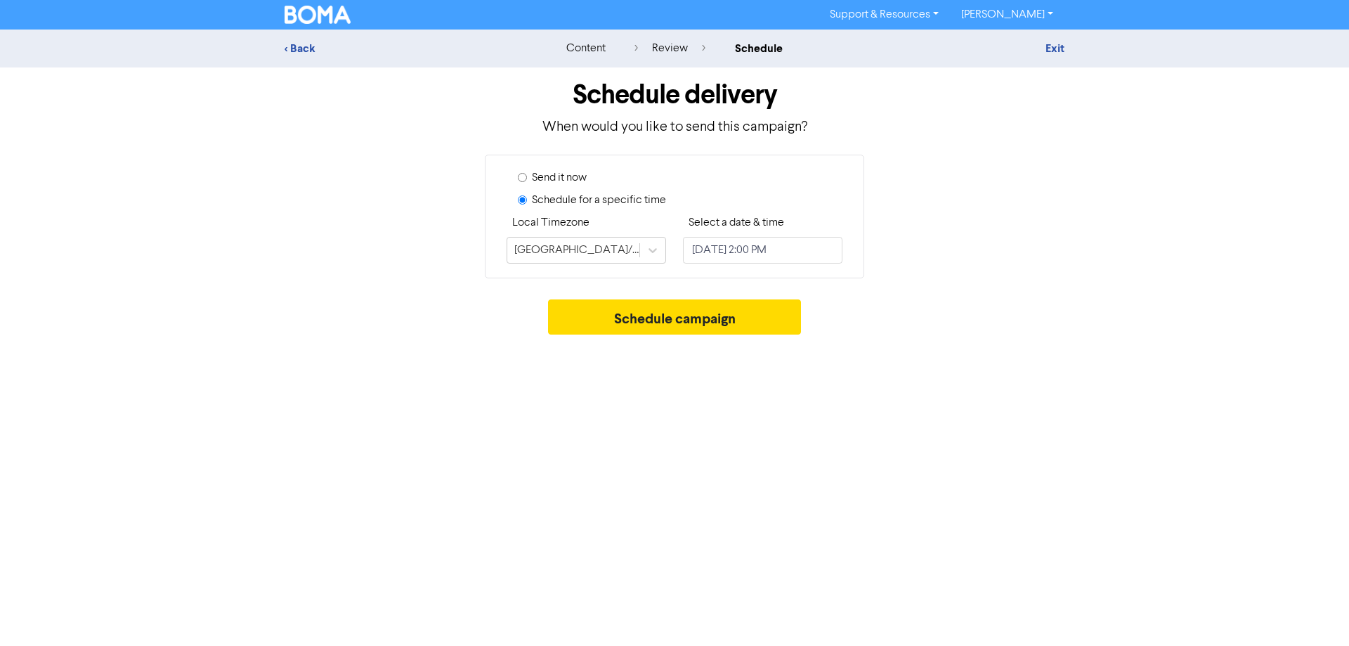
click at [569, 183] on label "Send it now" at bounding box center [559, 177] width 55 height 17
click at [527, 182] on input "Send it now" at bounding box center [522, 177] width 9 height 9
radio input "true"
radio input "false"
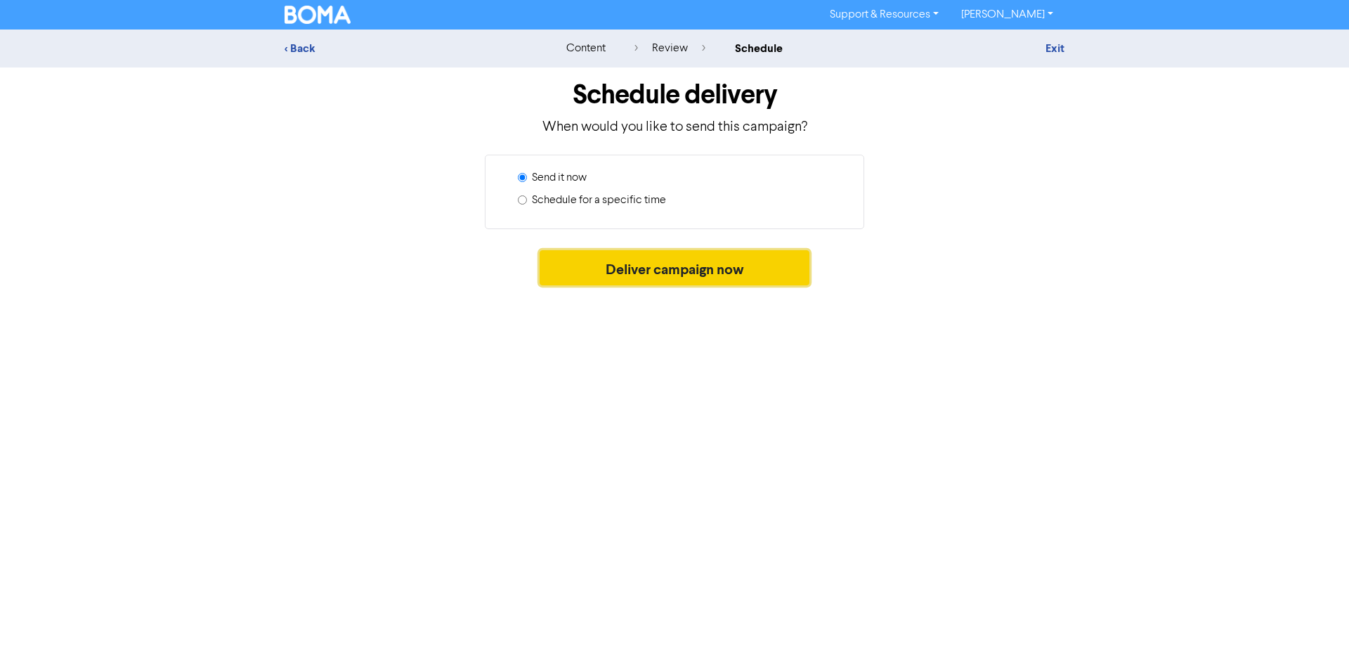
click at [723, 273] on button "Deliver campaign now" at bounding box center [675, 267] width 271 height 35
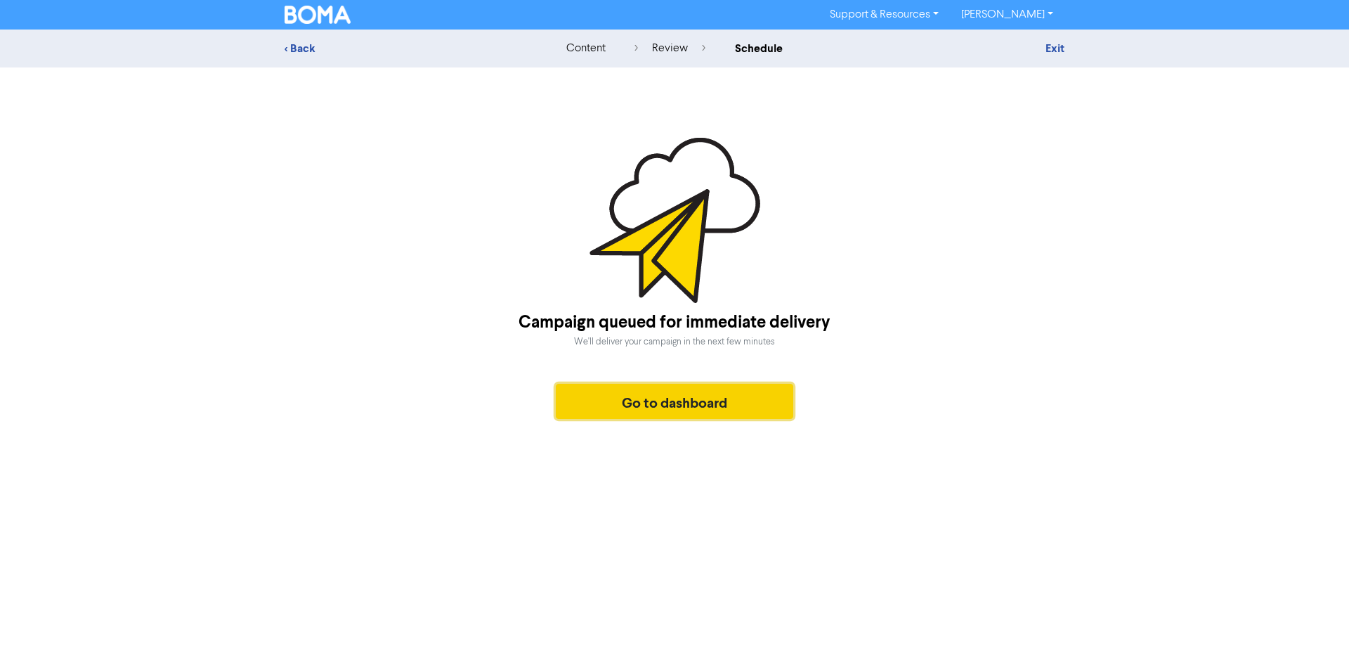
click at [711, 407] on button "Go to dashboard" at bounding box center [675, 401] width 238 height 35
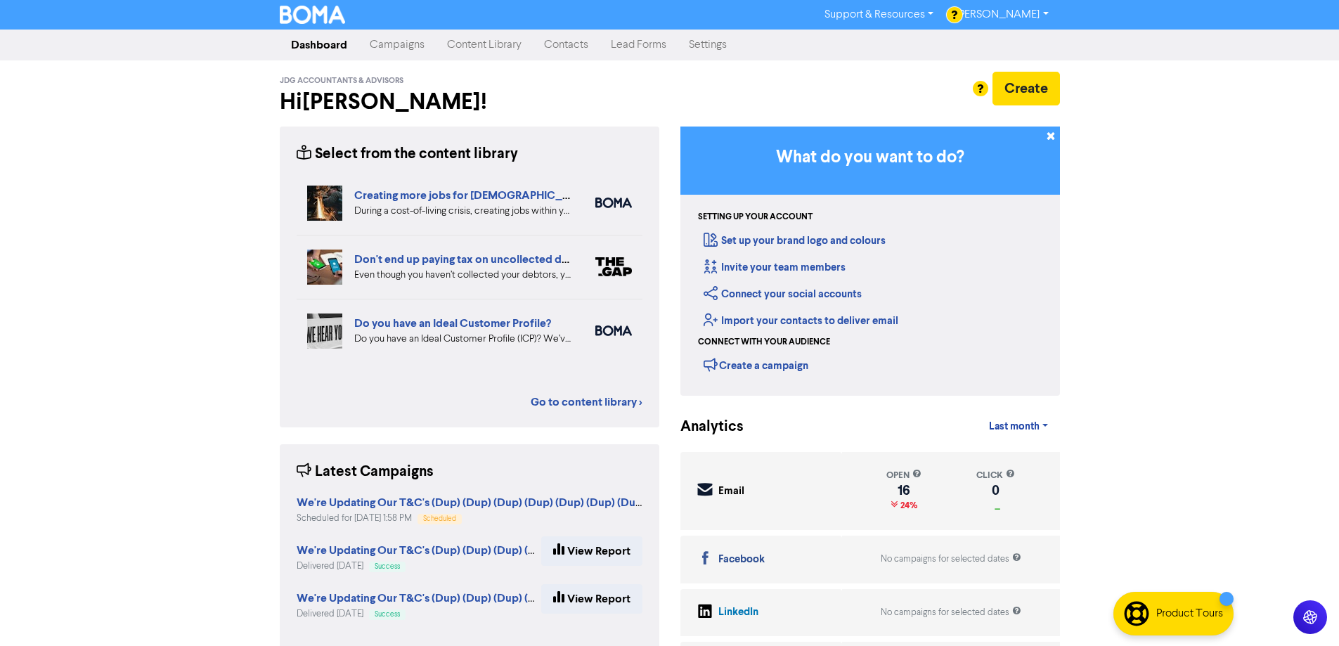
drag, startPoint x: 389, startPoint y: 39, endPoint x: 398, endPoint y: 46, distance: 11.0
click at [391, 39] on link "Campaigns" at bounding box center [396, 45] width 77 height 28
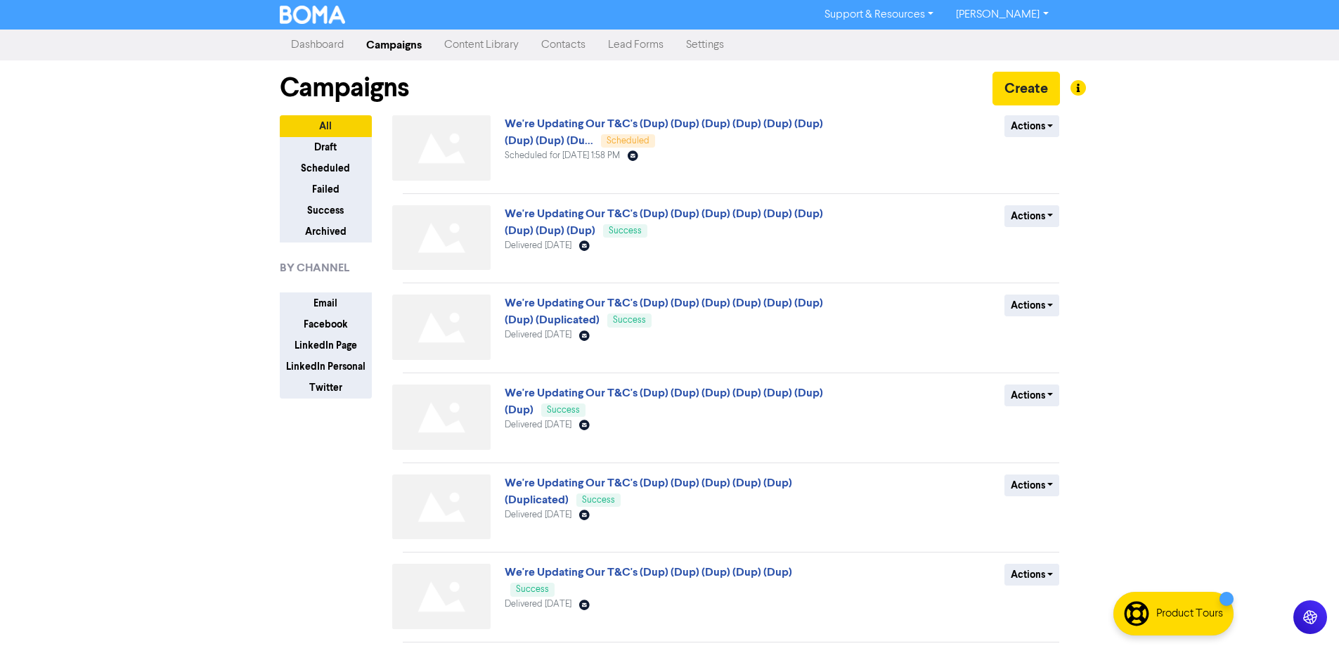
click at [483, 43] on link "Content Library" at bounding box center [481, 45] width 97 height 28
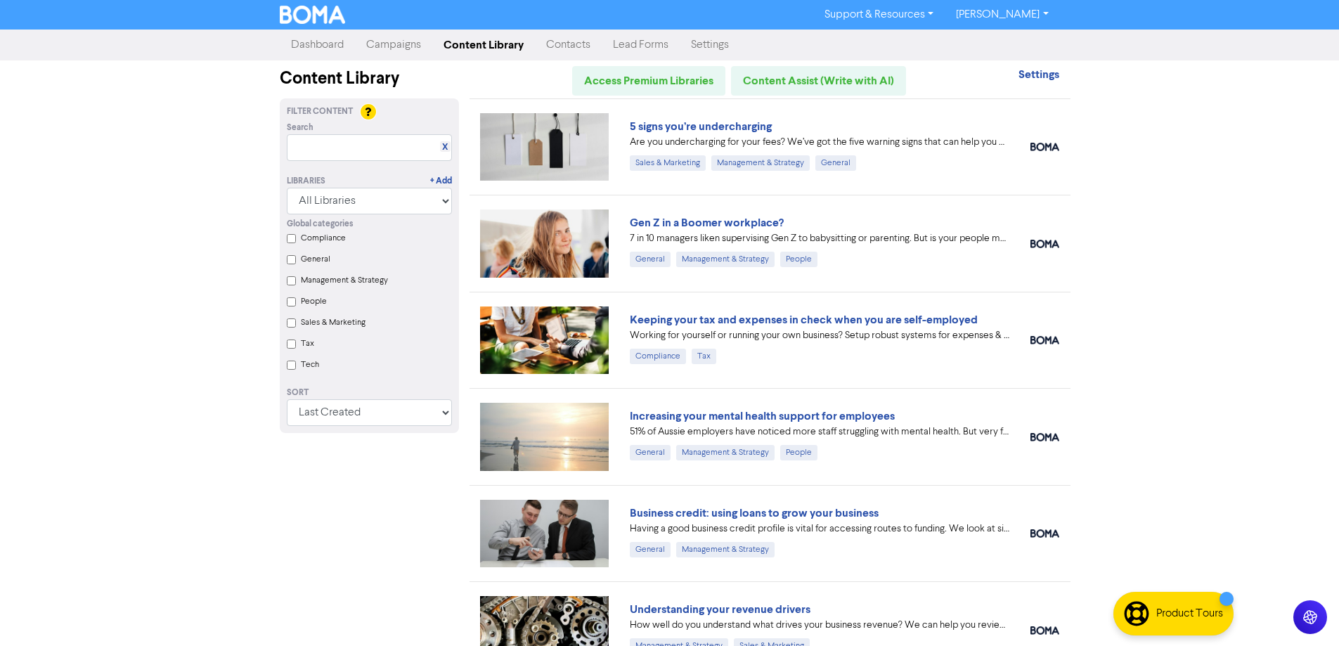
click at [393, 46] on link "Campaigns" at bounding box center [393, 45] width 77 height 28
